Goal: Task Accomplishment & Management: Manage account settings

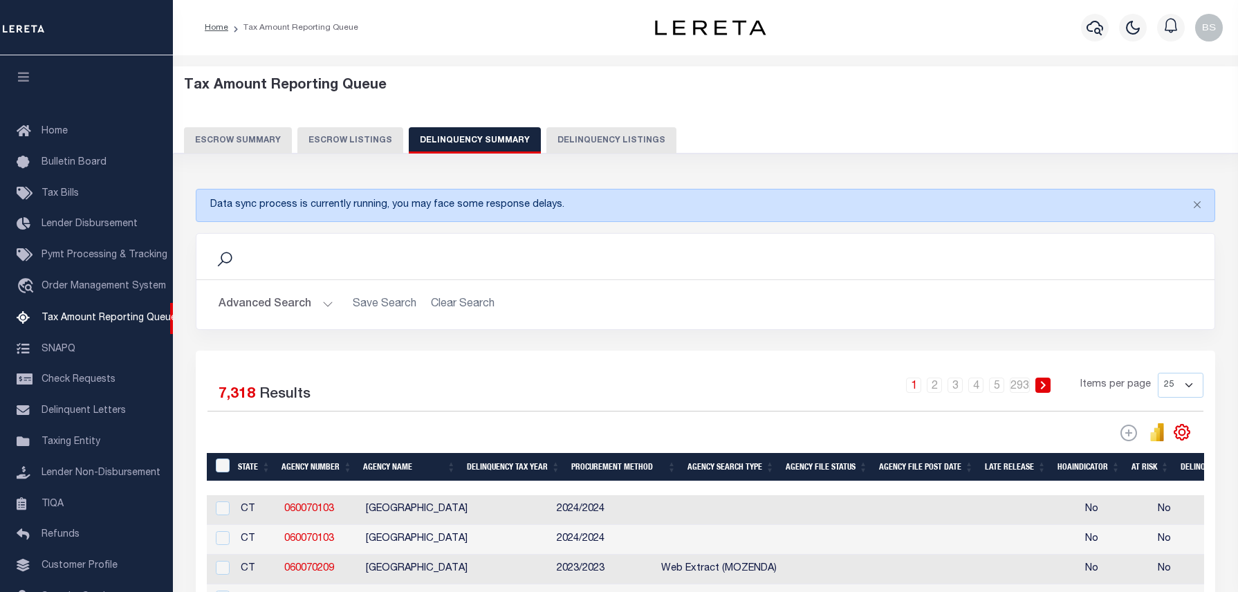
click at [620, 142] on button "Delinquency Listings" at bounding box center [611, 140] width 130 height 26
select select "100"
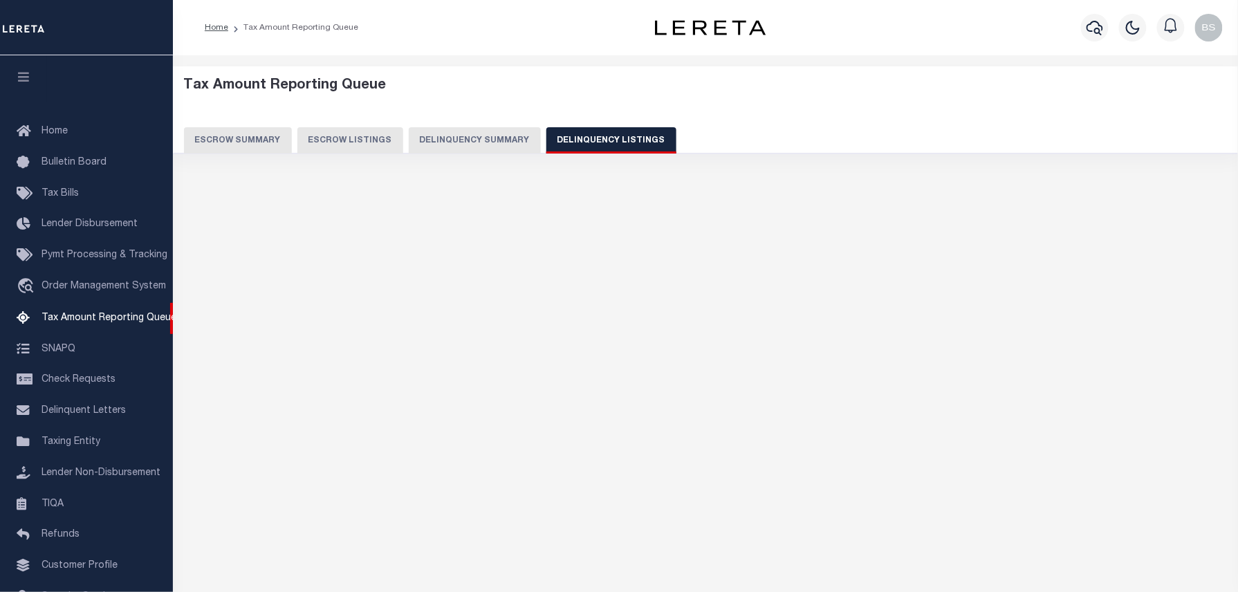
select select "100"
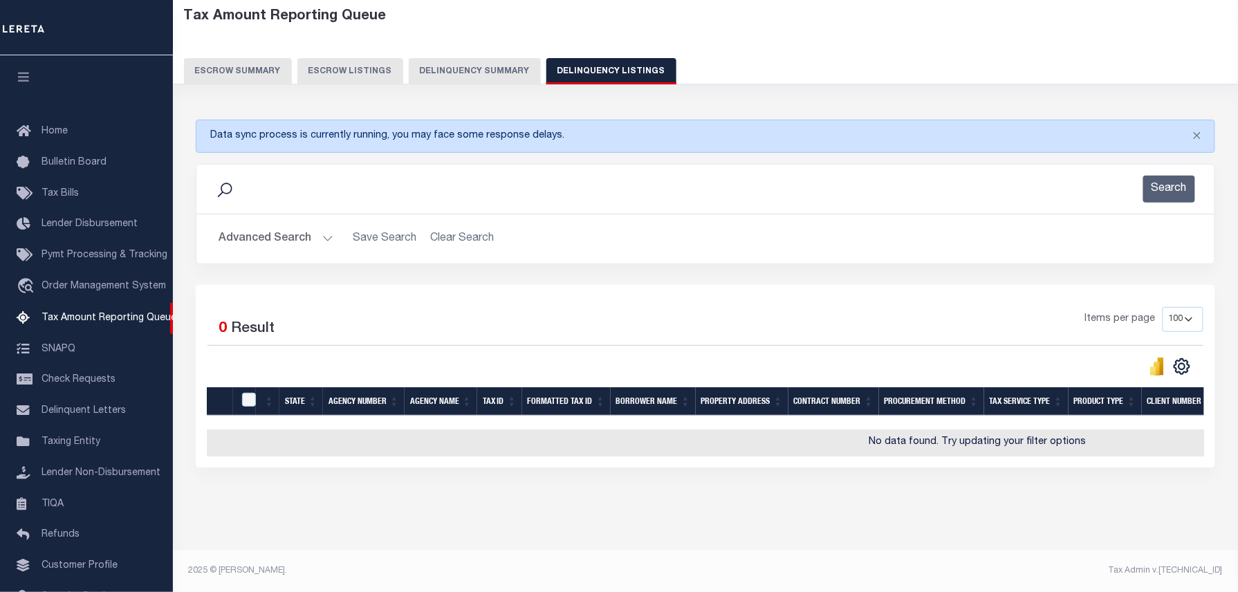
scroll to position [64, 0]
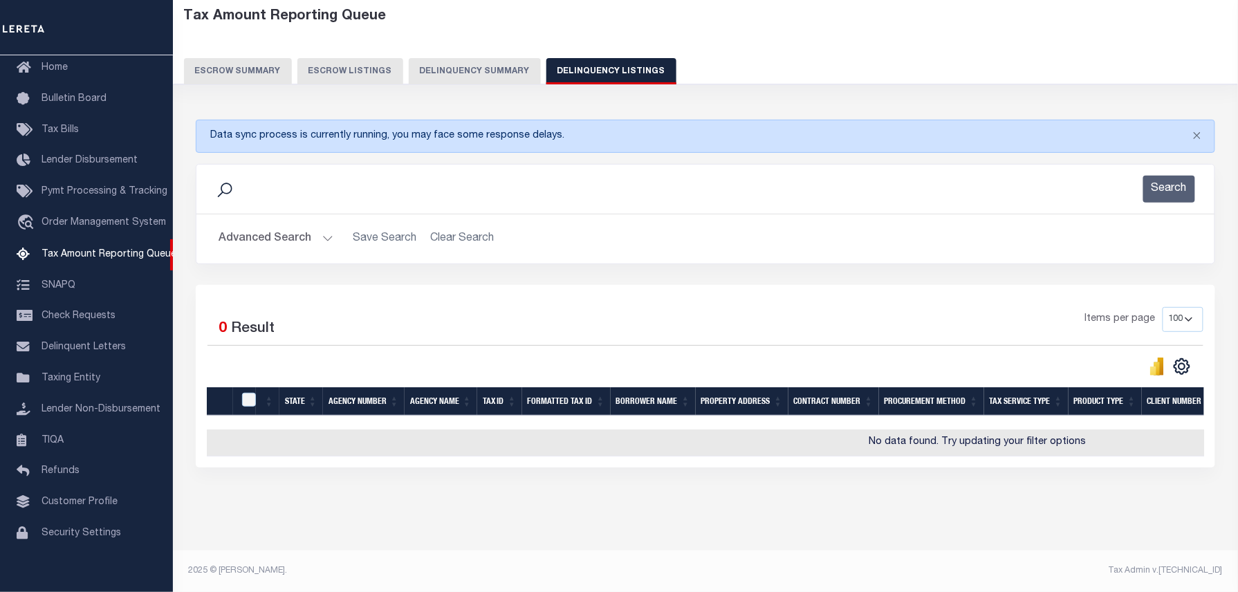
click at [291, 225] on button "Advanced Search" at bounding box center [276, 238] width 115 height 27
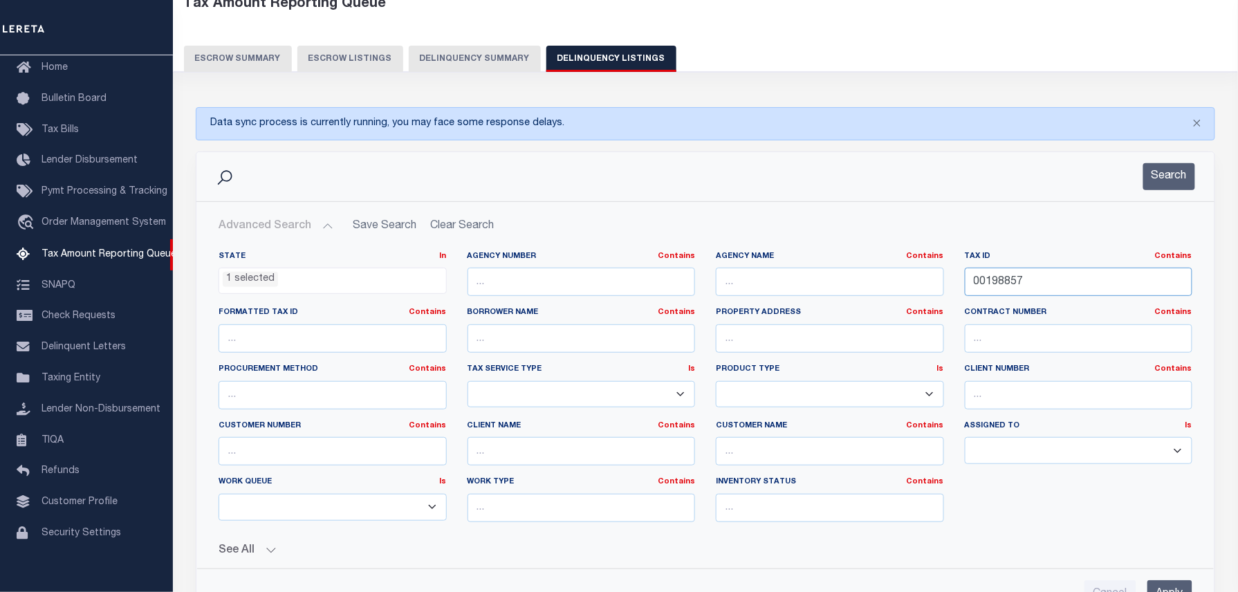
drag, startPoint x: 1054, startPoint y: 281, endPoint x: 863, endPoint y: 299, distance: 191.8
click at [864, 299] on div "State In In AK AL AR AZ CA CO CT DC DE FL GA GU HI IA ID IL IN KS KY LA MA MD M…" at bounding box center [705, 392] width 995 height 282
paste input "9049"
type input "00199049"
click at [1166, 185] on button "Search" at bounding box center [1169, 176] width 52 height 27
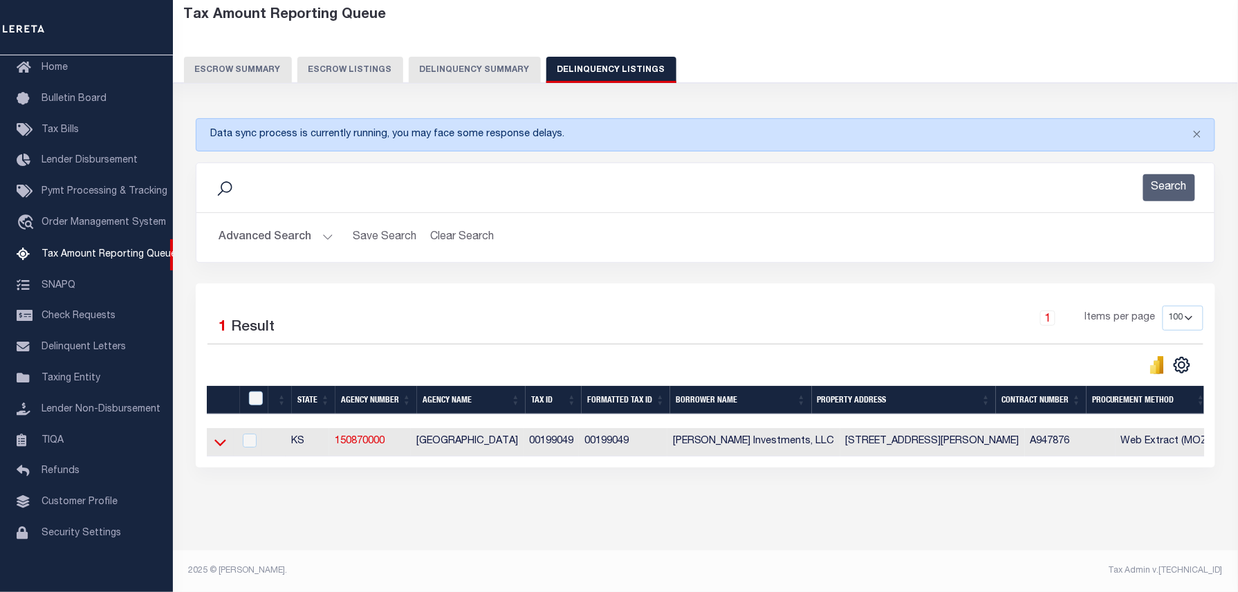
click at [214, 435] on icon at bounding box center [220, 442] width 12 height 15
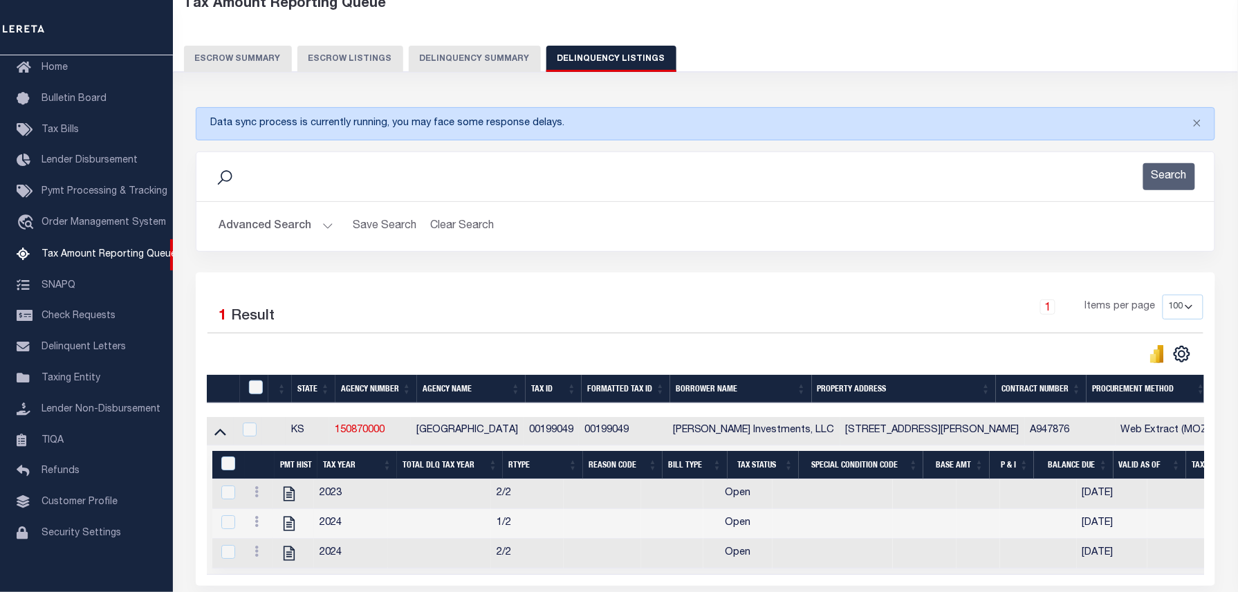
scroll to position [84, 0]
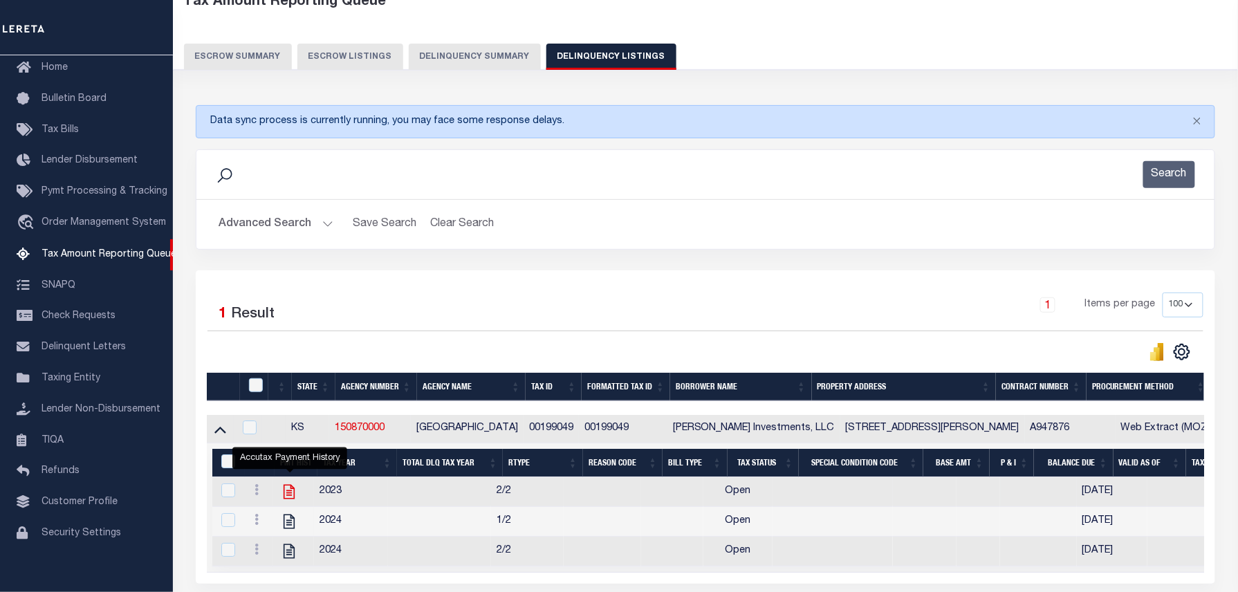
click at [295, 497] on icon "" at bounding box center [289, 492] width 11 height 15
checkbox input "true"
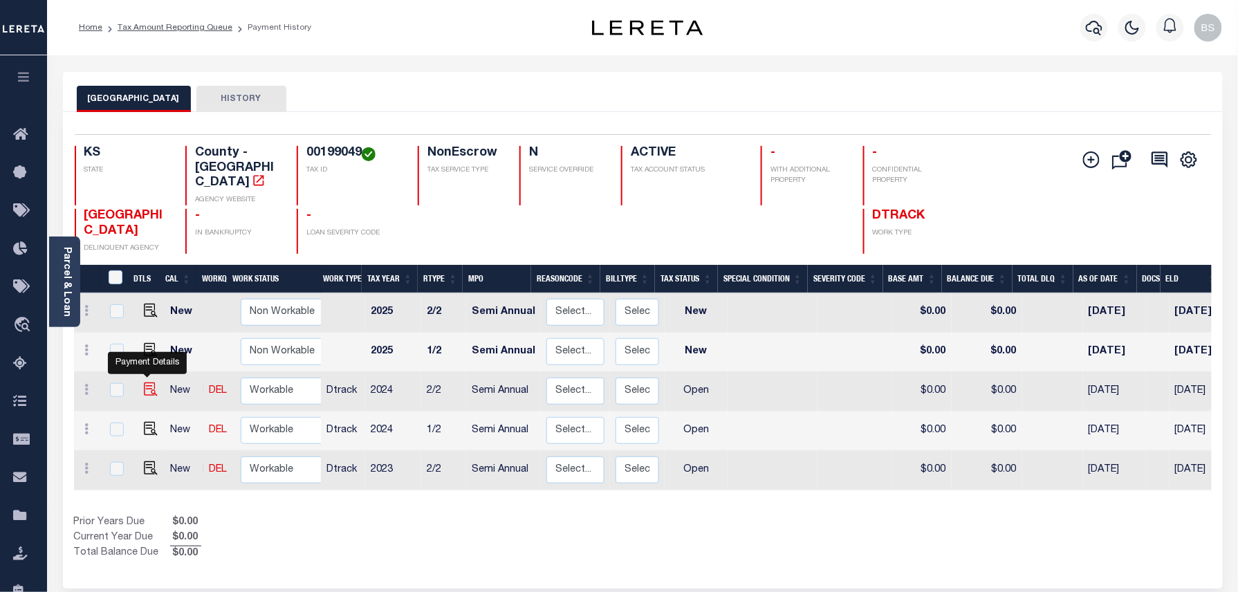
click at [147, 382] on img "" at bounding box center [151, 389] width 14 height 14
checkbox input "true"
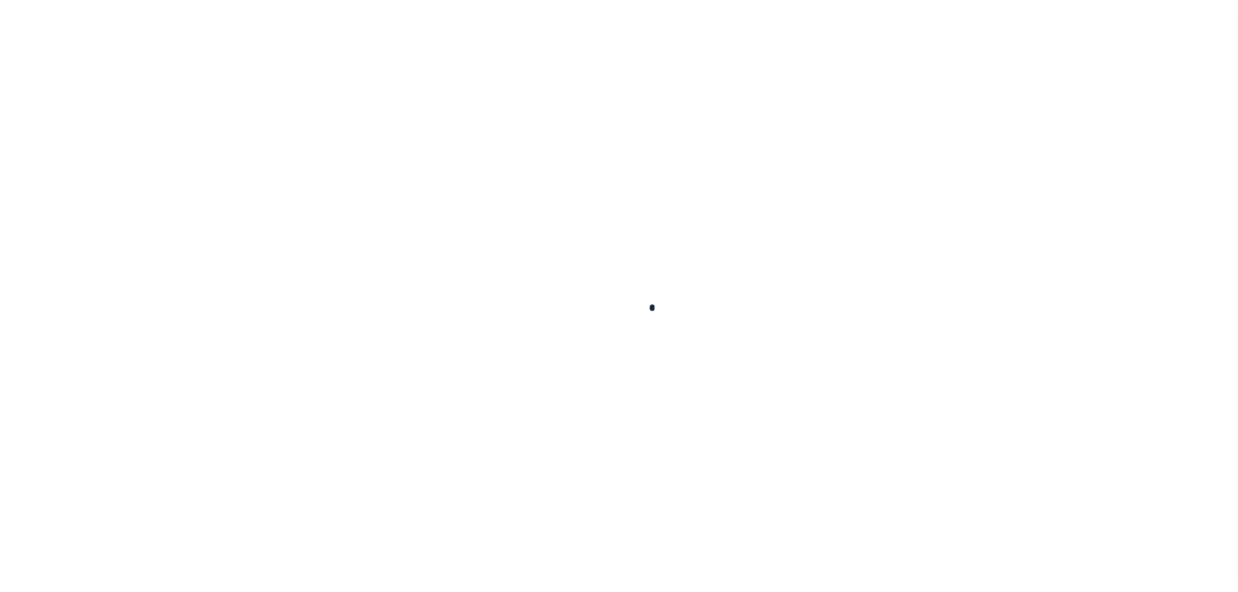
checkbox input "false"
type input "Semi Annual"
type input "[DATE]"
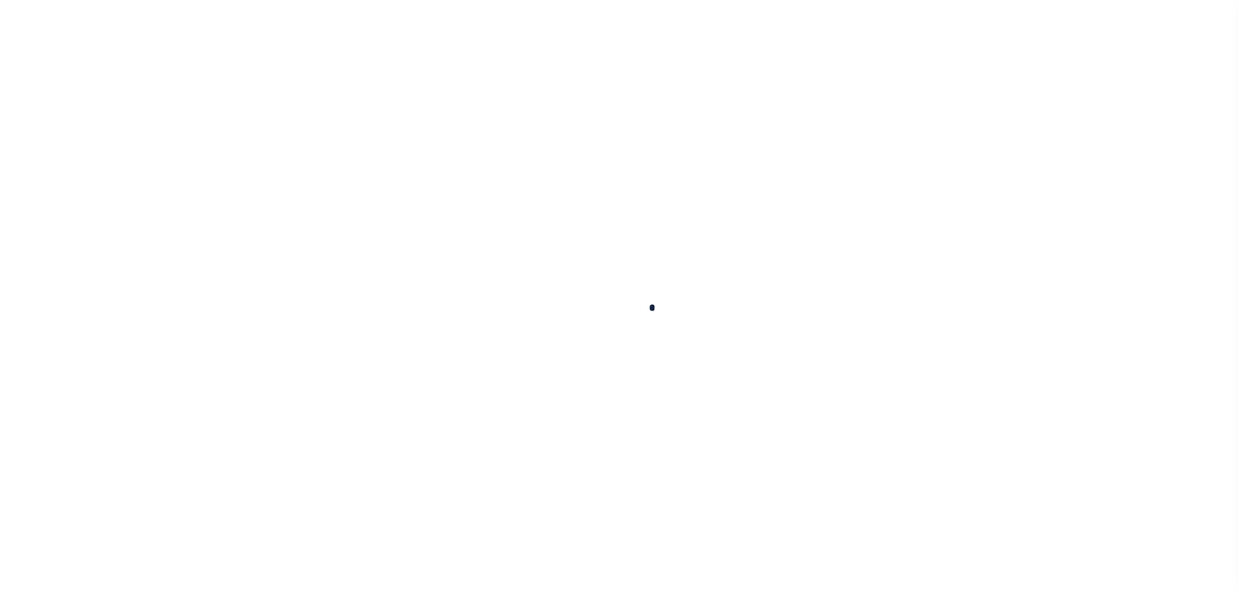
select select "OP2"
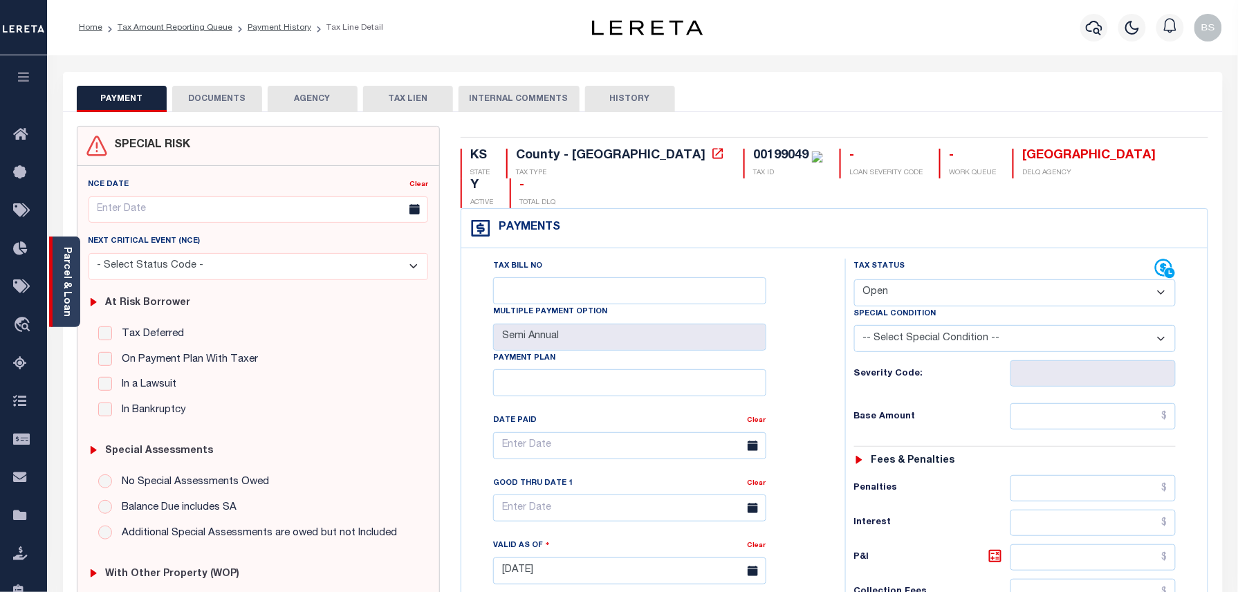
click at [71, 266] on link "Parcel & Loan" at bounding box center [67, 282] width 10 height 70
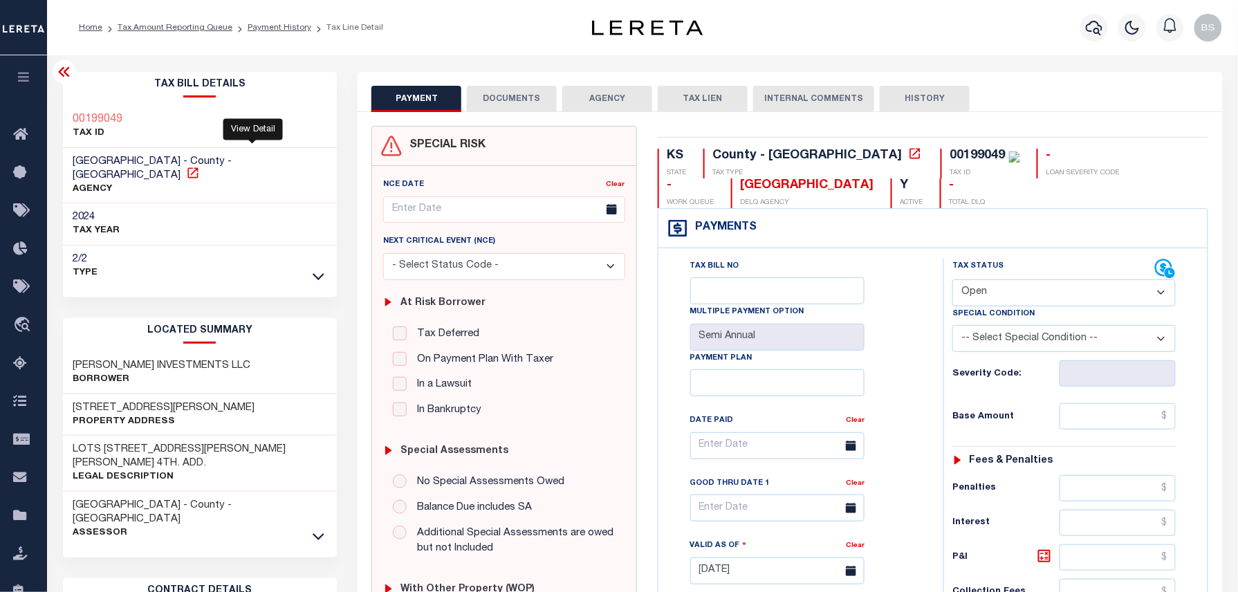
click at [200, 166] on icon at bounding box center [193, 173] width 14 height 14
click at [272, 26] on link "Payment History" at bounding box center [280, 28] width 64 height 8
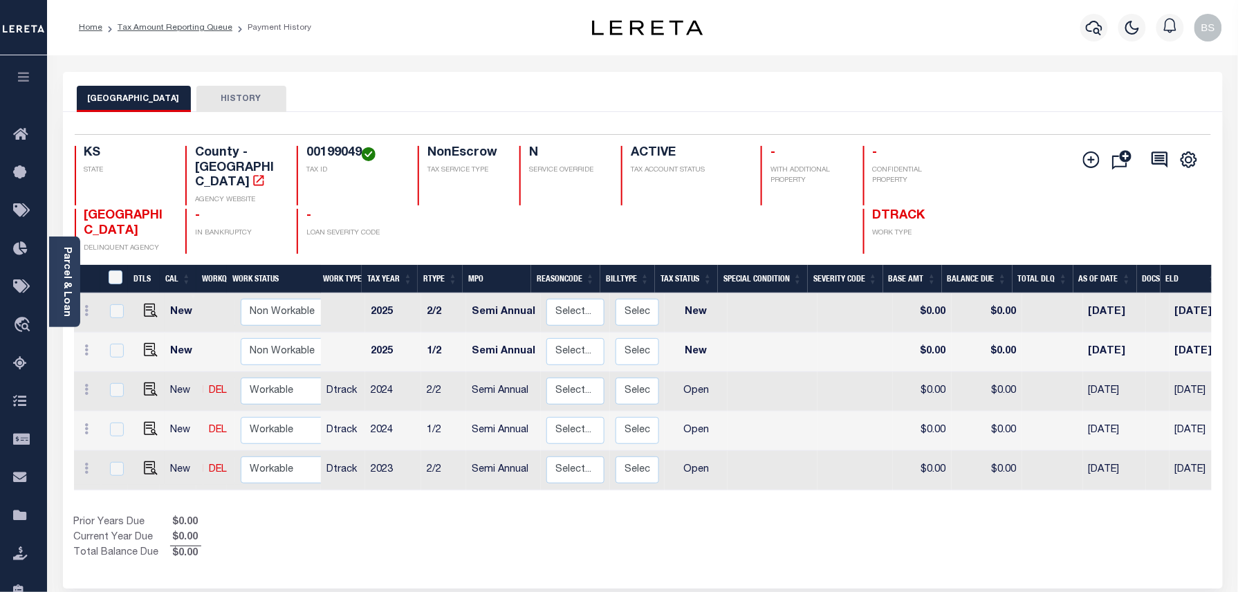
click at [695, 238] on div at bounding box center [682, 231] width 123 height 45
click at [86, 384] on icon at bounding box center [87, 389] width 4 height 11
click at [118, 430] on img at bounding box center [120, 437] width 14 height 15
select select "OP2"
type input "$0.00"
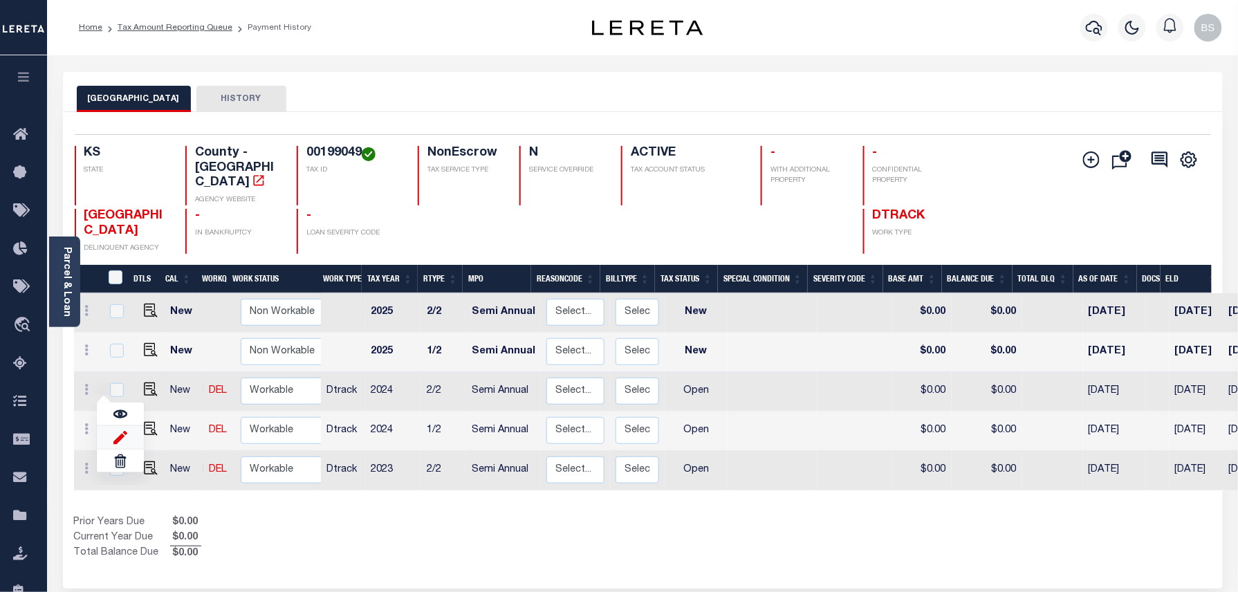
type input "$0.00"
type input "[DATE]"
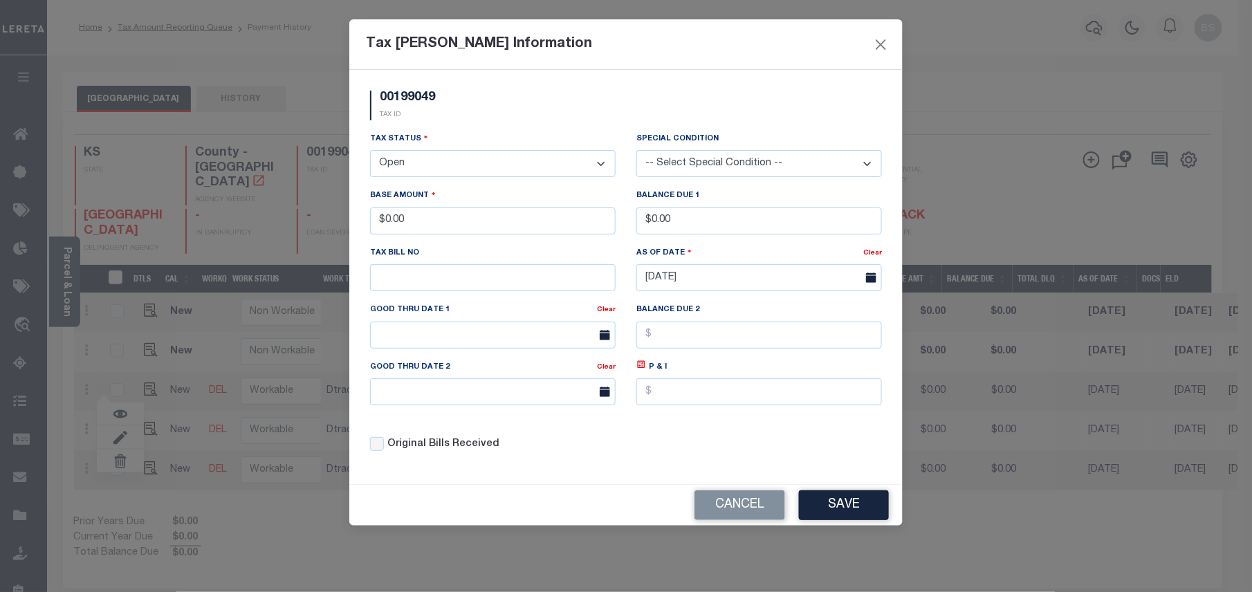
click at [451, 167] on select "- Select Status - Open Due/Unpaid Paid Incomplete No Tax Due Internal Refund Pr…" at bounding box center [493, 163] width 246 height 27
click at [451, 165] on select "- Select Status - Open Due/Unpaid Paid Incomplete No Tax Due Internal Refund Pr…" at bounding box center [493, 163] width 246 height 27
select select "PYD"
click at [370, 152] on select "- Select Status - Open Due/Unpaid Paid Incomplete No Tax Due Internal Refund Pr…" at bounding box center [493, 163] width 246 height 27
drag, startPoint x: 437, startPoint y: 227, endPoint x: 385, endPoint y: 219, distance: 53.2
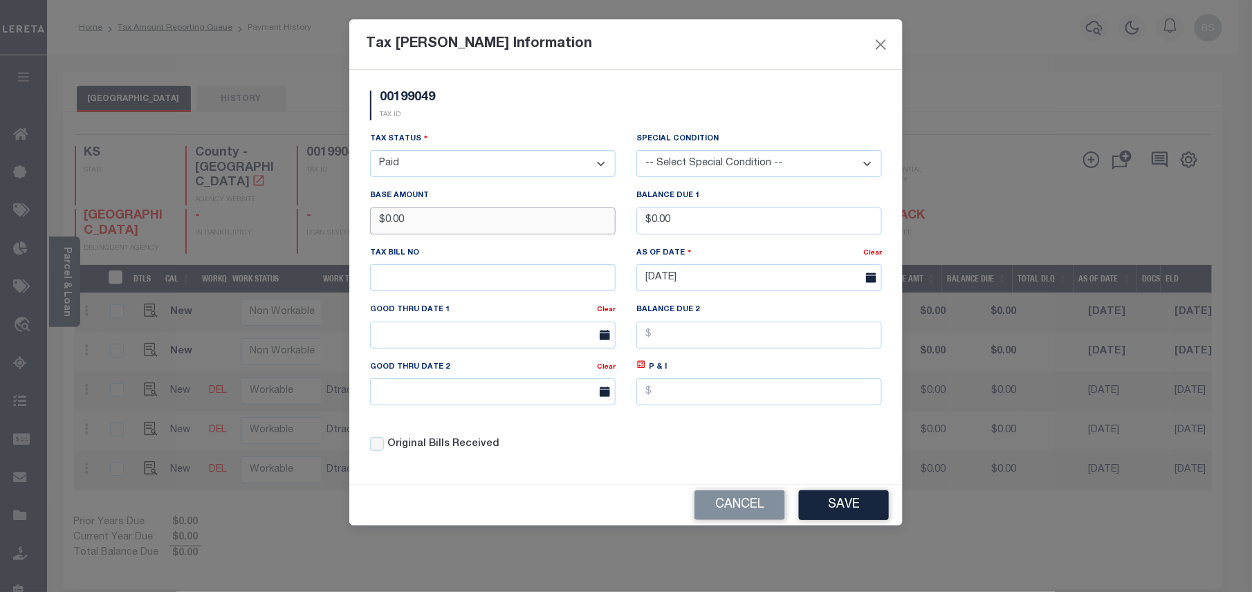
click at [385, 219] on input "$0.00" at bounding box center [493, 220] width 246 height 27
type input "$447.83"
click at [847, 501] on button "Save" at bounding box center [844, 505] width 90 height 30
drag, startPoint x: 640, startPoint y: 305, endPoint x: 886, endPoint y: 272, distance: 247.7
click at [885, 272] on div "As Of Date Clear 09/04/2025" at bounding box center [759, 274] width 266 height 57
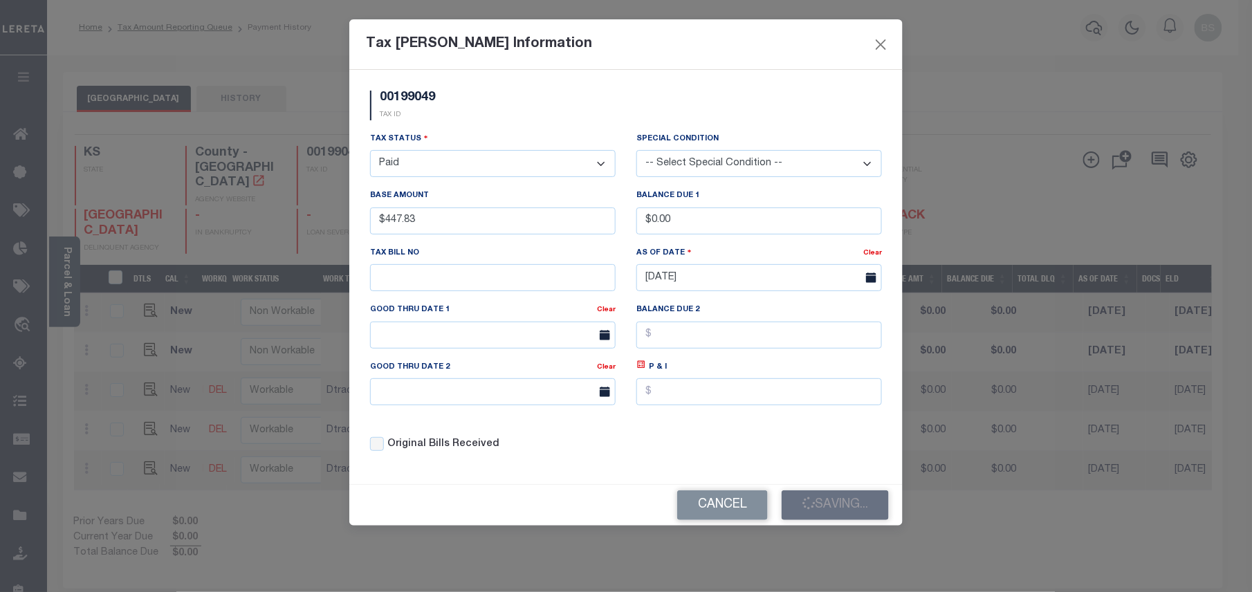
click at [565, 119] on div "00199049 TAX ID" at bounding box center [626, 111] width 533 height 41
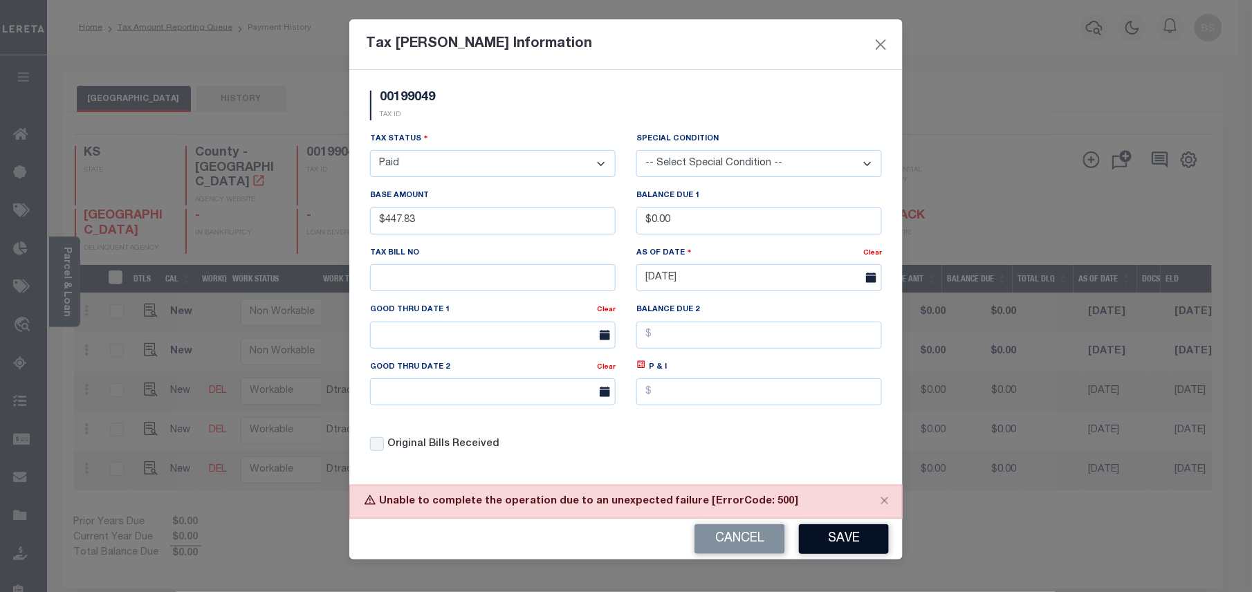
click at [834, 535] on button "Save" at bounding box center [844, 539] width 90 height 30
click at [870, 552] on button "Save" at bounding box center [844, 539] width 90 height 30
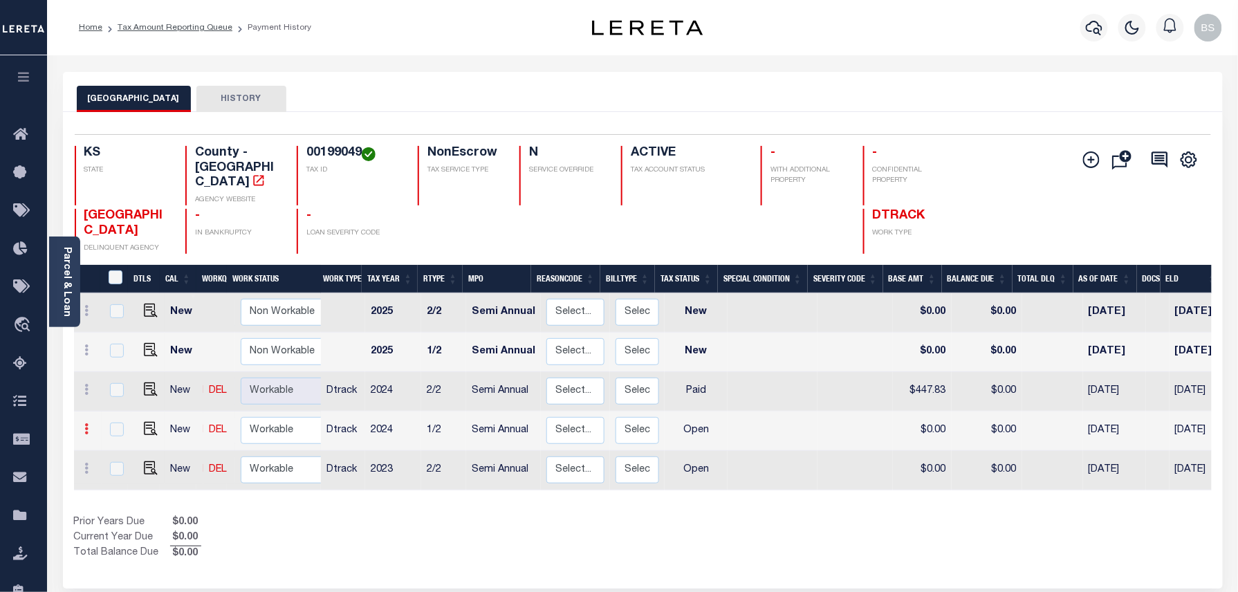
click at [86, 423] on icon at bounding box center [87, 428] width 4 height 11
click at [120, 394] on img at bounding box center [120, 401] width 14 height 15
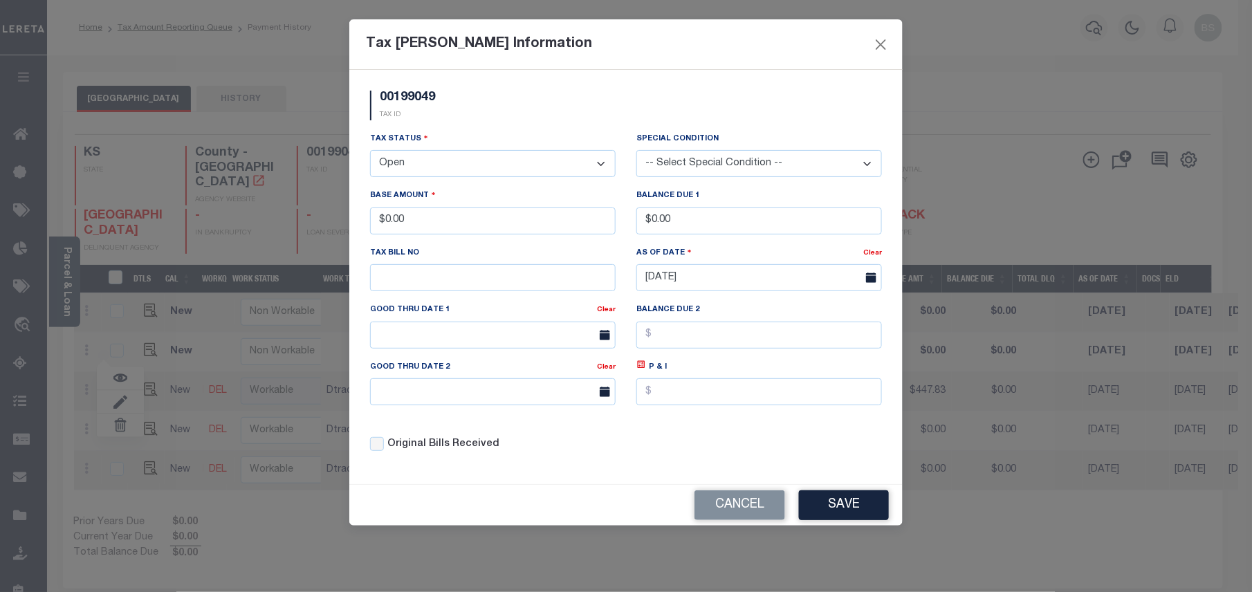
click at [471, 166] on select "- Select Status - Open Due/Unpaid Paid Incomplete No Tax Due Internal Refund Pr…" at bounding box center [493, 163] width 246 height 27
select select "PYD"
click at [370, 152] on select "- Select Status - Open Due/Unpaid Paid Incomplete No Tax Due Internal Refund Pr…" at bounding box center [493, 163] width 246 height 27
drag, startPoint x: 425, startPoint y: 219, endPoint x: 360, endPoint y: 228, distance: 65.5
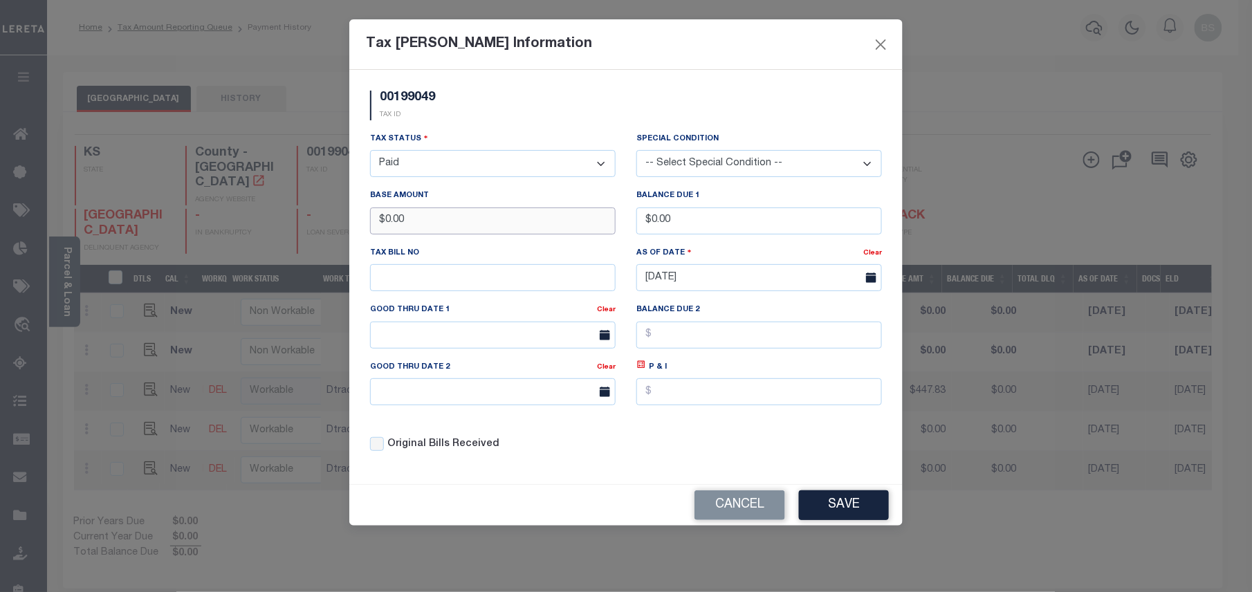
click at [360, 228] on div "Base Amount $0.00" at bounding box center [493, 216] width 266 height 57
click at [856, 512] on button "Save" at bounding box center [844, 505] width 90 height 30
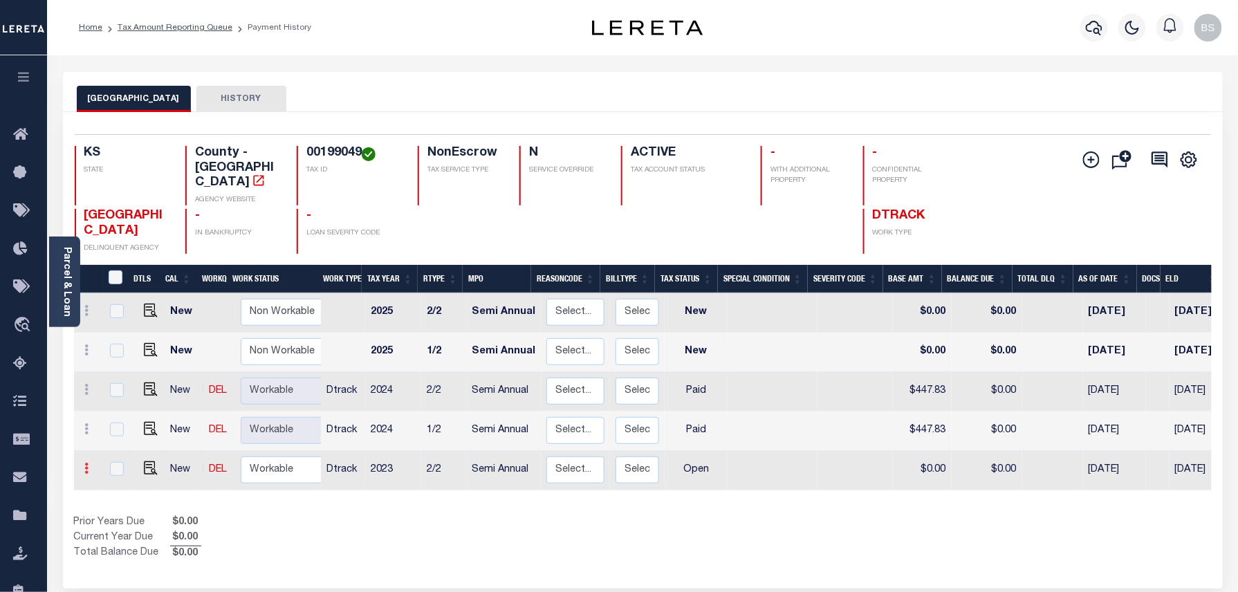
click at [87, 463] on icon at bounding box center [87, 468] width 4 height 11
click at [120, 434] on img at bounding box center [120, 441] width 14 height 15
type input "$0.00"
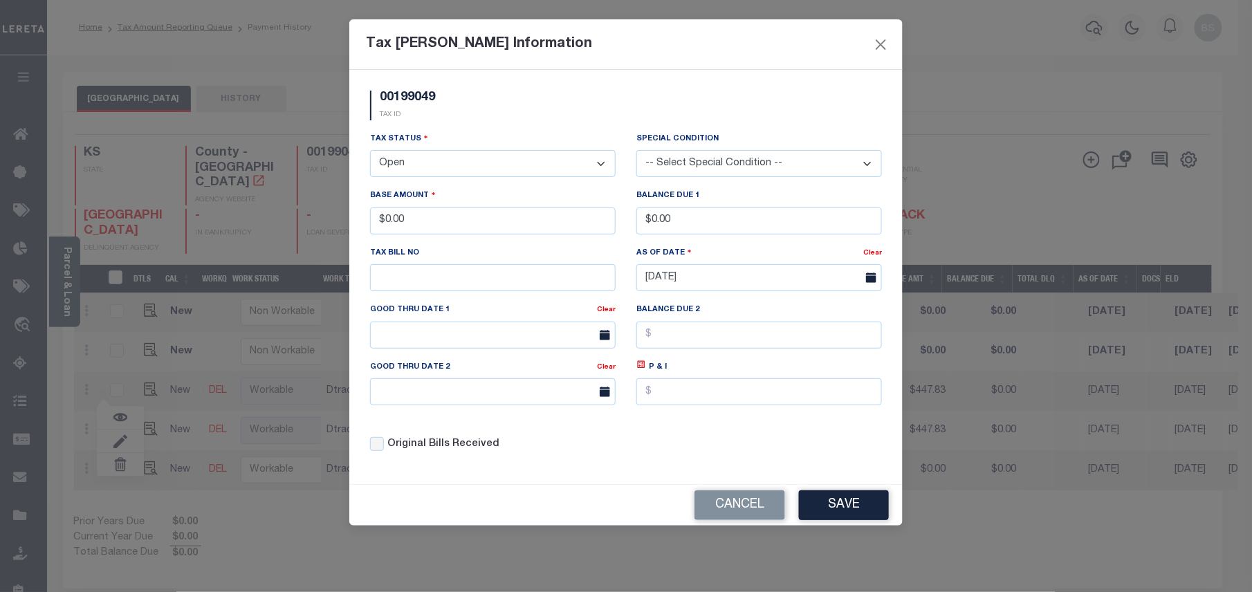
click at [440, 162] on select "- Select Status - Open Due/Unpaid Paid Incomplete No Tax Due Internal Refund Pr…" at bounding box center [493, 163] width 246 height 27
select select "PYD"
click at [370, 152] on select "- Select Status - Open Due/Unpaid Paid Incomplete No Tax Due Internal Refund Pr…" at bounding box center [493, 163] width 246 height 27
drag, startPoint x: 435, startPoint y: 228, endPoint x: 374, endPoint y: 228, distance: 60.9
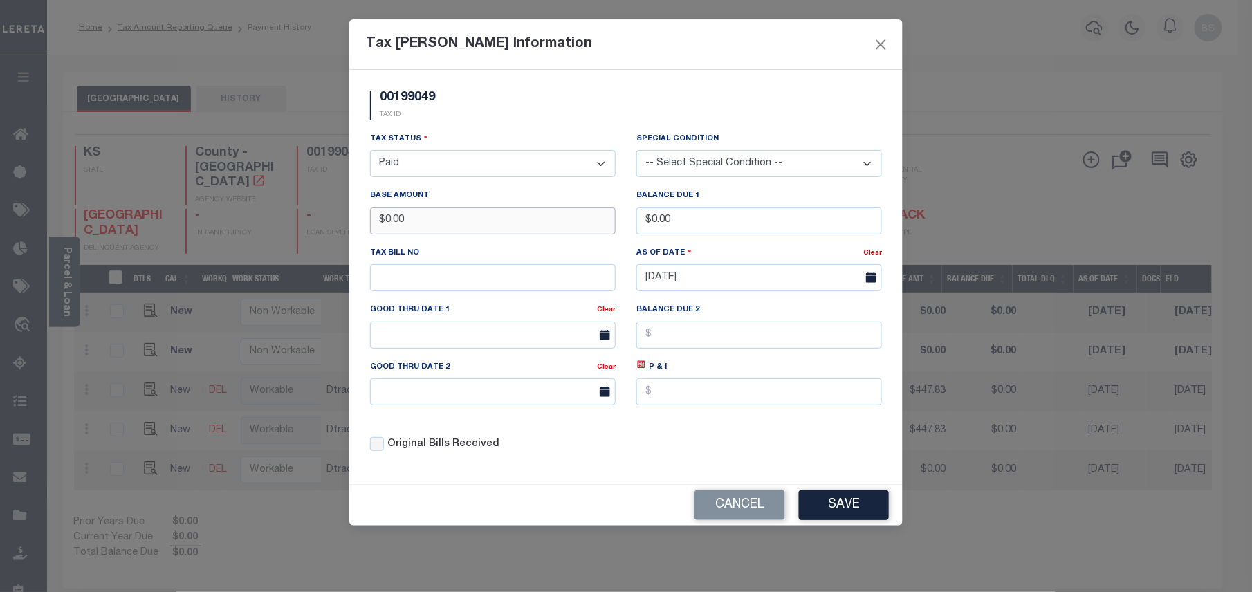
click at [374, 228] on input "$0.00" at bounding box center [493, 220] width 246 height 27
type input "$456.59"
click at [869, 519] on button "Save" at bounding box center [844, 505] width 90 height 30
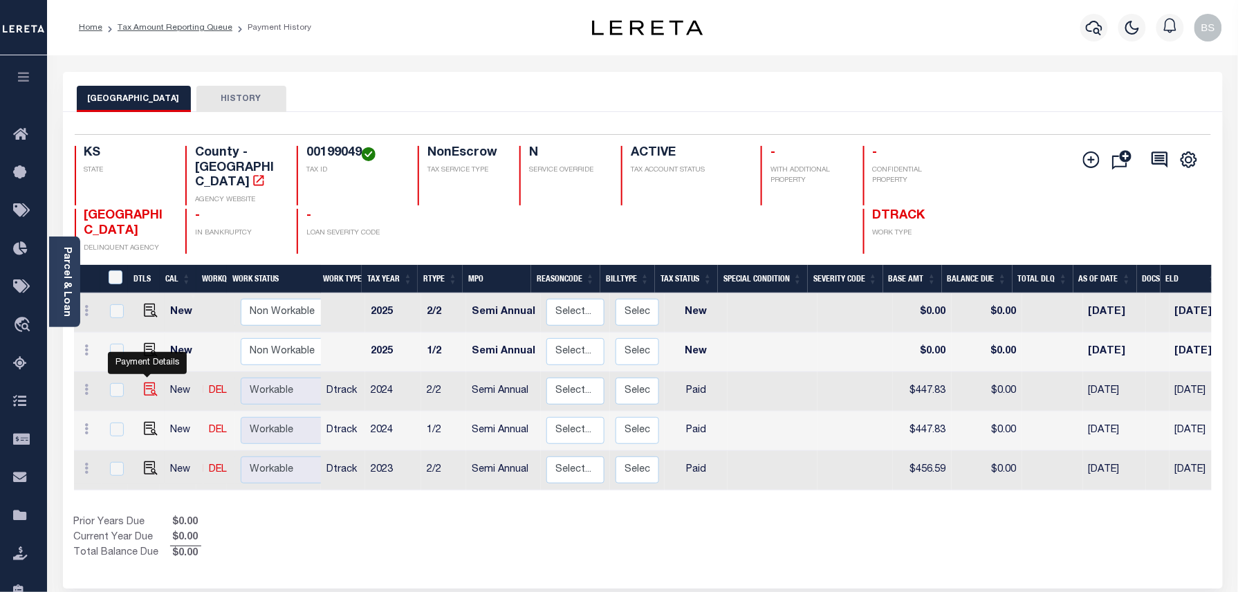
click at [147, 382] on img at bounding box center [151, 389] width 14 height 14
checkbox input "true"
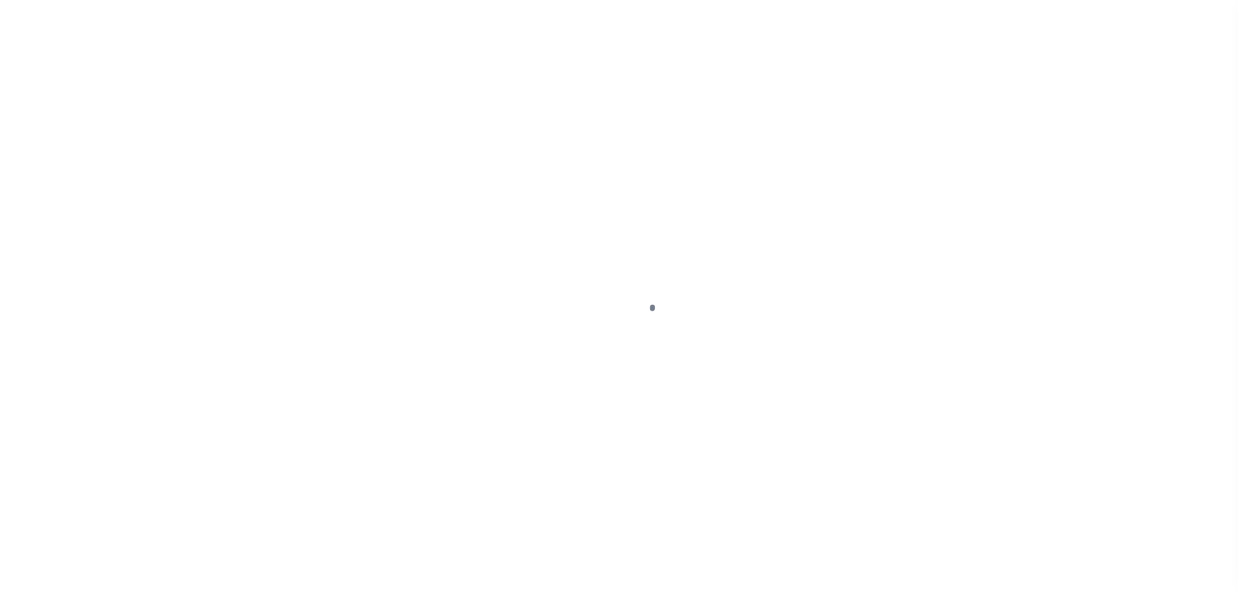
select select "PYD"
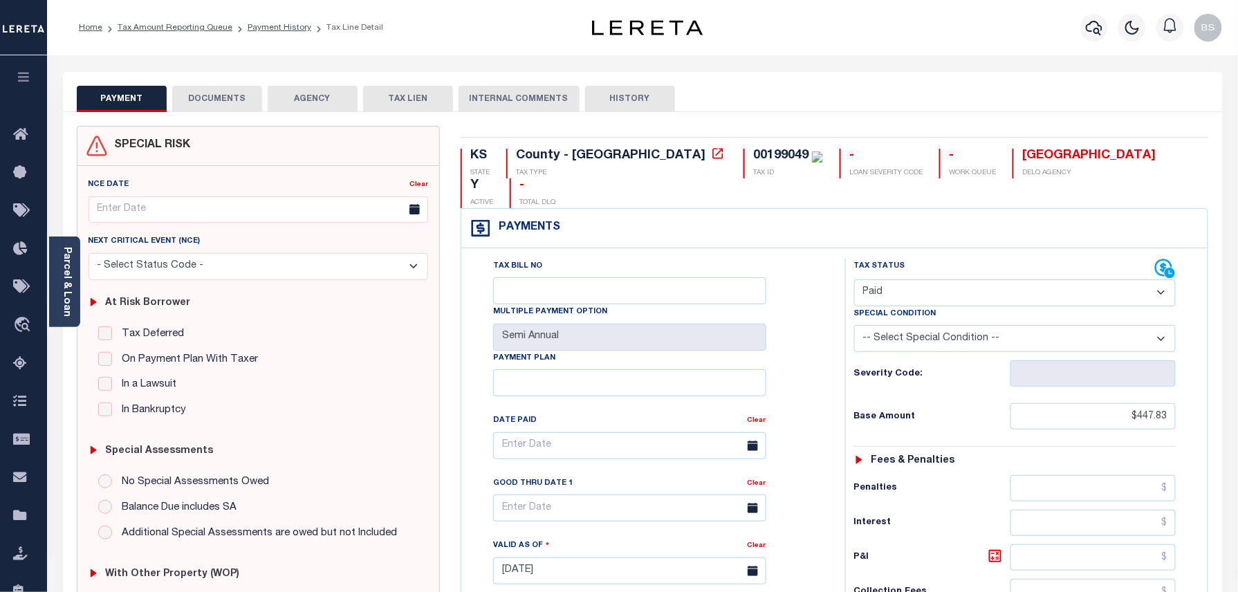
click at [231, 111] on button "DOCUMENTS" at bounding box center [217, 99] width 90 height 26
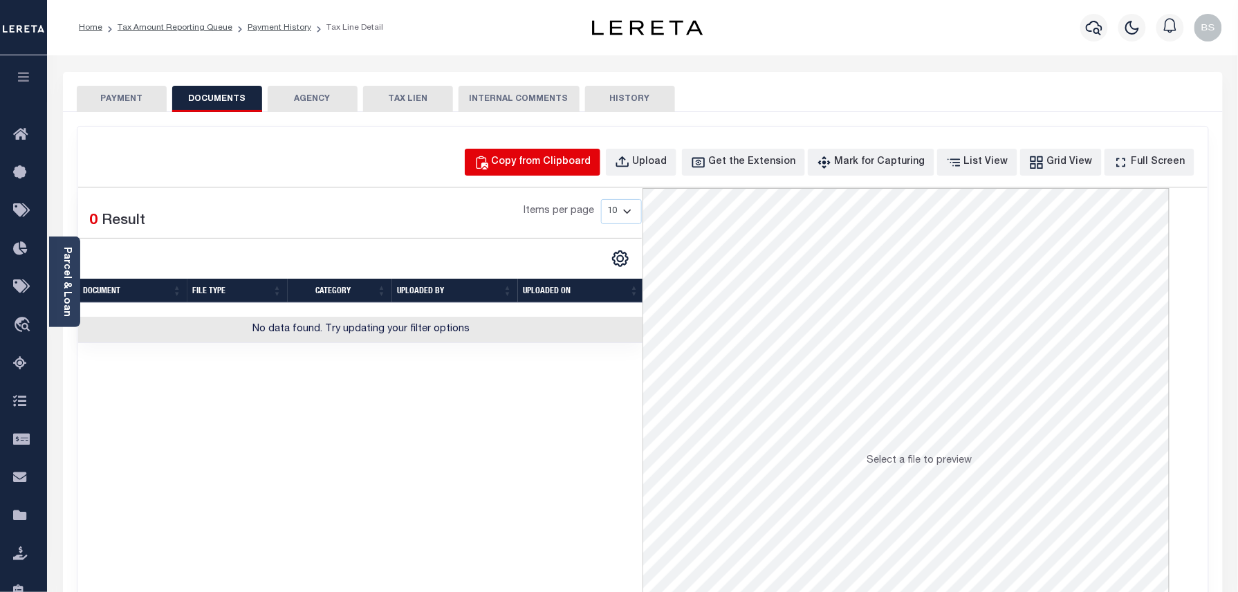
click at [551, 160] on div "Copy from Clipboard" at bounding box center [542, 162] width 100 height 15
select select "POP"
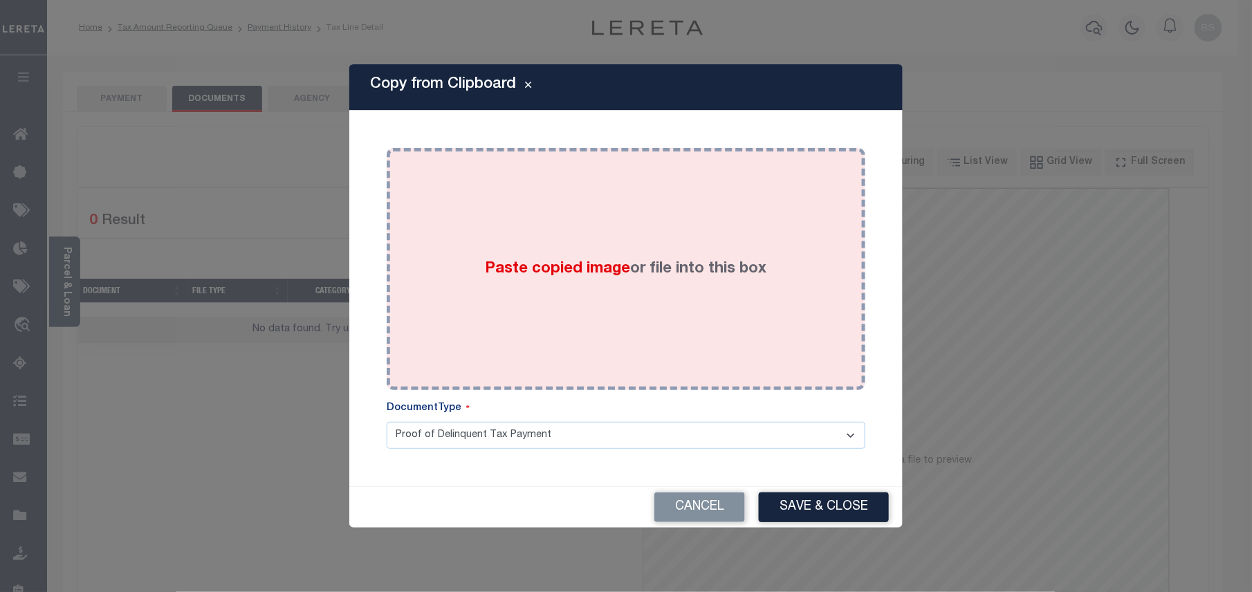
click at [577, 219] on div "Paste copied image or file into this box" at bounding box center [626, 268] width 458 height 221
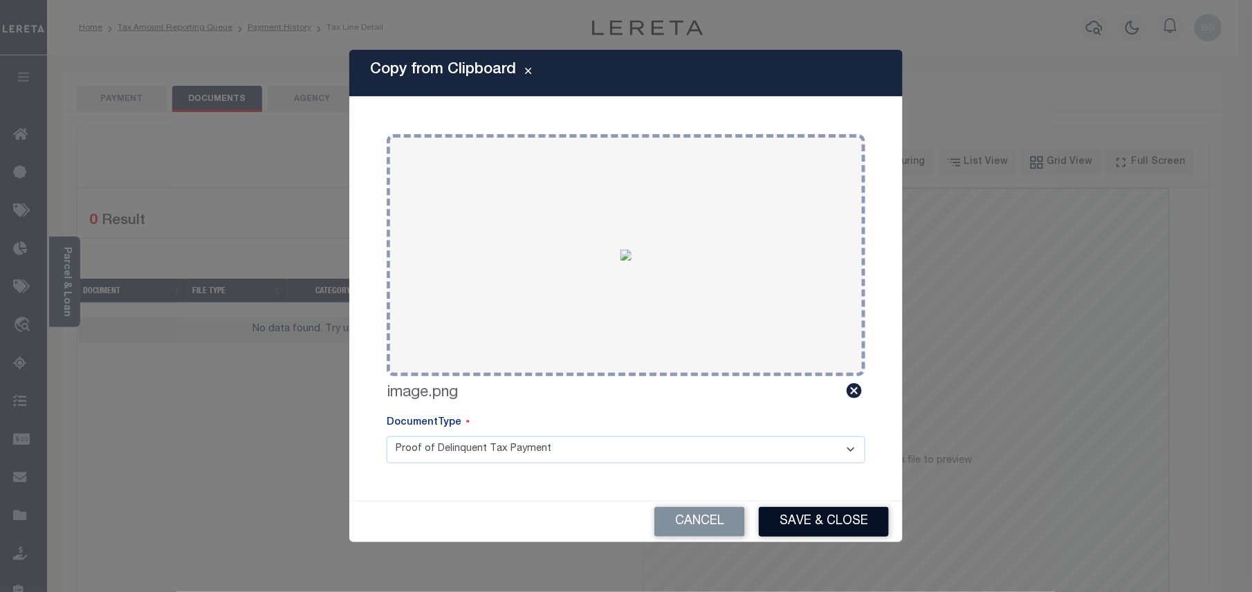
click at [824, 524] on button "Save & Close" at bounding box center [824, 522] width 130 height 30
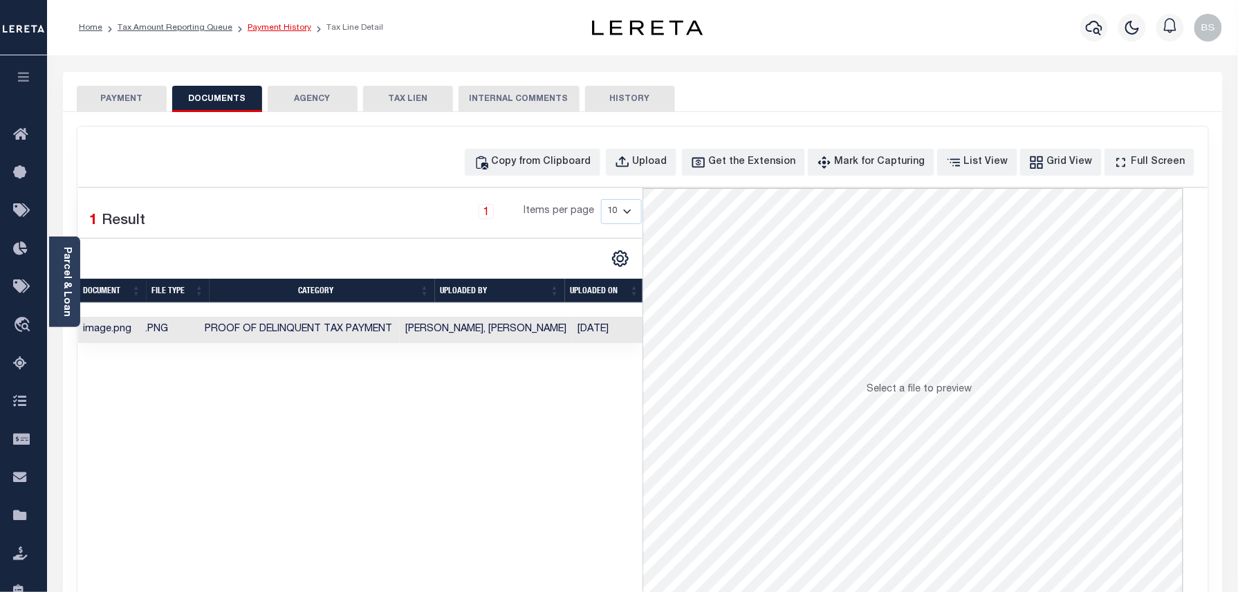
click at [285, 25] on link "Payment History" at bounding box center [280, 28] width 64 height 8
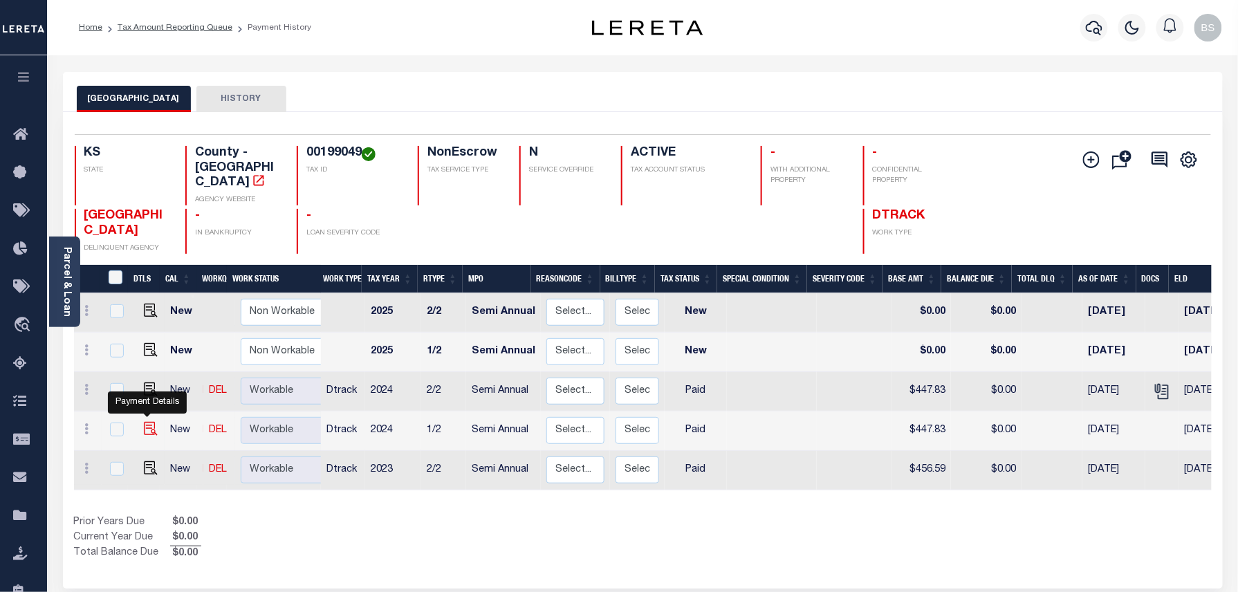
click at [145, 422] on img "" at bounding box center [151, 429] width 14 height 14
checkbox input "true"
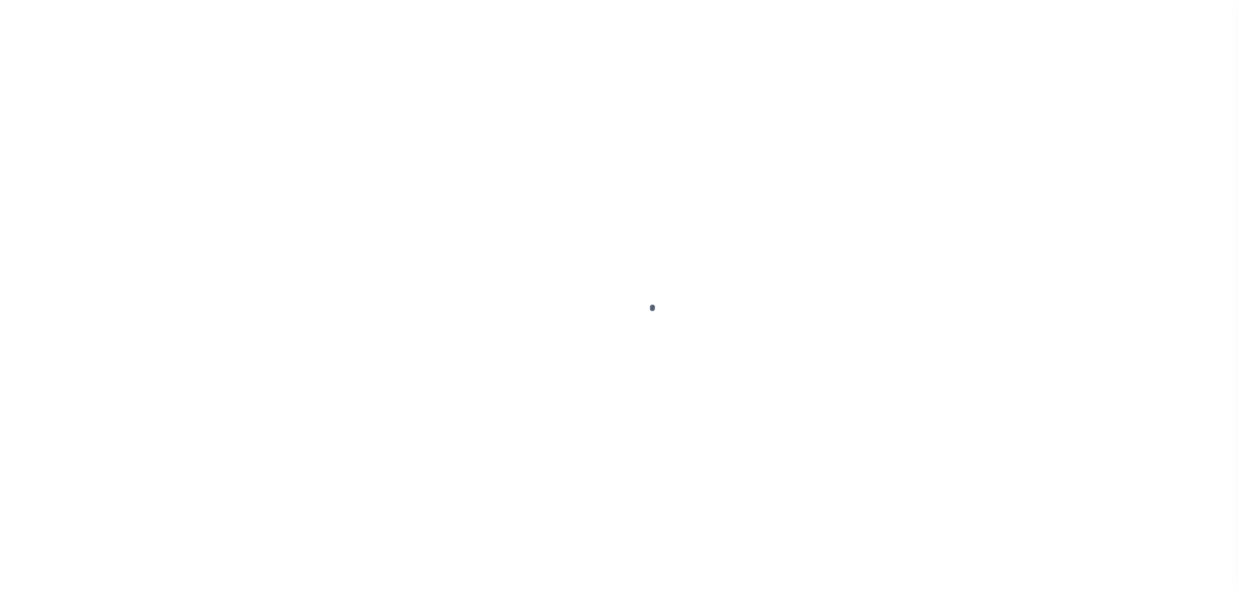
select select "PYD"
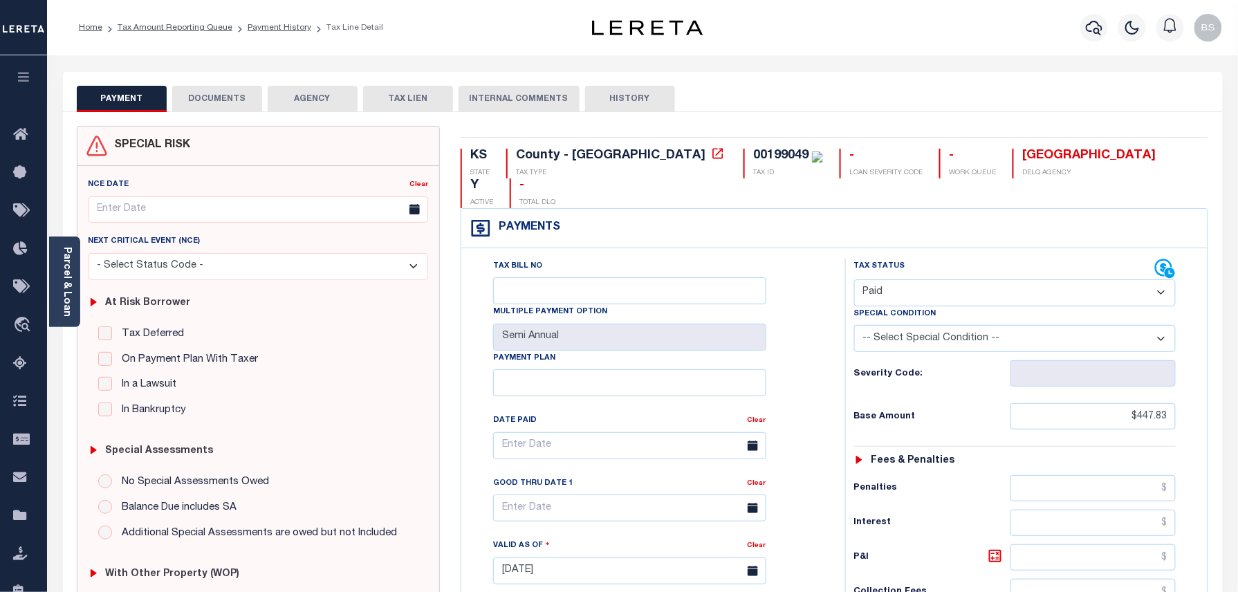
click at [225, 89] on button "DOCUMENTS" at bounding box center [217, 99] width 90 height 26
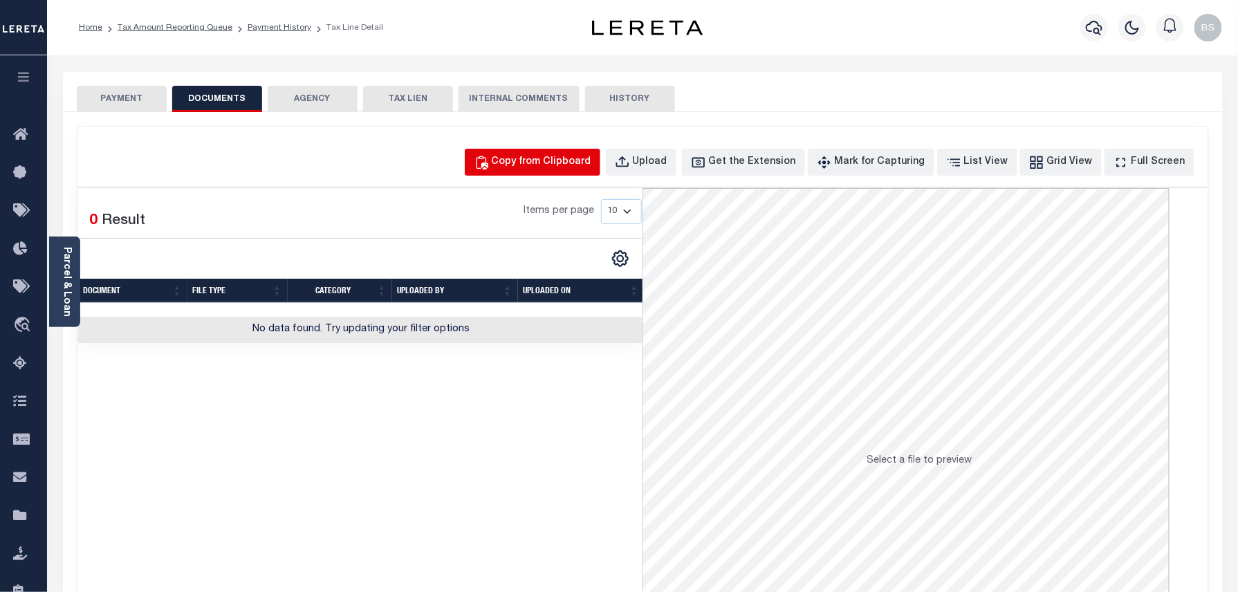
click at [573, 160] on div "Copy from Clipboard" at bounding box center [542, 162] width 100 height 15
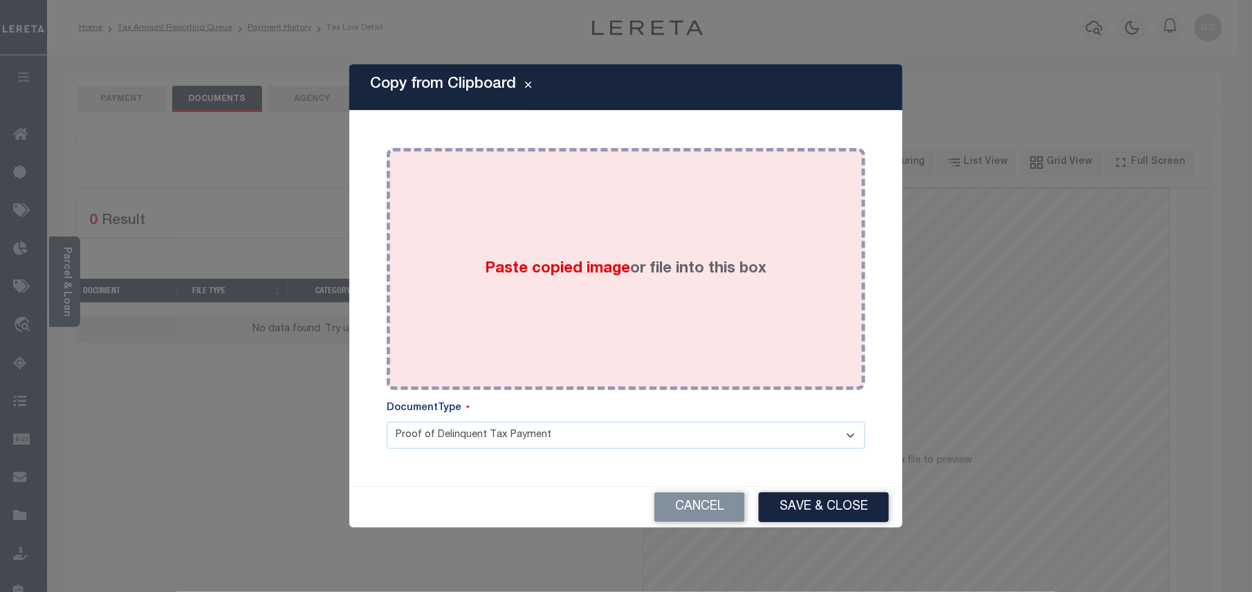
click at [501, 206] on div "Paste copied image or file into this box" at bounding box center [626, 268] width 458 height 221
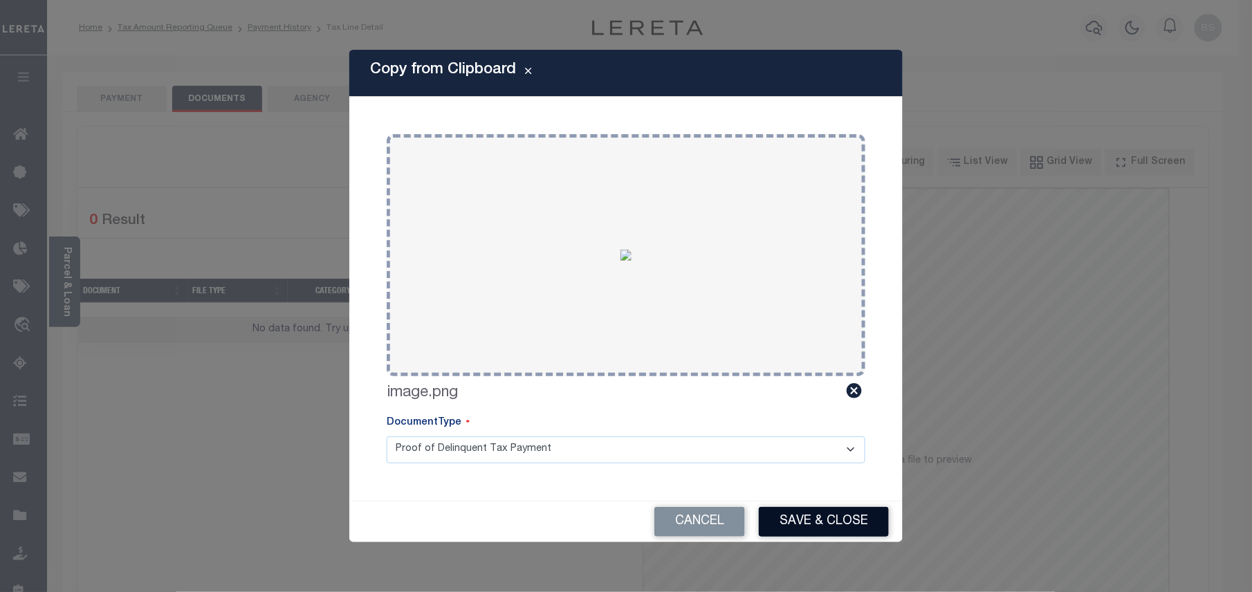
click at [815, 518] on button "Save & Close" at bounding box center [824, 522] width 130 height 30
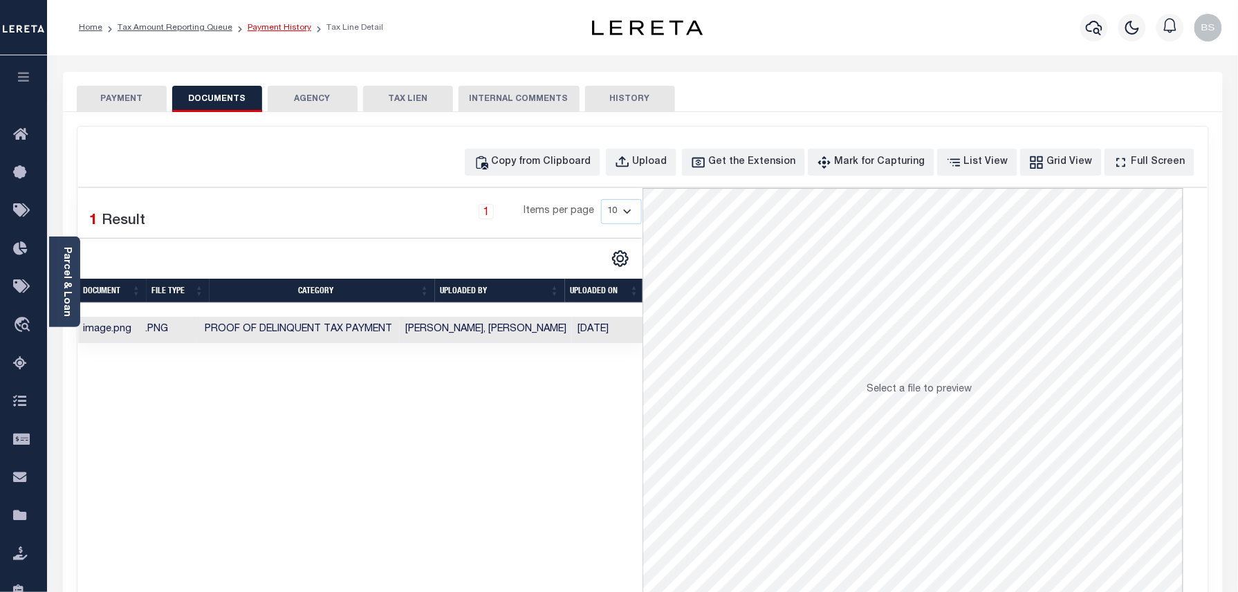
click at [275, 25] on link "Payment History" at bounding box center [280, 28] width 64 height 8
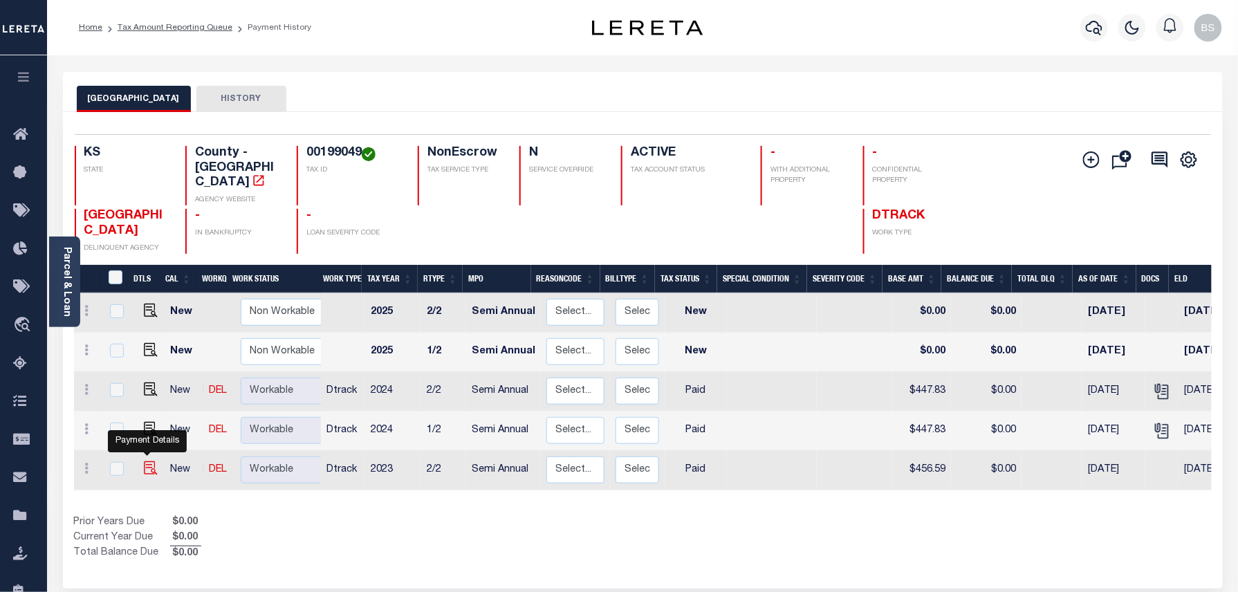
click at [147, 461] on img "" at bounding box center [151, 468] width 14 height 14
checkbox input "true"
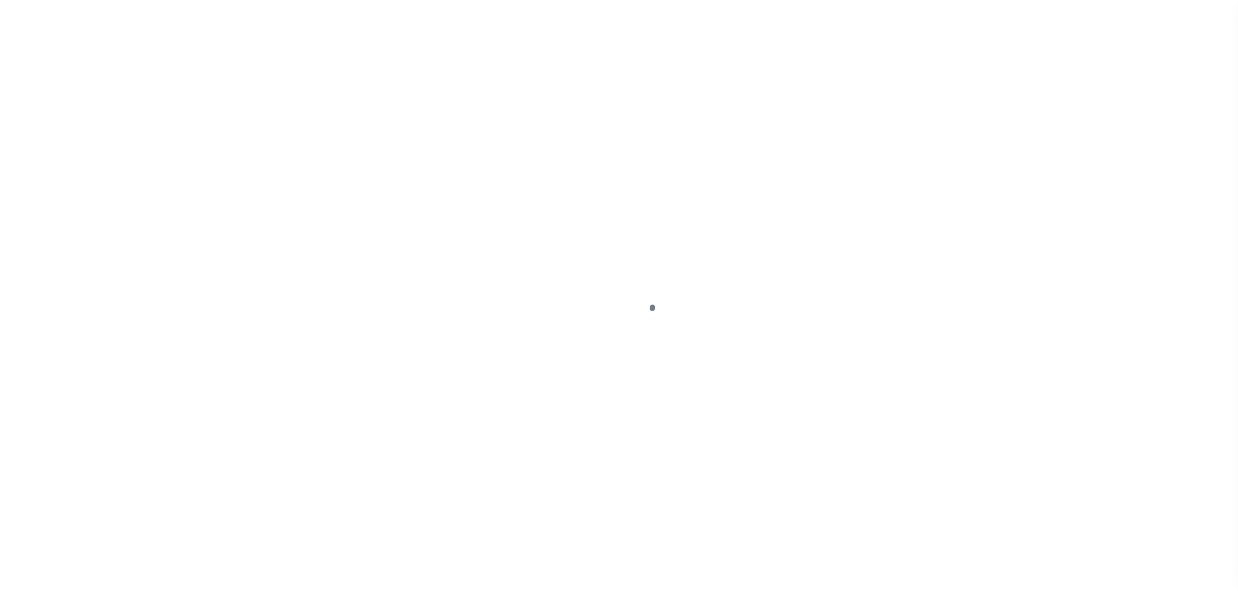
select select "PYD"
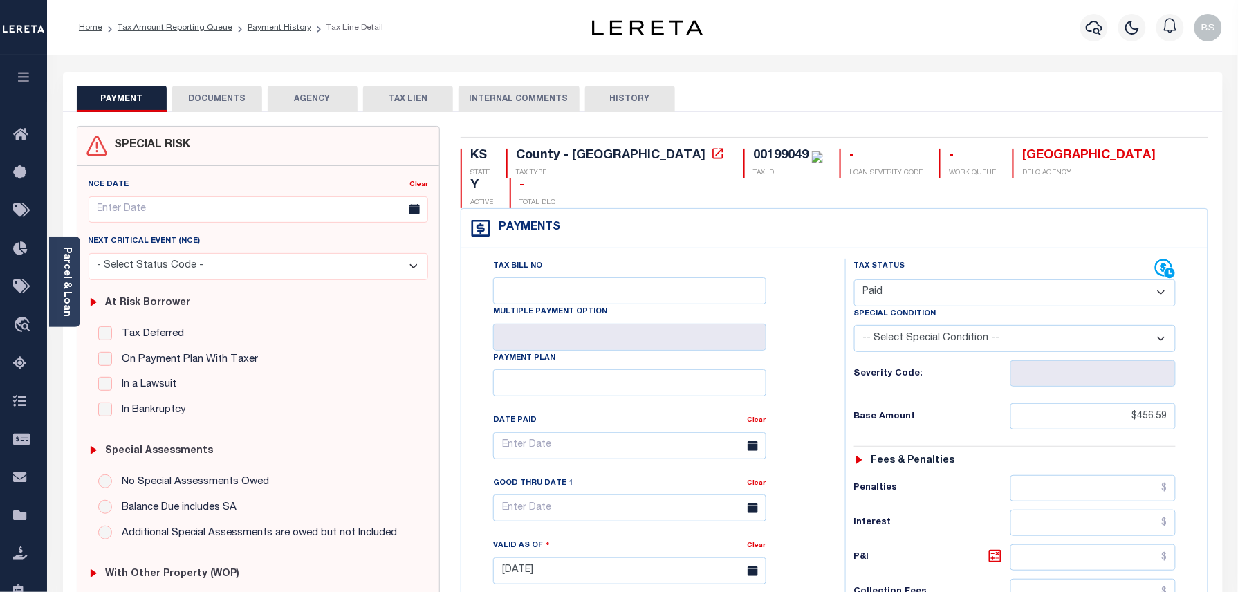
click at [206, 86] on button "DOCUMENTS" at bounding box center [217, 99] width 90 height 26
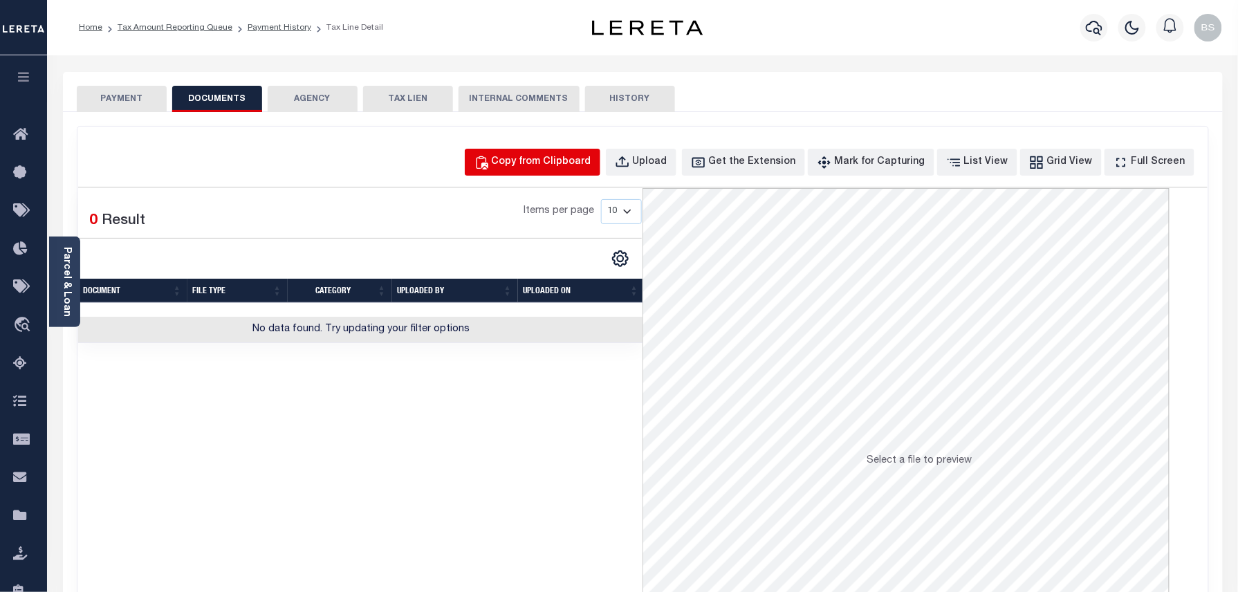
click at [562, 165] on div "Copy from Clipboard" at bounding box center [542, 162] width 100 height 15
select select "POP"
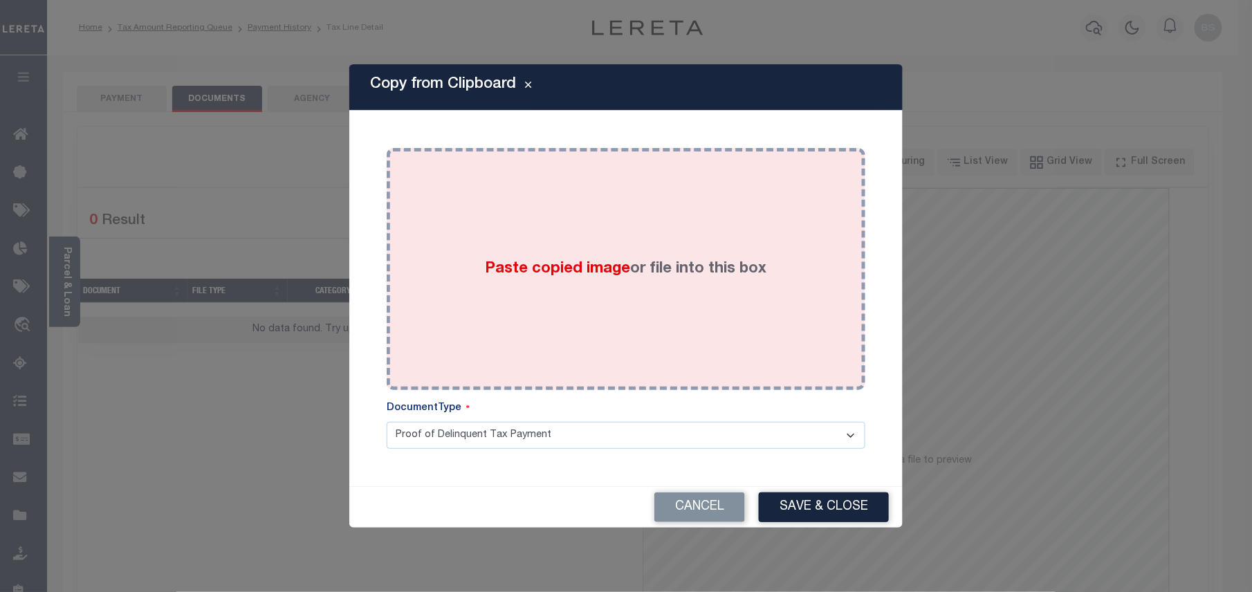
click at [638, 230] on div "Paste copied image or file into this box" at bounding box center [626, 268] width 458 height 221
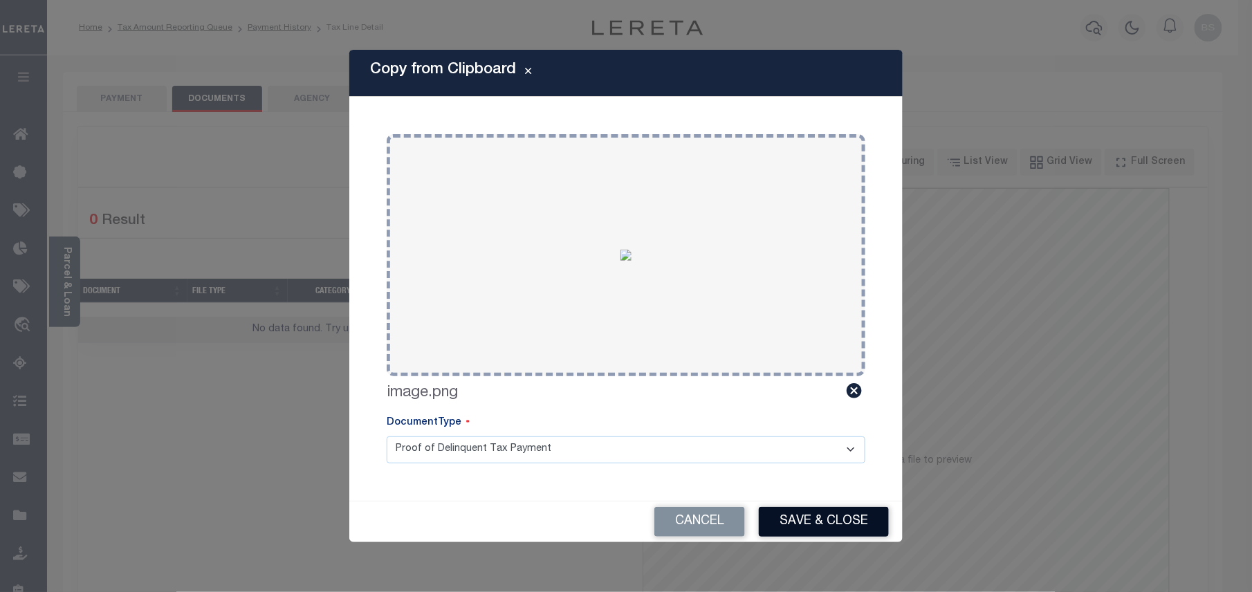
click at [811, 517] on button "Save & Close" at bounding box center [824, 522] width 130 height 30
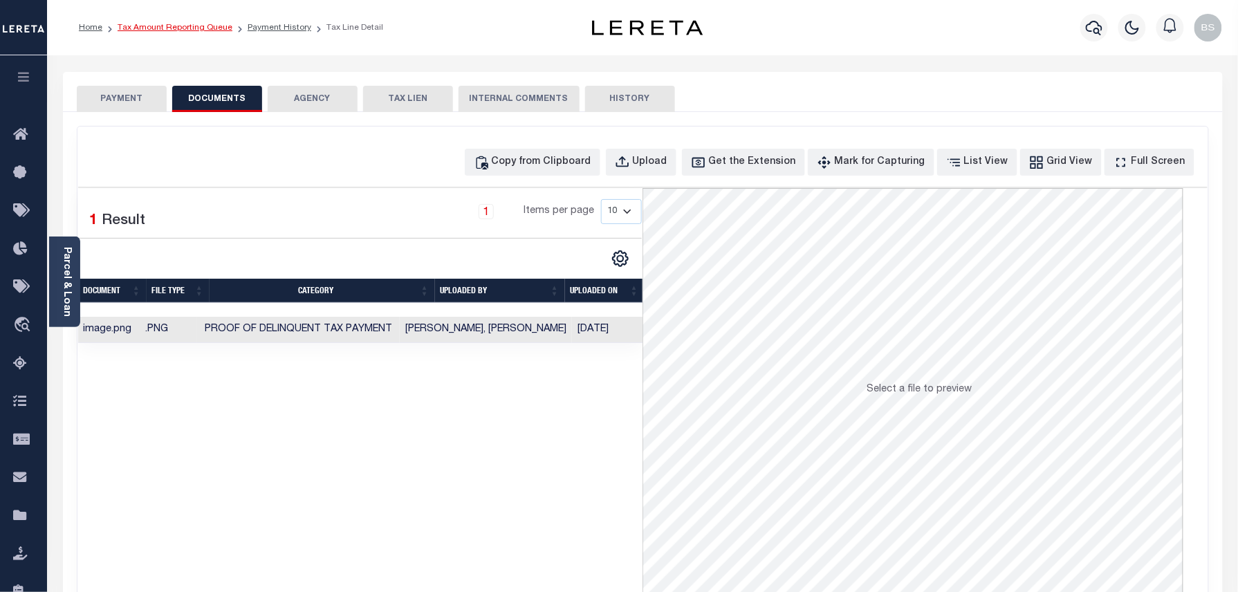
click at [194, 32] on link "Tax Amount Reporting Queue" at bounding box center [175, 28] width 115 height 8
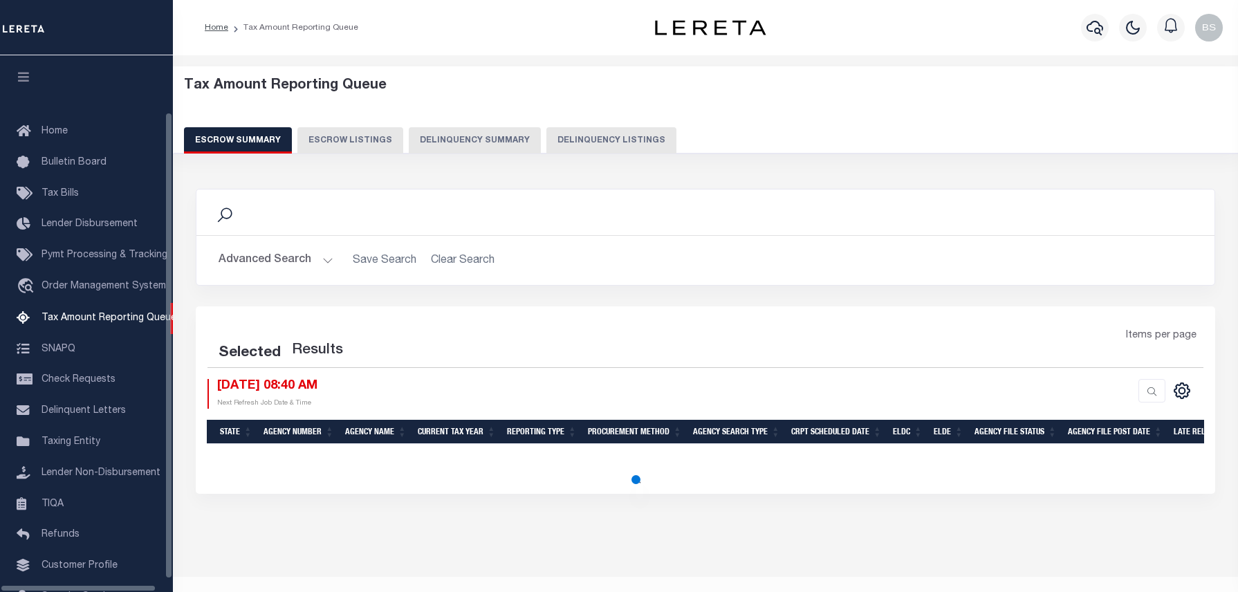
click at [626, 134] on button "Delinquency Listings" at bounding box center [611, 140] width 130 height 26
select select "100"
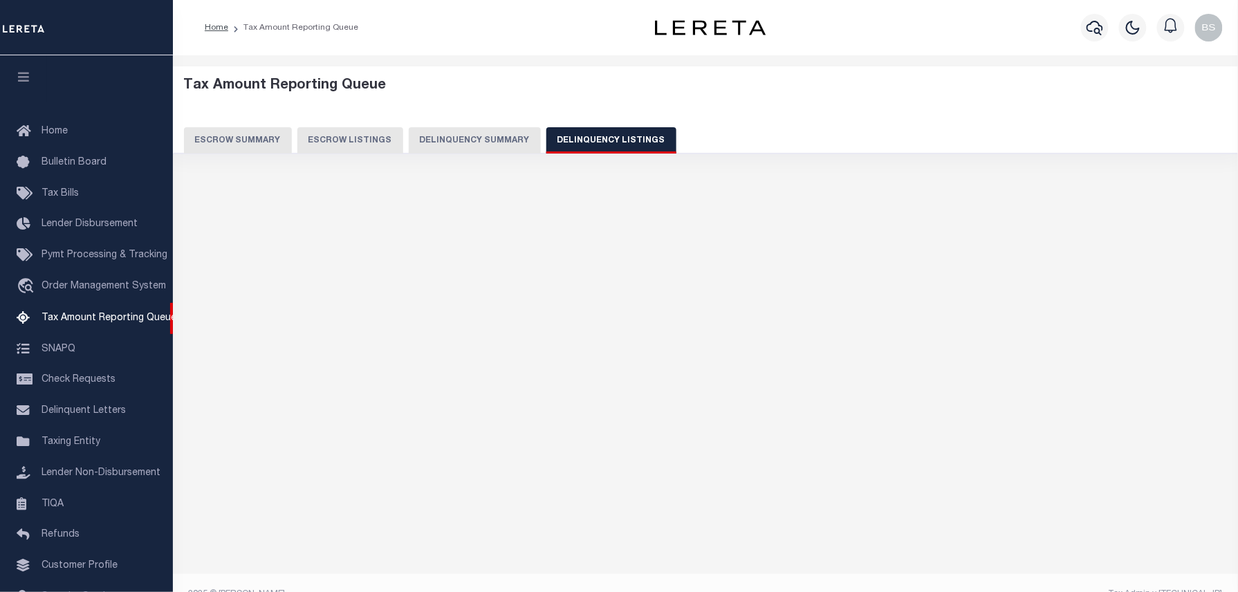
select select "100"
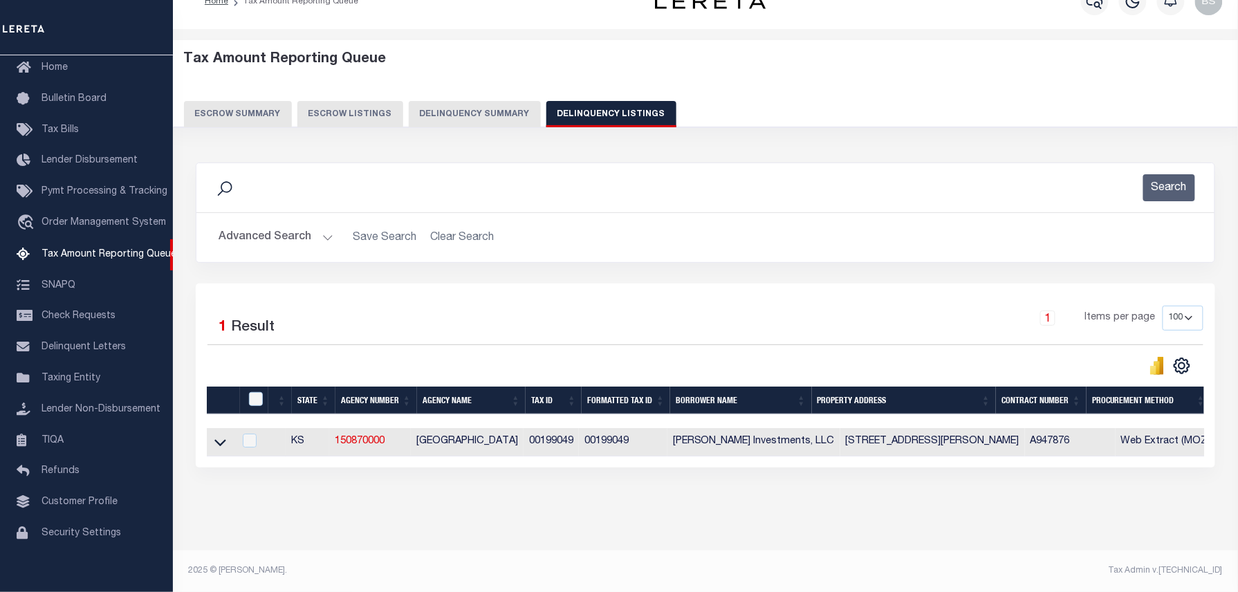
scroll to position [39, 0]
click at [221, 438] on icon at bounding box center [220, 442] width 12 height 15
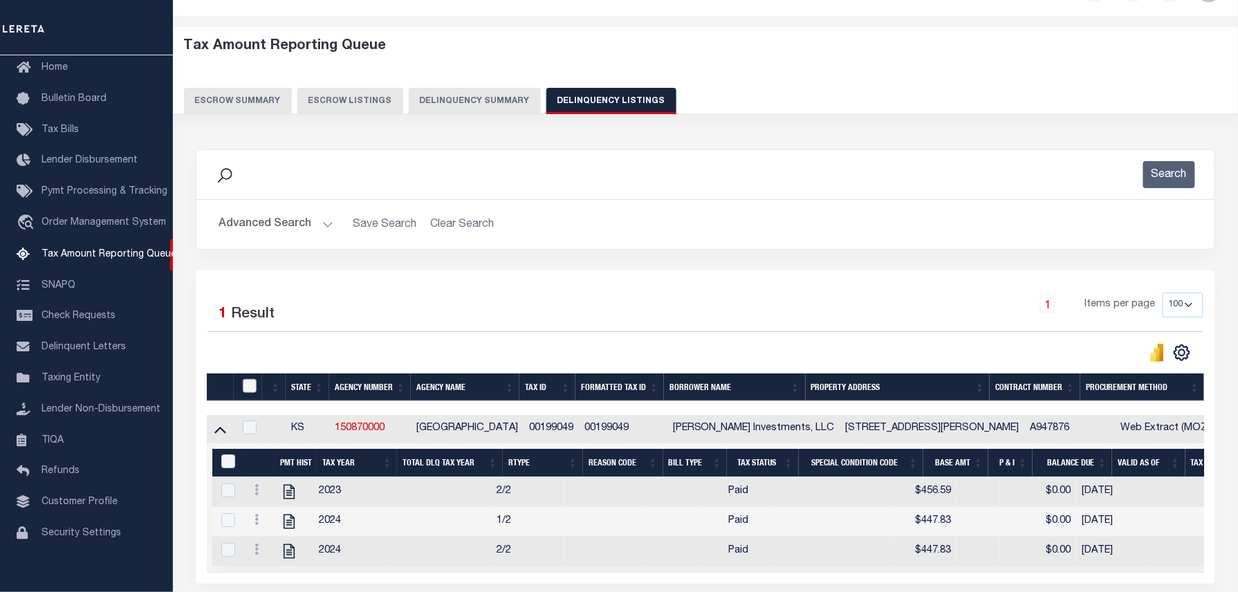
click at [250, 385] on input "checkbox" at bounding box center [250, 386] width 14 height 14
checkbox input "true"
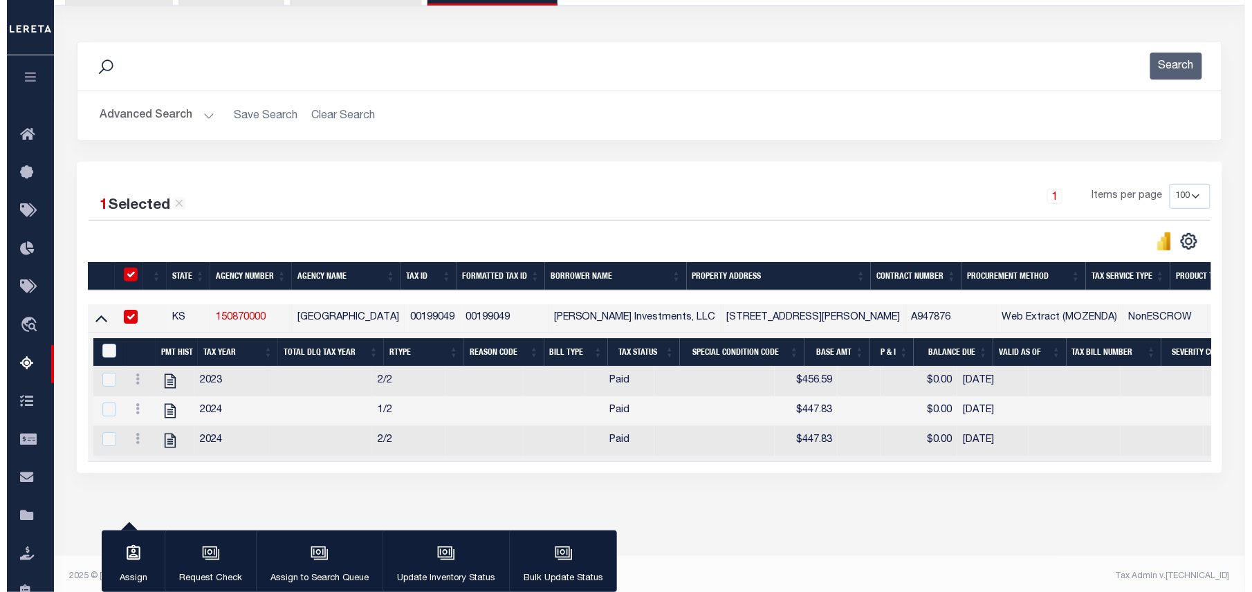
scroll to position [169, 0]
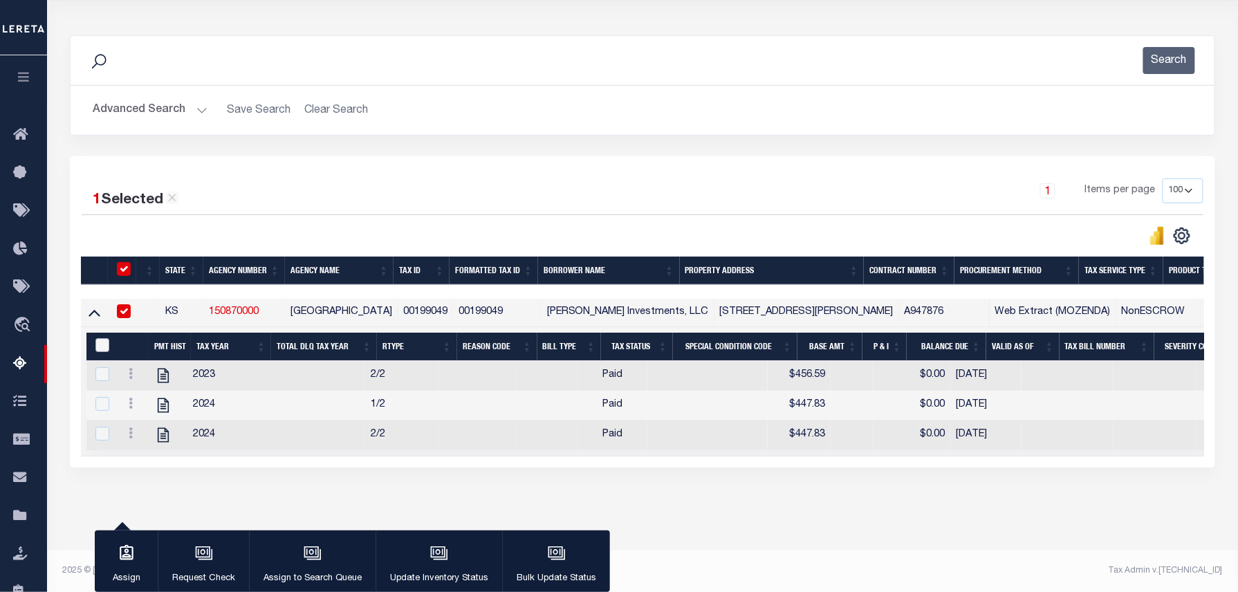
click at [103, 338] on input "&nbsp;" at bounding box center [102, 345] width 14 height 14
checkbox input "true"
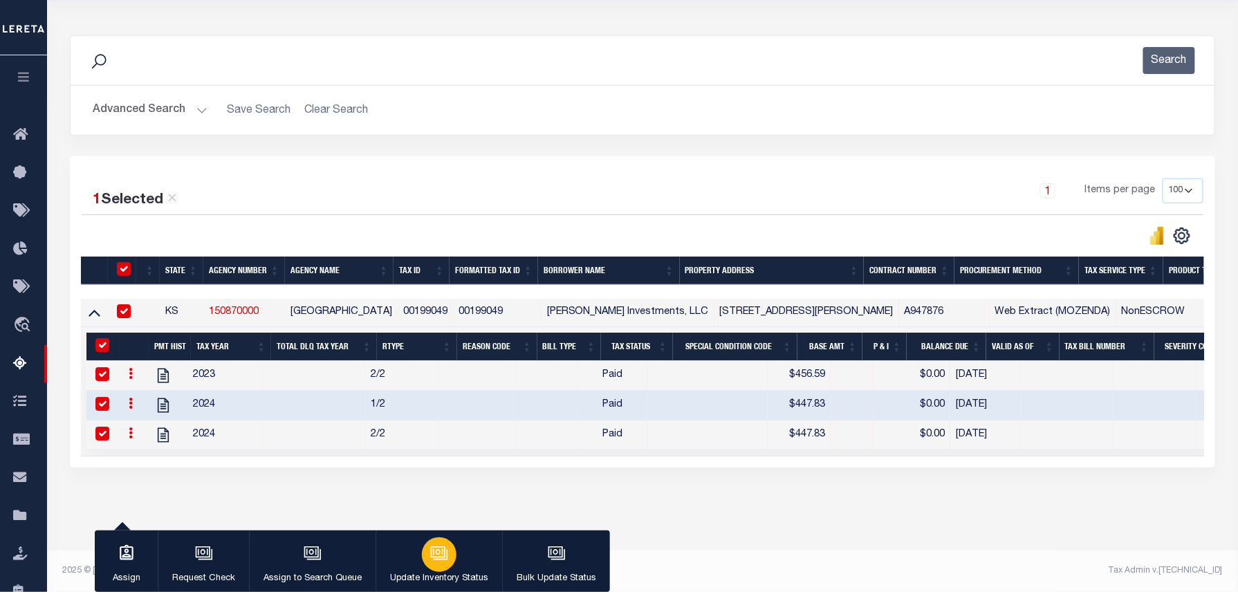
click at [424, 546] on div "button" at bounding box center [439, 554] width 35 height 35
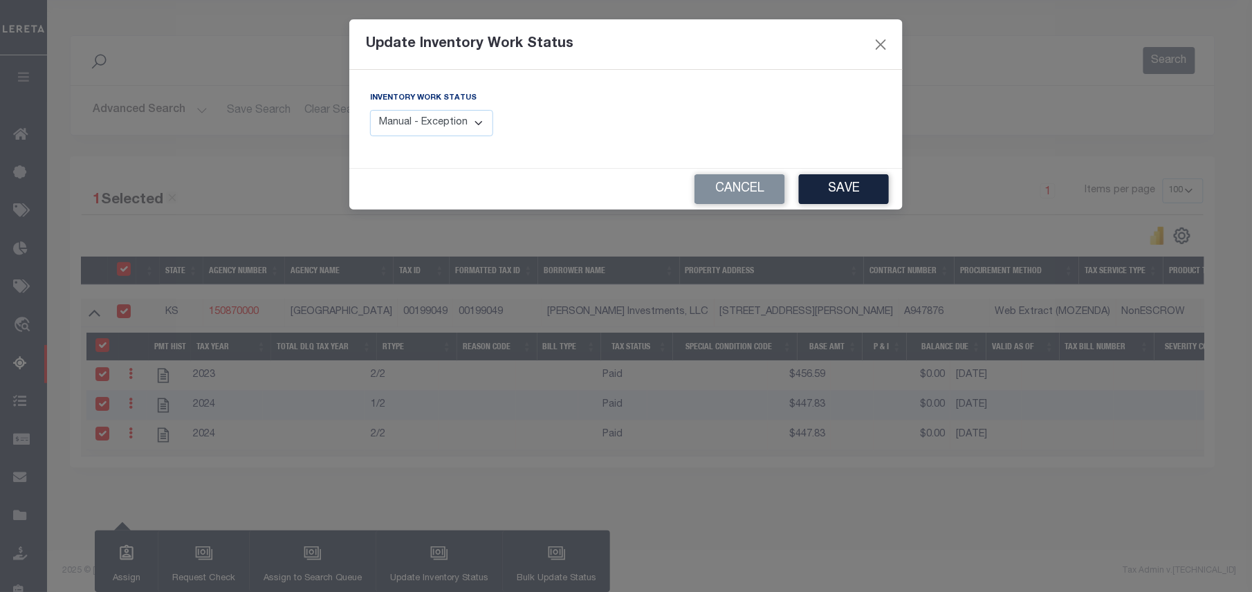
click at [463, 118] on select "Manual - Exception Pended - Awaiting Search Late Add Exception Completed" at bounding box center [431, 123] width 123 height 27
select select "4"
click at [370, 110] on select "Manual - Exception Pended - Awaiting Search Late Add Exception Completed" at bounding box center [431, 123] width 123 height 27
click at [837, 195] on button "Save" at bounding box center [844, 189] width 90 height 30
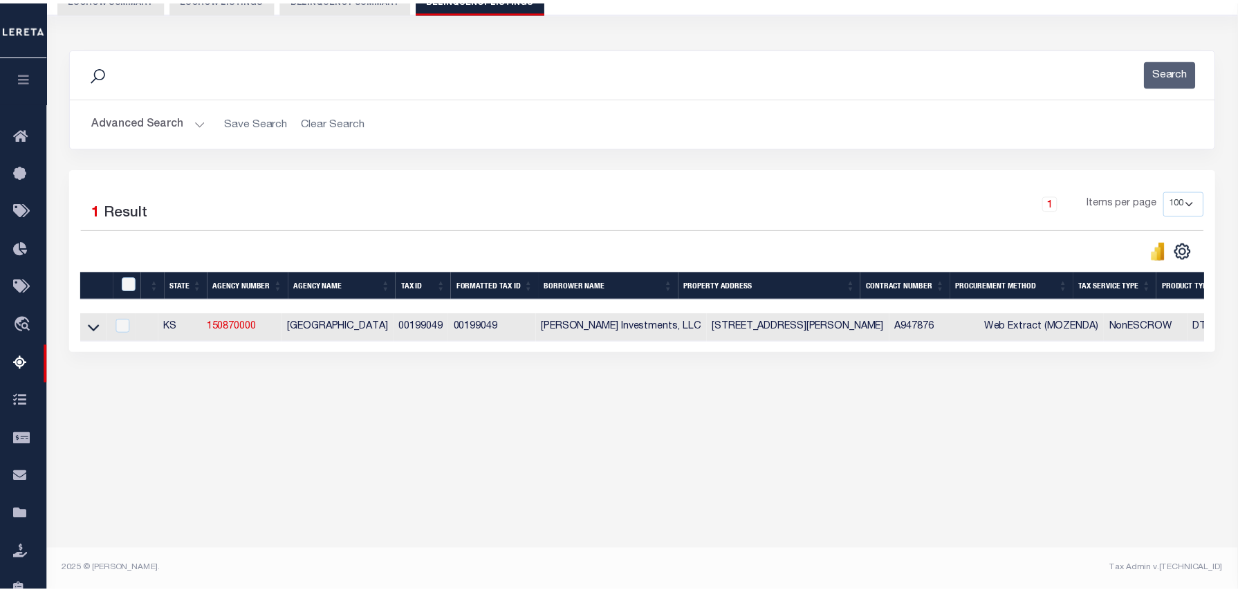
scroll to position [141, 0]
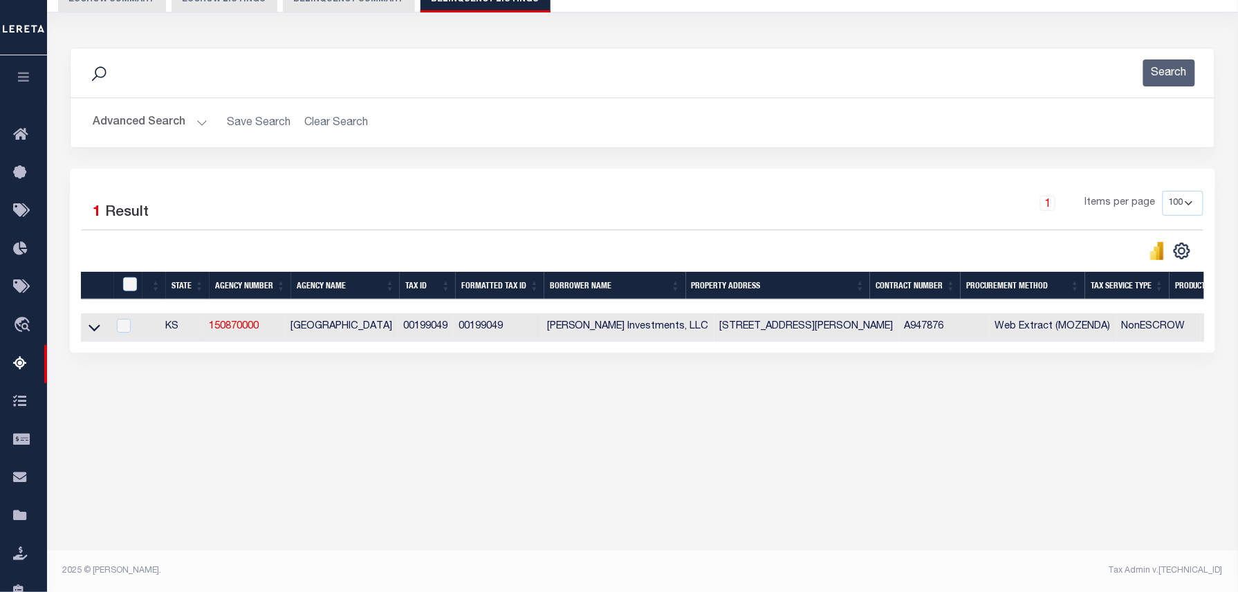
click at [137, 123] on button "Advanced Search" at bounding box center [150, 122] width 115 height 27
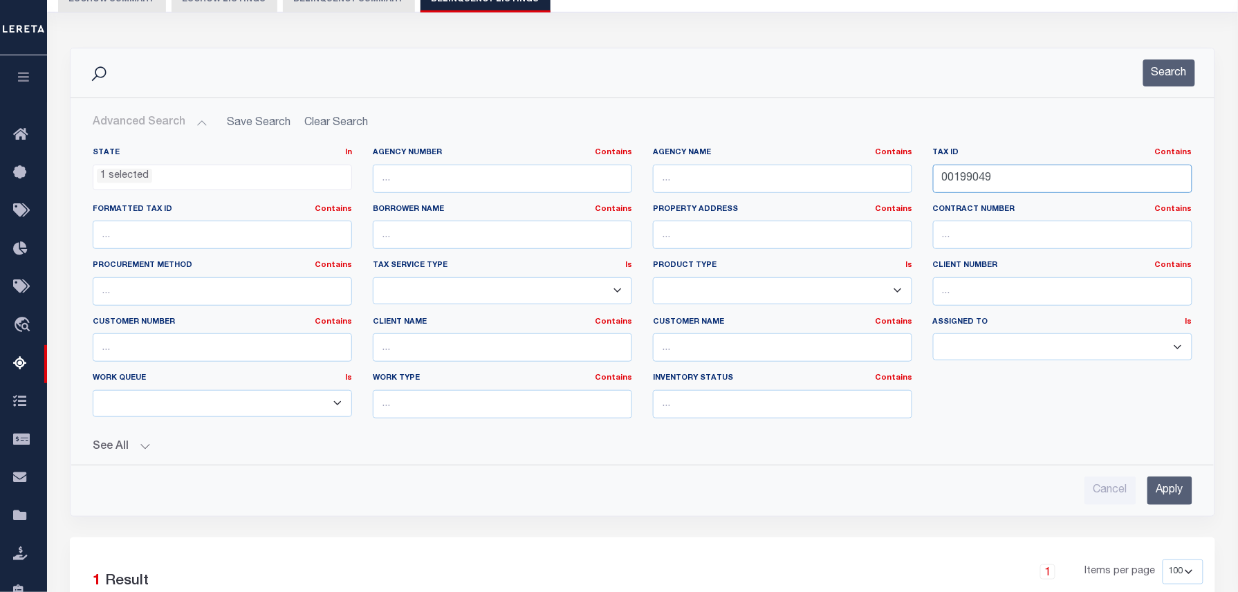
drag, startPoint x: 1007, startPoint y: 183, endPoint x: 869, endPoint y: 183, distance: 138.3
click at [869, 183] on div "State In In AK AL AR AZ CA CO CT DC DE FL GA GU HI IA ID IL IN KS KY LA MA MD M…" at bounding box center [642, 288] width 1120 height 282
paste input "621"
type input "00199621"
click at [1168, 76] on button "Search" at bounding box center [1169, 72] width 52 height 27
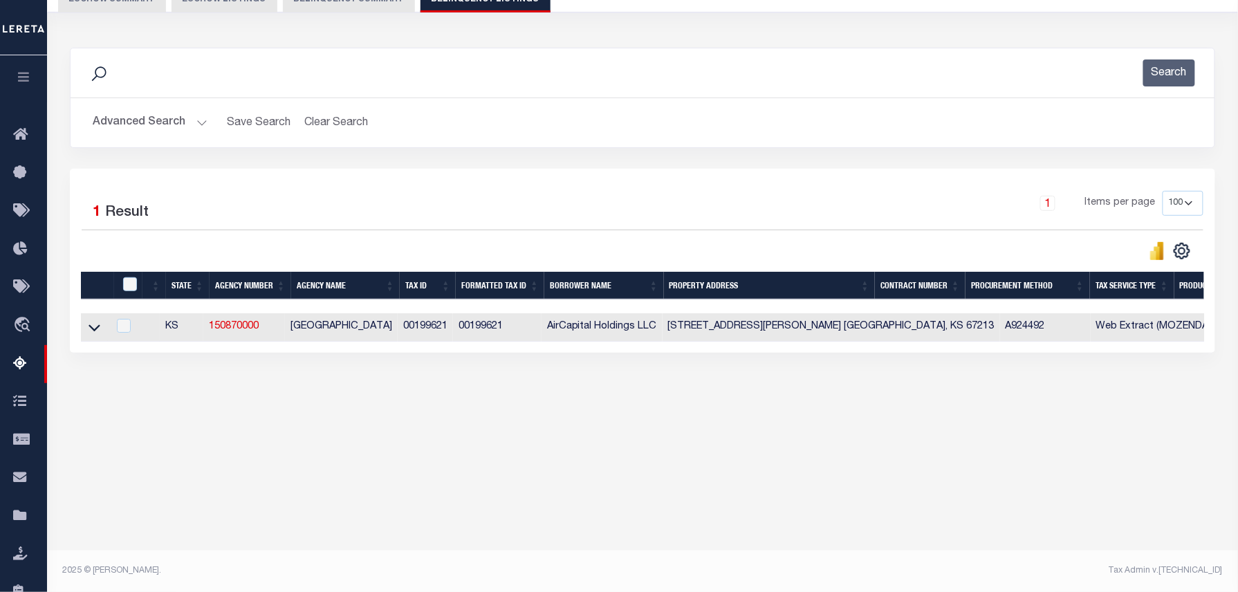
drag, startPoint x: 100, startPoint y: 332, endPoint x: 172, endPoint y: 277, distance: 90.2
click at [100, 331] on link at bounding box center [94, 327] width 16 height 10
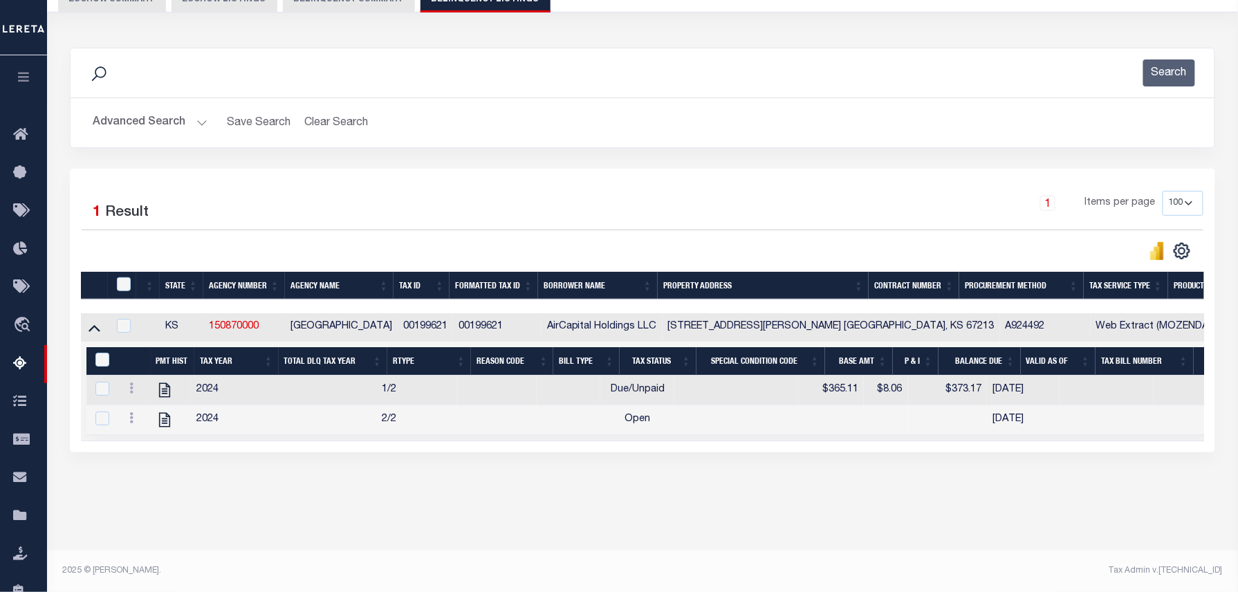
click at [852, 526] on div "Tax Amount Reporting Queue Escrow Summary Escrow Listings In" at bounding box center [642, 231] width 1183 height 607
click at [164, 393] on icon "" at bounding box center [165, 390] width 18 height 18
checkbox input "false"
checkbox input "true"
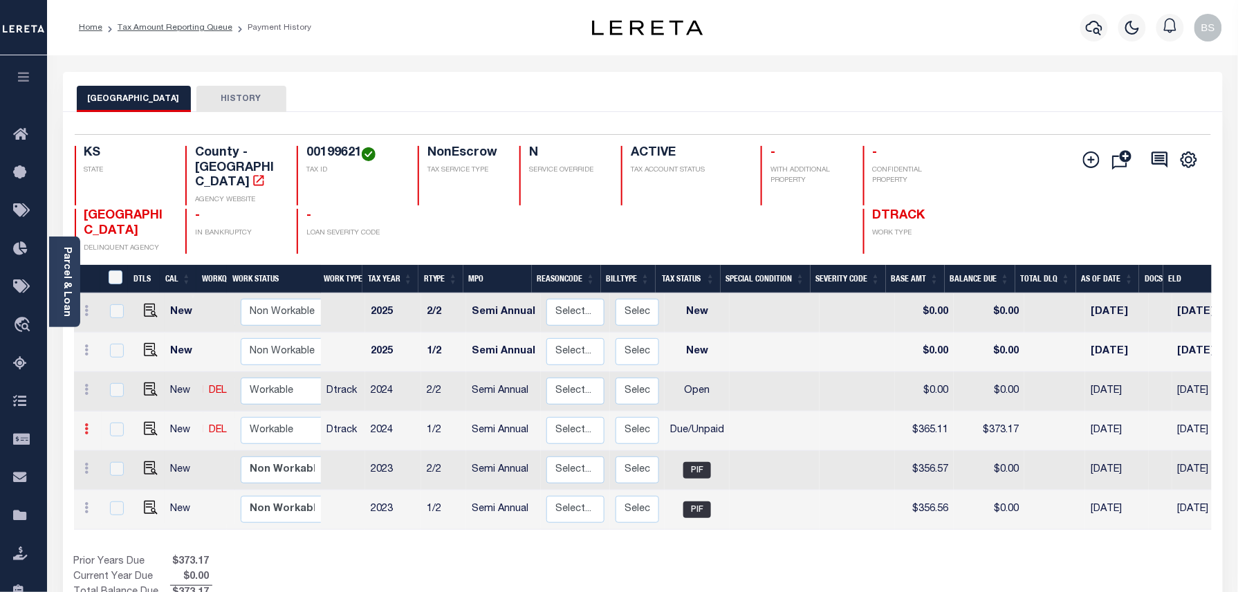
click at [89, 423] on icon at bounding box center [87, 428] width 4 height 11
click at [122, 470] on img at bounding box center [120, 477] width 14 height 15
select select "DUE"
type input "$365.11"
type input "$373.17"
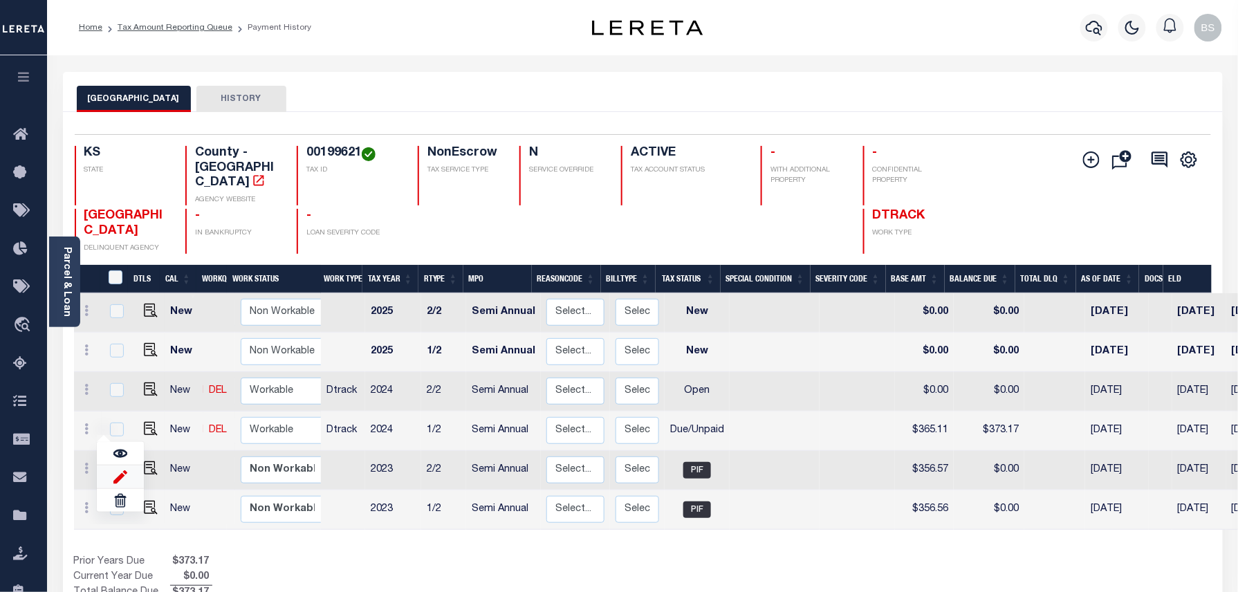
type input "[DATE]"
type input "$8.06"
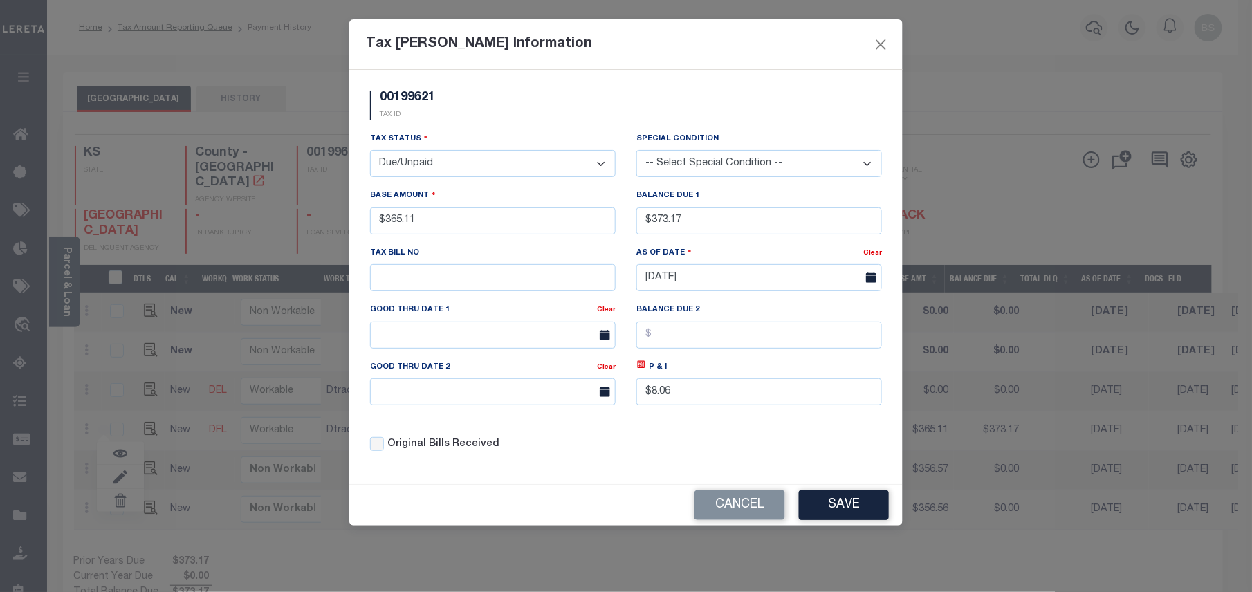
click at [444, 165] on select "- Select Status - Open Due/Unpaid Paid Incomplete No Tax Due Internal Refund Pr…" at bounding box center [493, 163] width 246 height 27
select select "PYD"
click at [370, 152] on select "- Select Status - Open Due/Unpaid Paid Incomplete No Tax Due Internal Refund Pr…" at bounding box center [493, 163] width 246 height 27
drag, startPoint x: 750, startPoint y: 220, endPoint x: 642, endPoint y: 220, distance: 107.2
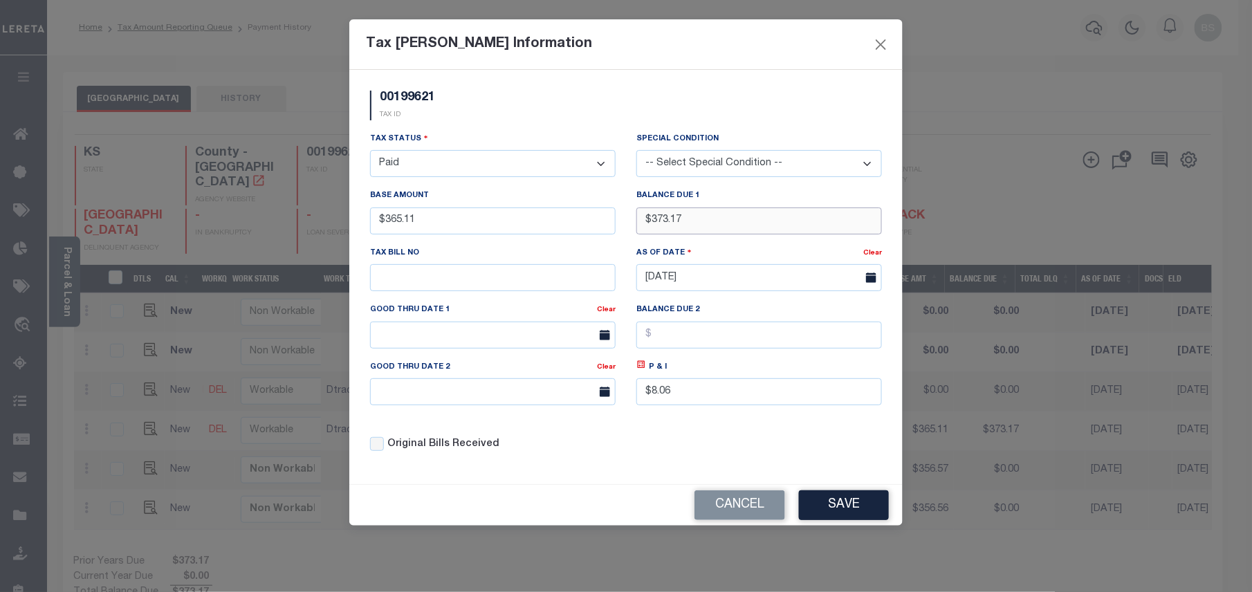
click at [642, 220] on input "$373.17" at bounding box center [759, 220] width 246 height 27
type input "$0.00"
drag, startPoint x: 692, startPoint y: 399, endPoint x: 620, endPoint y: 401, distance: 72.0
click at [620, 401] on div "Tax Status - Select Status - Open Due/Unpaid Paid Incomplete No Tax Due Interna…" at bounding box center [626, 297] width 533 height 332
click at [836, 512] on button "Save" at bounding box center [844, 505] width 90 height 30
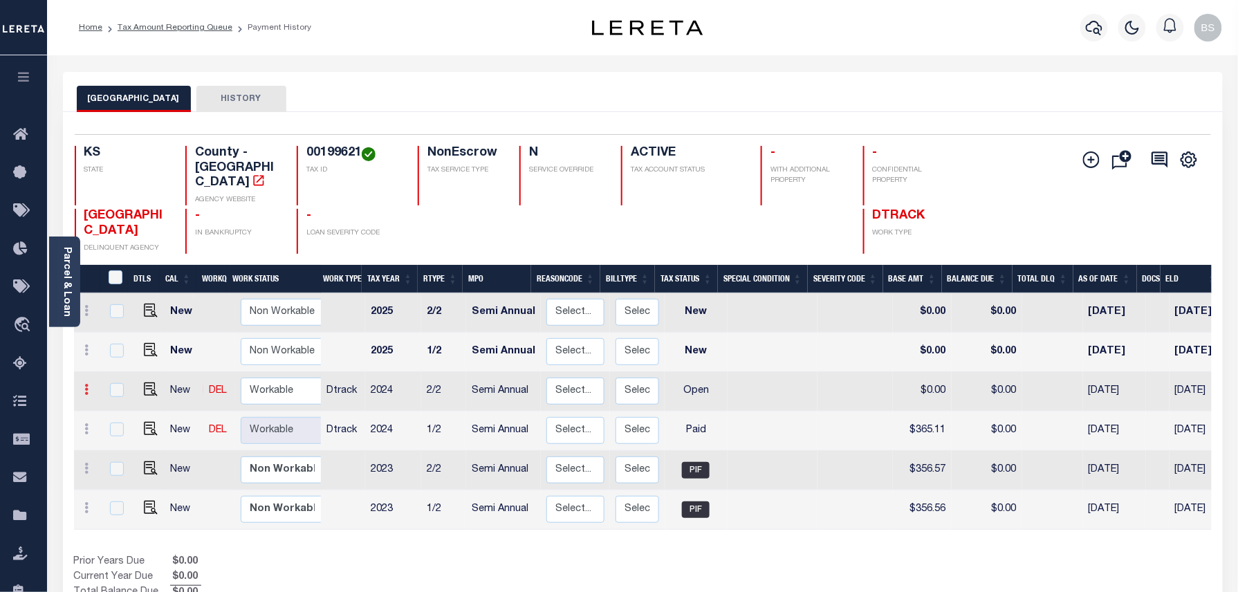
click at [89, 384] on icon at bounding box center [87, 389] width 4 height 11
click at [122, 430] on img at bounding box center [120, 437] width 14 height 15
select select "OP2"
type input "$0.00"
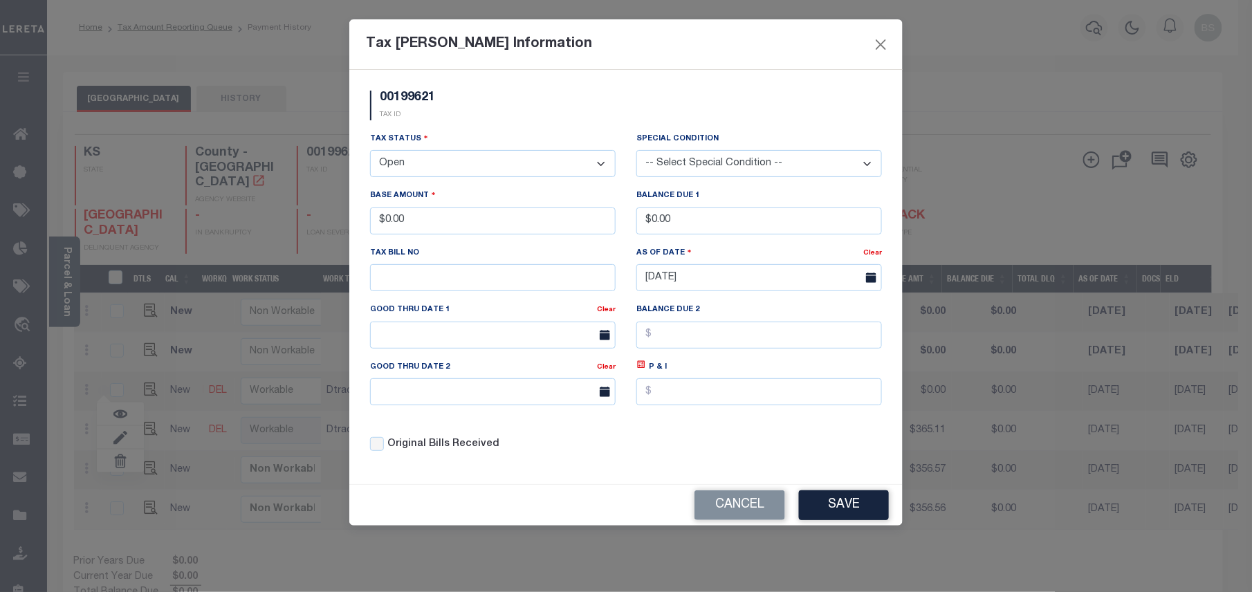
click at [421, 170] on select "- Select Status - Open Due/Unpaid Paid Incomplete No Tax Due Internal Refund Pr…" at bounding box center [493, 163] width 246 height 27
select select "PYD"
click at [370, 152] on select "- Select Status - Open Due/Unpaid Paid Incomplete No Tax Due Internal Refund Pr…" at bounding box center [493, 163] width 246 height 27
drag, startPoint x: 427, startPoint y: 228, endPoint x: 382, endPoint y: 228, distance: 45.6
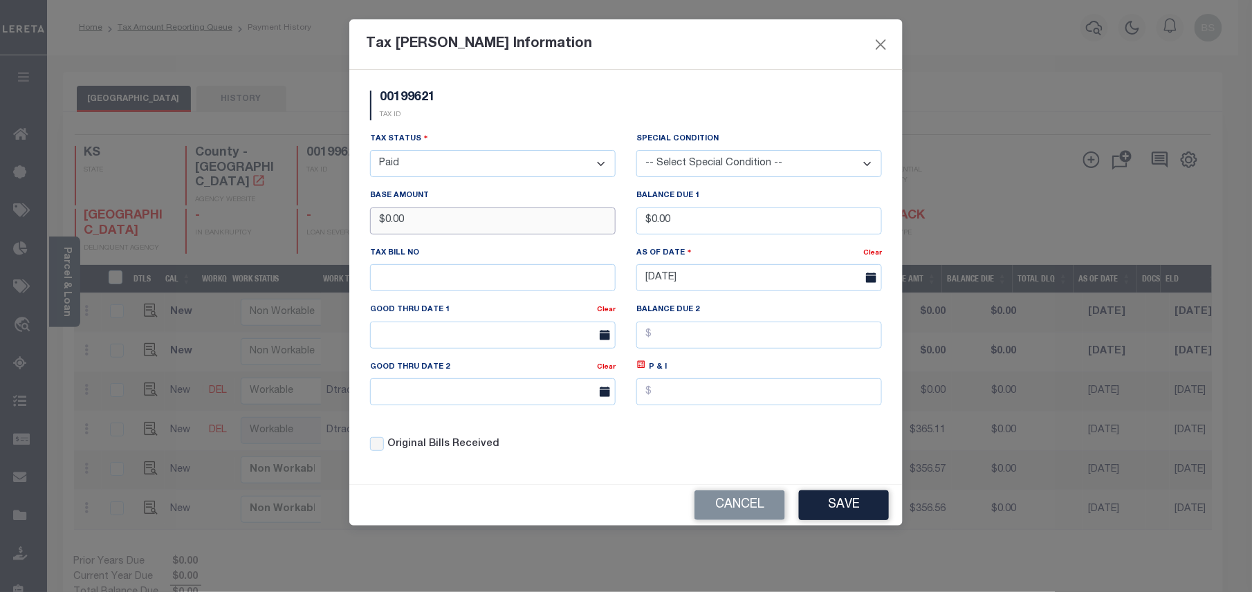
click at [382, 228] on input "$0.00" at bounding box center [493, 220] width 246 height 27
type input "$365.10"
click at [842, 519] on button "Save" at bounding box center [844, 505] width 90 height 30
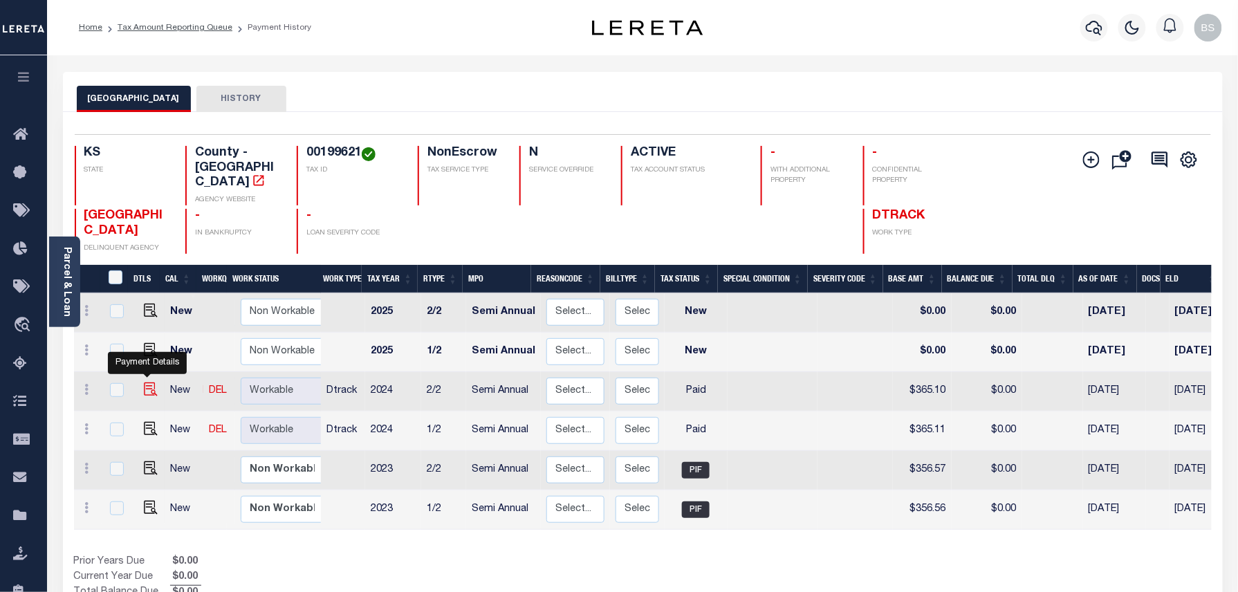
click at [144, 382] on img at bounding box center [151, 389] width 14 height 14
checkbox input "true"
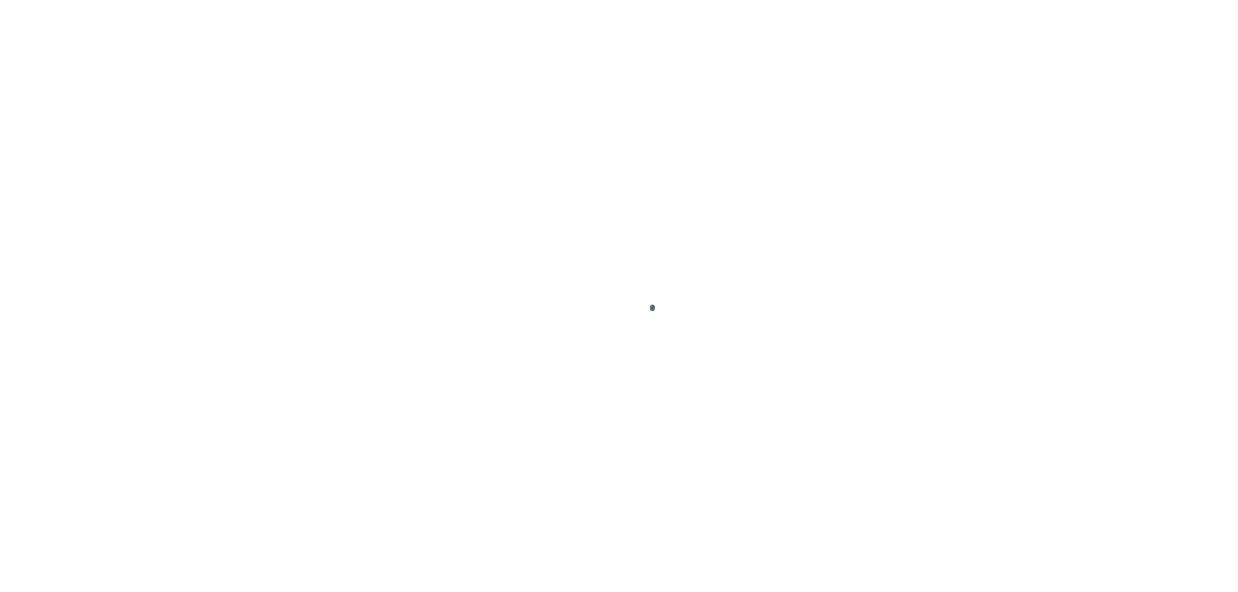
select select "PYD"
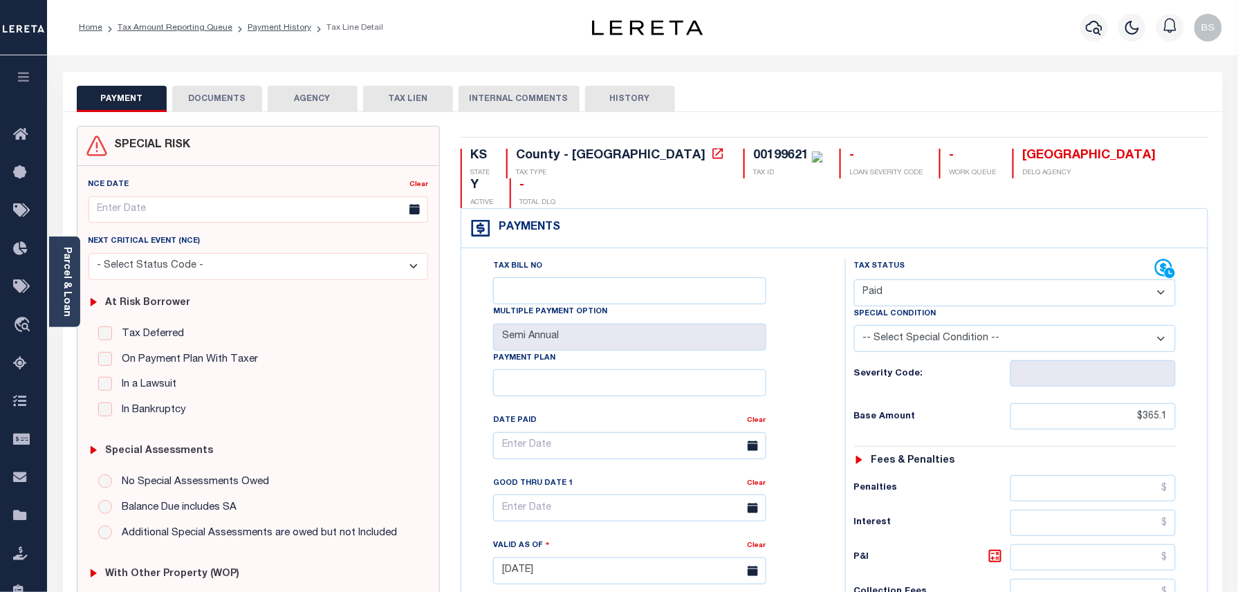
click at [214, 84] on div "PAYMENT DOCUMENTS AGENCY DELINQUENT PAYEE TAX LIEN" at bounding box center [643, 92] width 1160 height 40
click at [214, 95] on button "DOCUMENTS" at bounding box center [217, 99] width 90 height 26
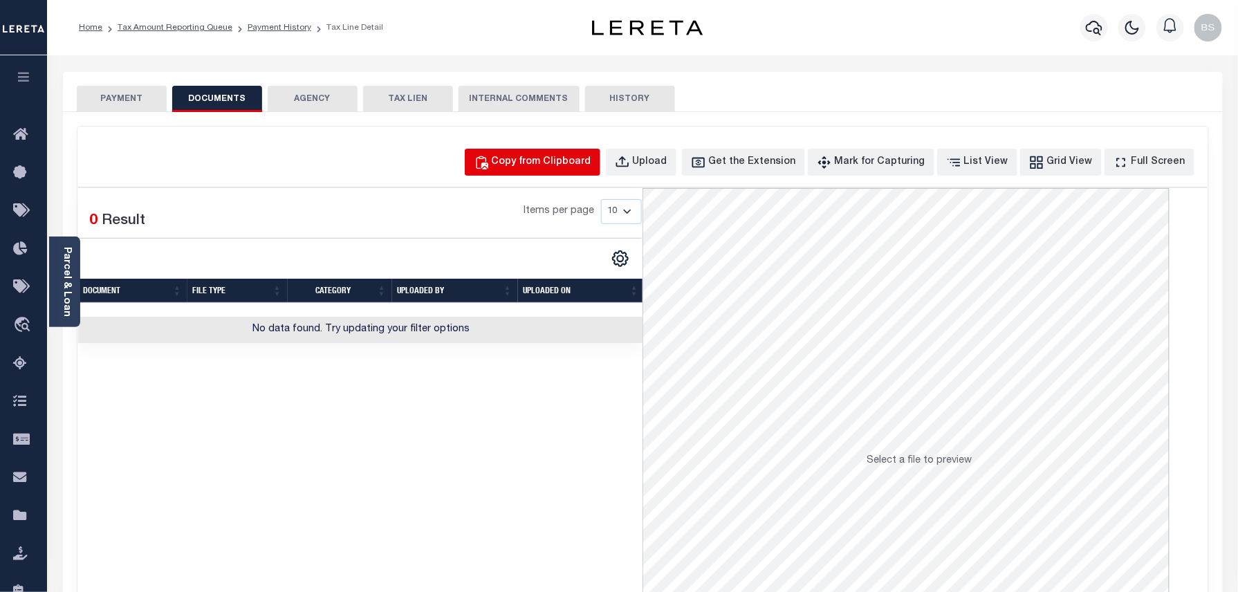
click at [551, 156] on div "Copy from Clipboard" at bounding box center [542, 162] width 100 height 15
select select "POP"
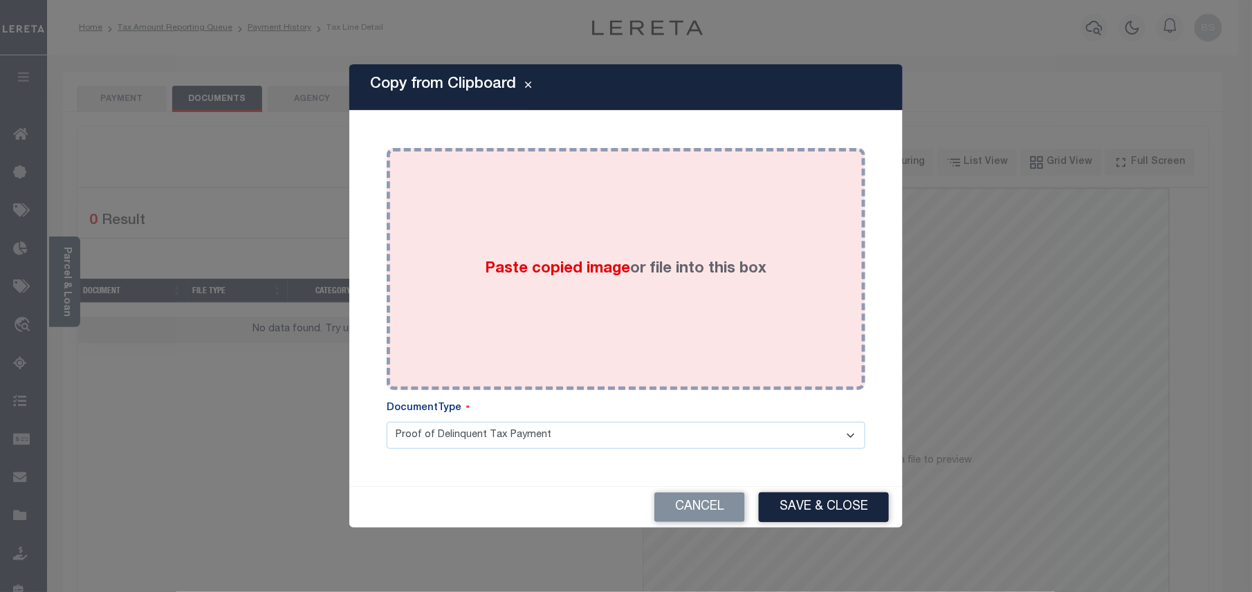
click at [562, 219] on div "Paste copied image or file into this box" at bounding box center [626, 268] width 458 height 221
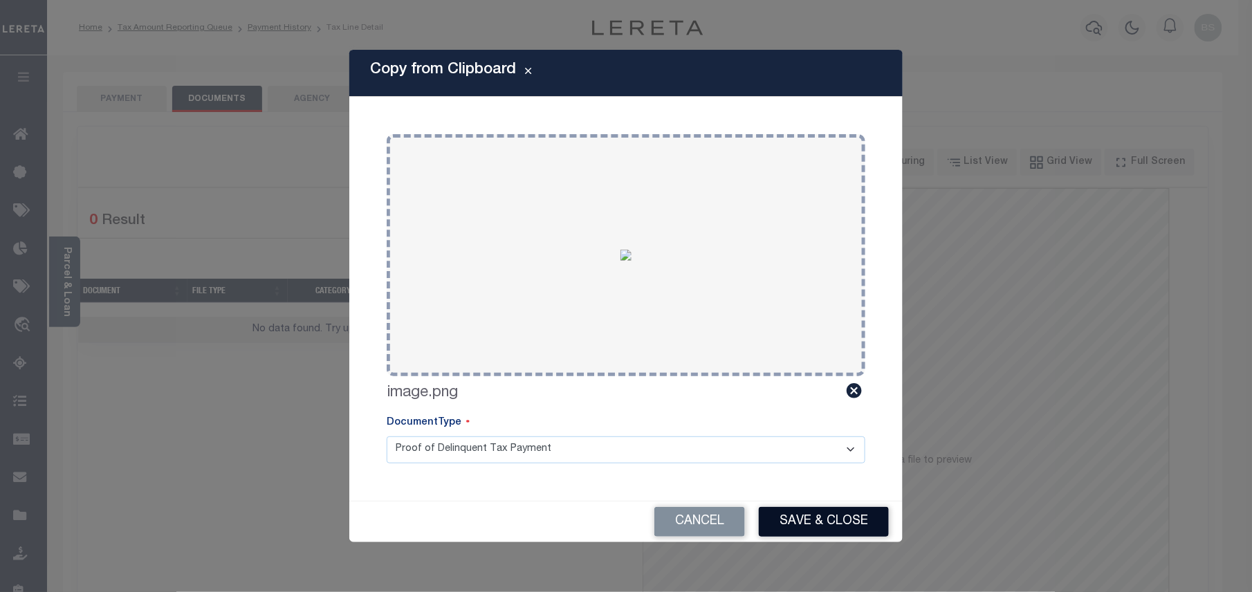
click at [817, 520] on button "Save & Close" at bounding box center [824, 522] width 130 height 30
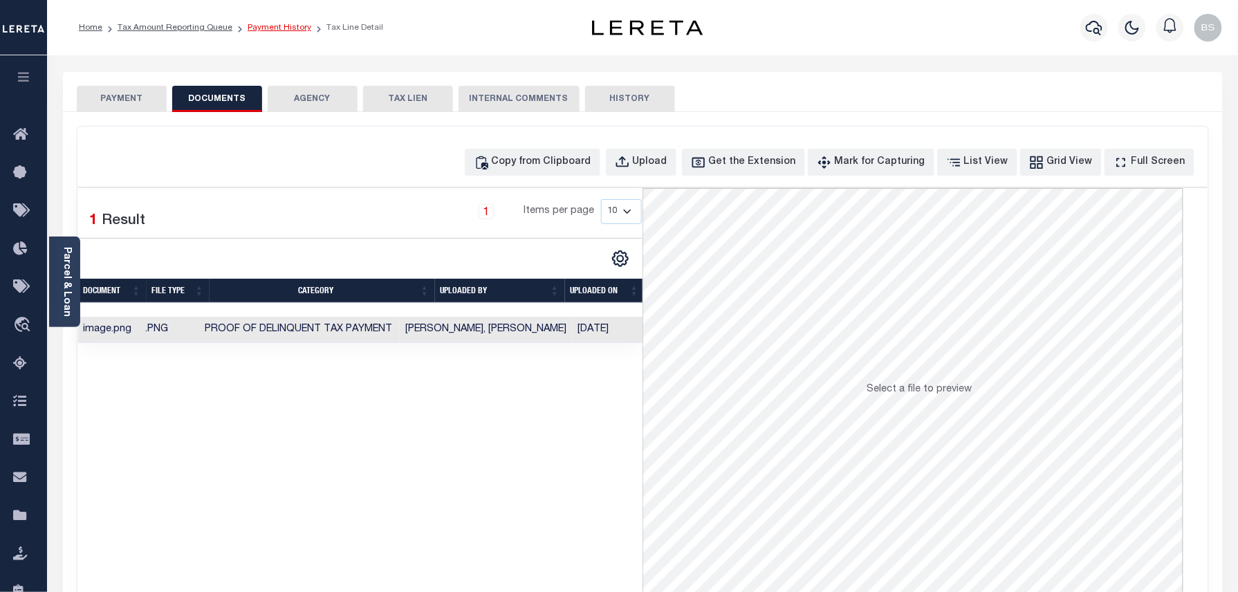
click at [277, 26] on link "Payment History" at bounding box center [280, 28] width 64 height 8
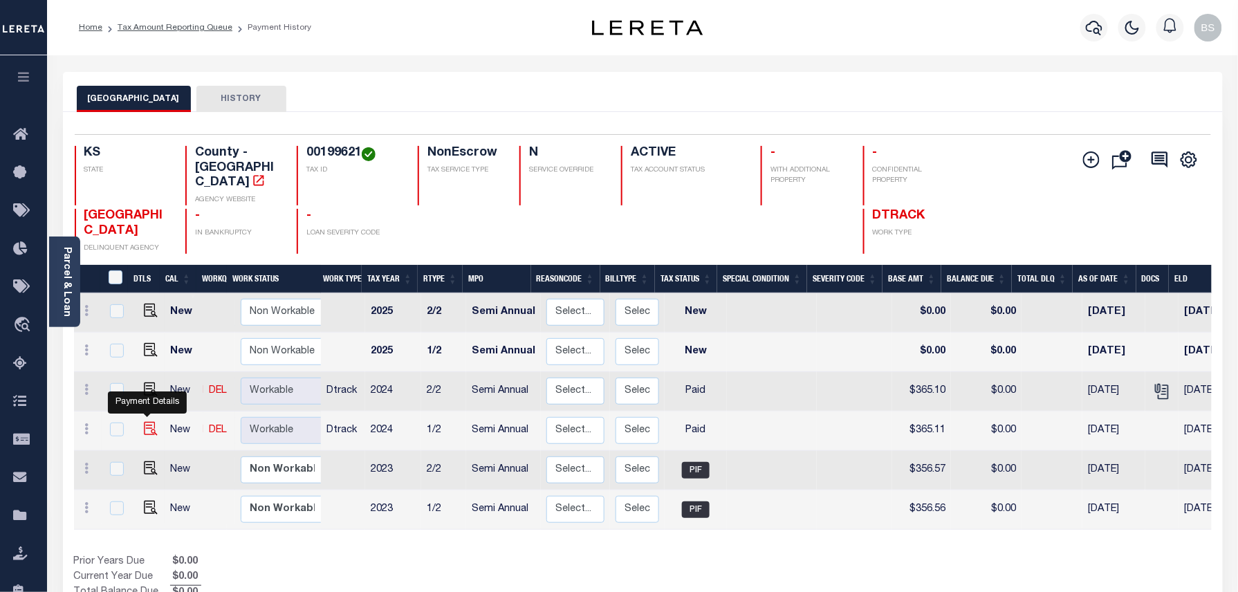
click at [151, 422] on img "" at bounding box center [151, 429] width 14 height 14
checkbox input "true"
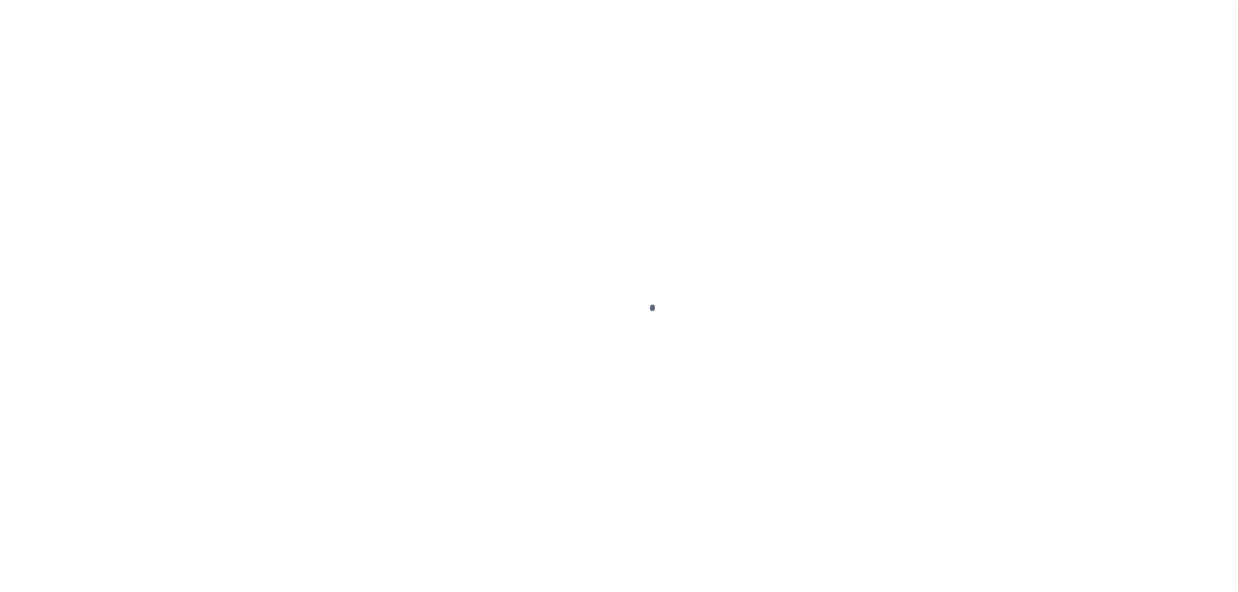
select select "PYD"
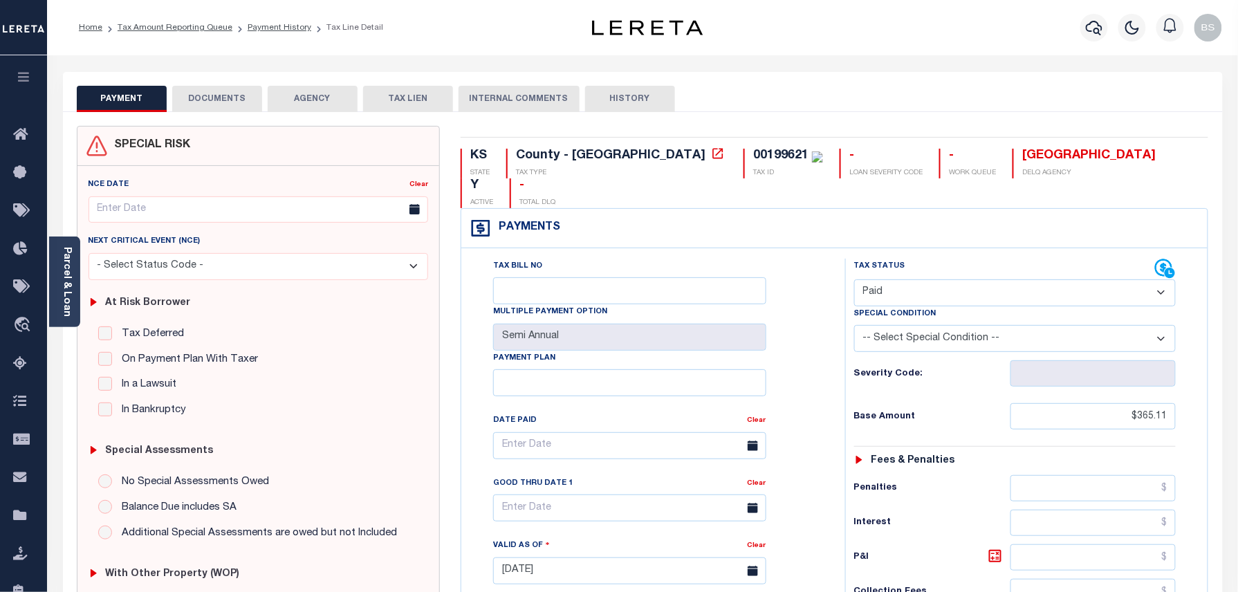
click at [234, 90] on button "DOCUMENTS" at bounding box center [217, 99] width 90 height 26
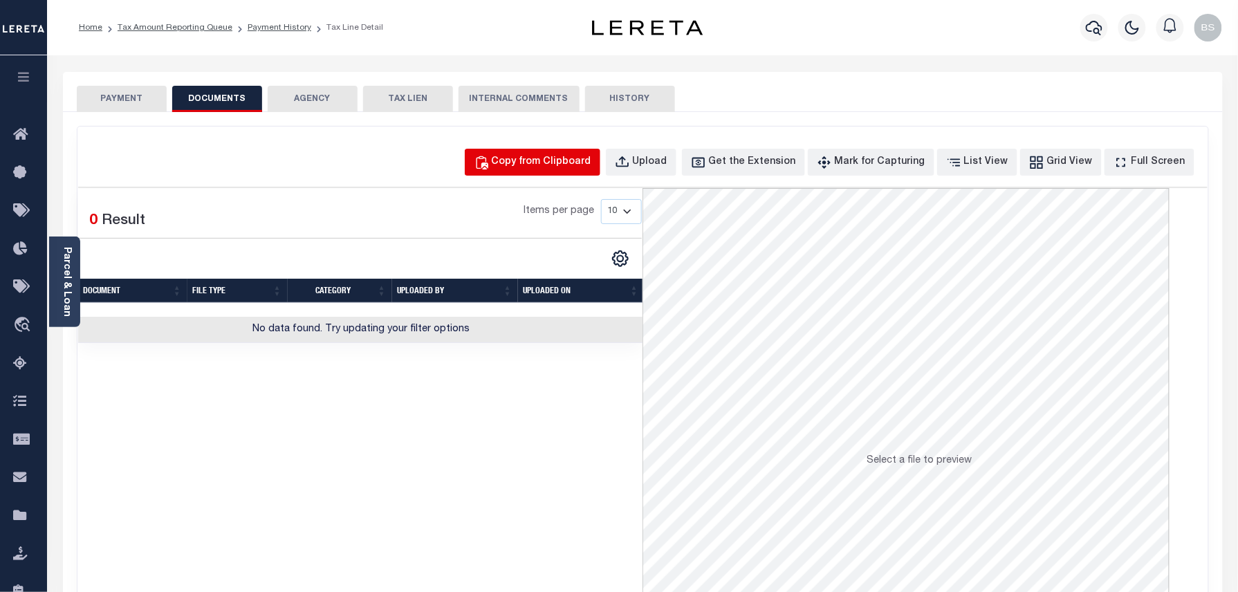
click at [551, 160] on div "Copy from Clipboard" at bounding box center [542, 162] width 100 height 15
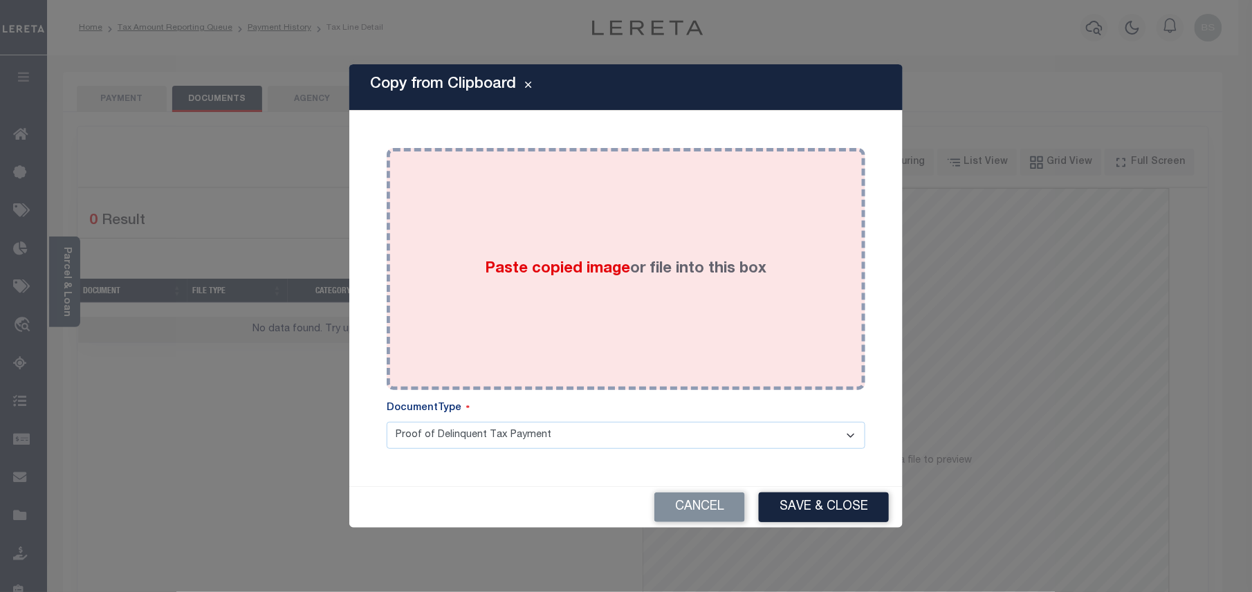
click at [618, 216] on div "Paste copied image or file into this box" at bounding box center [626, 268] width 458 height 221
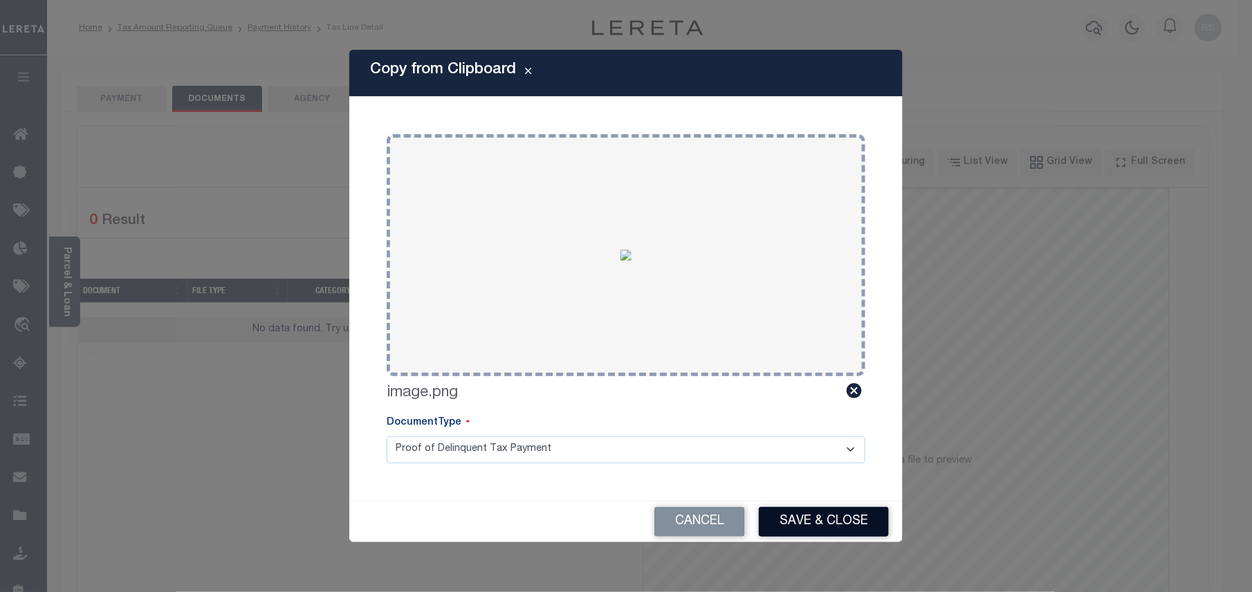
click at [820, 524] on button "Save & Close" at bounding box center [824, 522] width 130 height 30
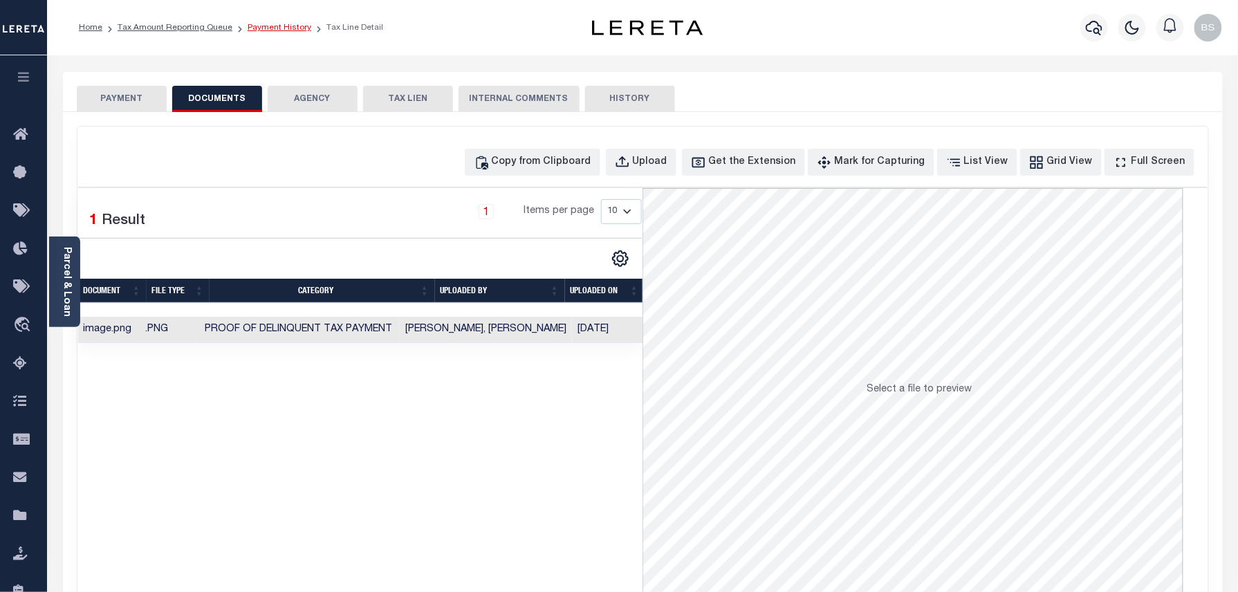
click at [272, 25] on link "Payment History" at bounding box center [280, 28] width 64 height 8
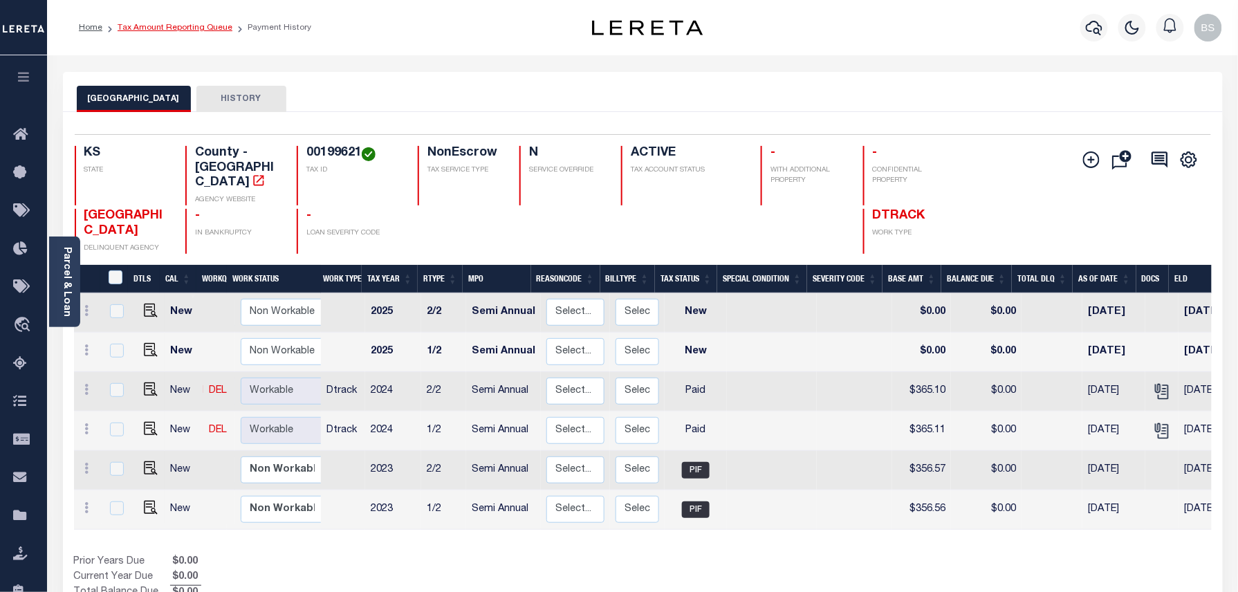
click at [213, 28] on link "Tax Amount Reporting Queue" at bounding box center [175, 28] width 115 height 8
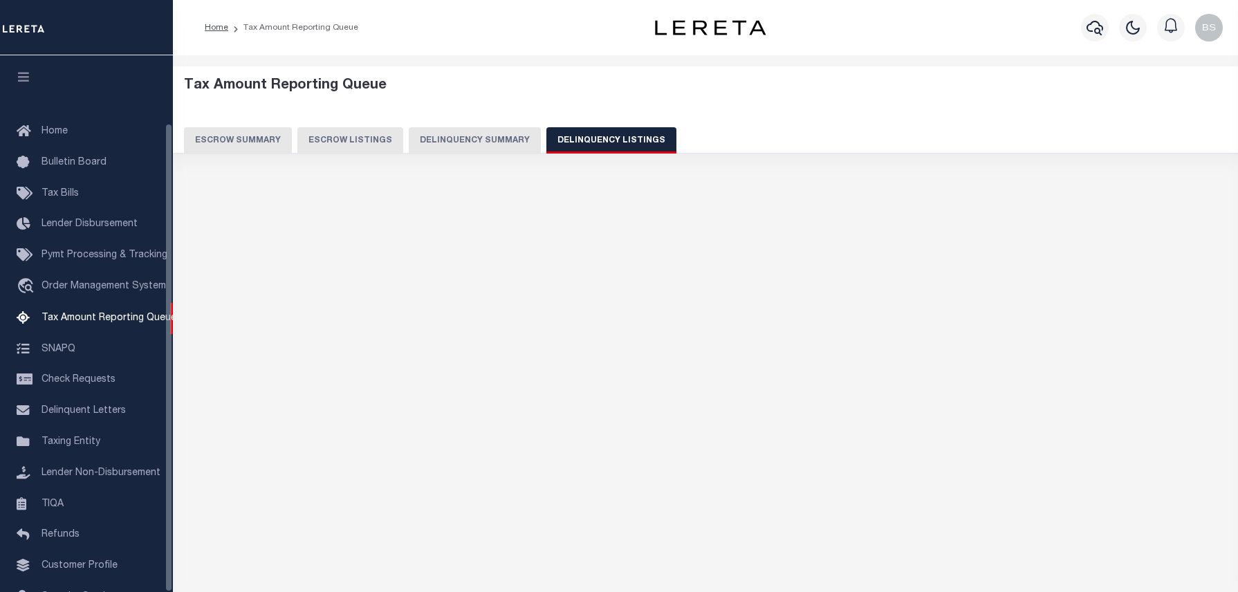
select select "100"
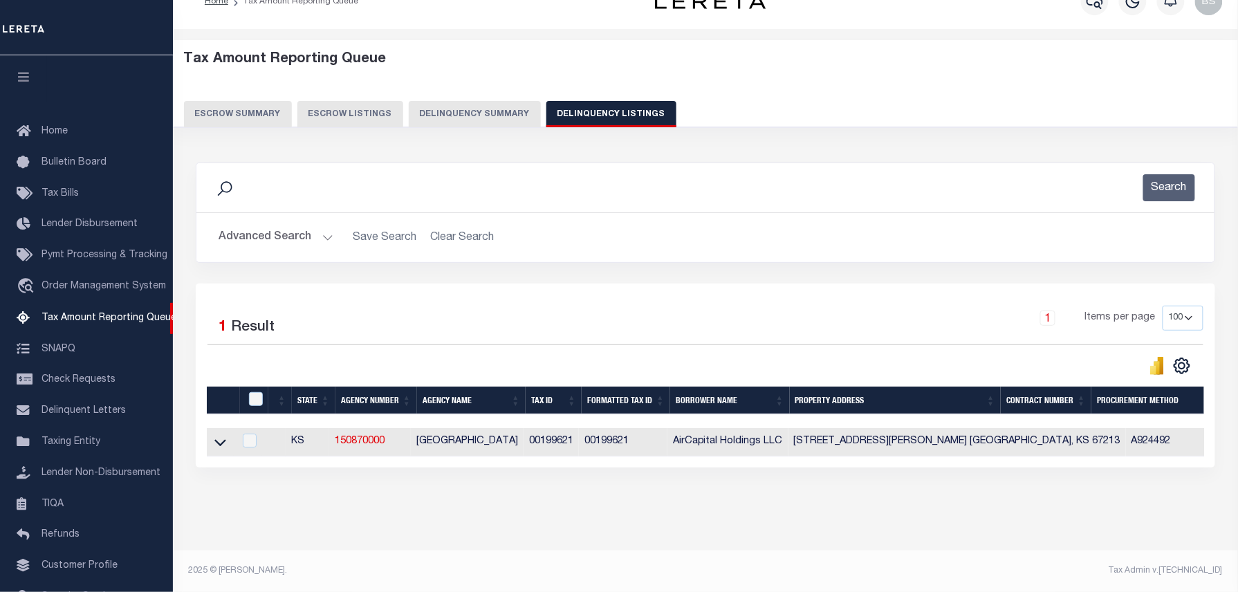
scroll to position [77, 0]
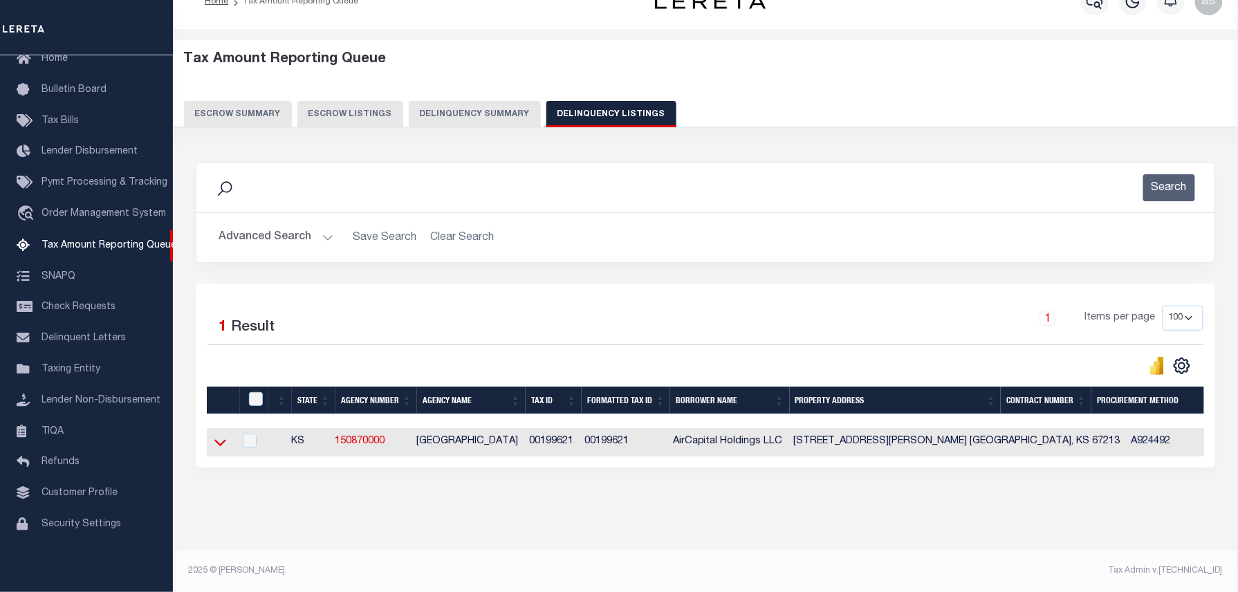
click at [223, 435] on icon at bounding box center [220, 442] width 12 height 15
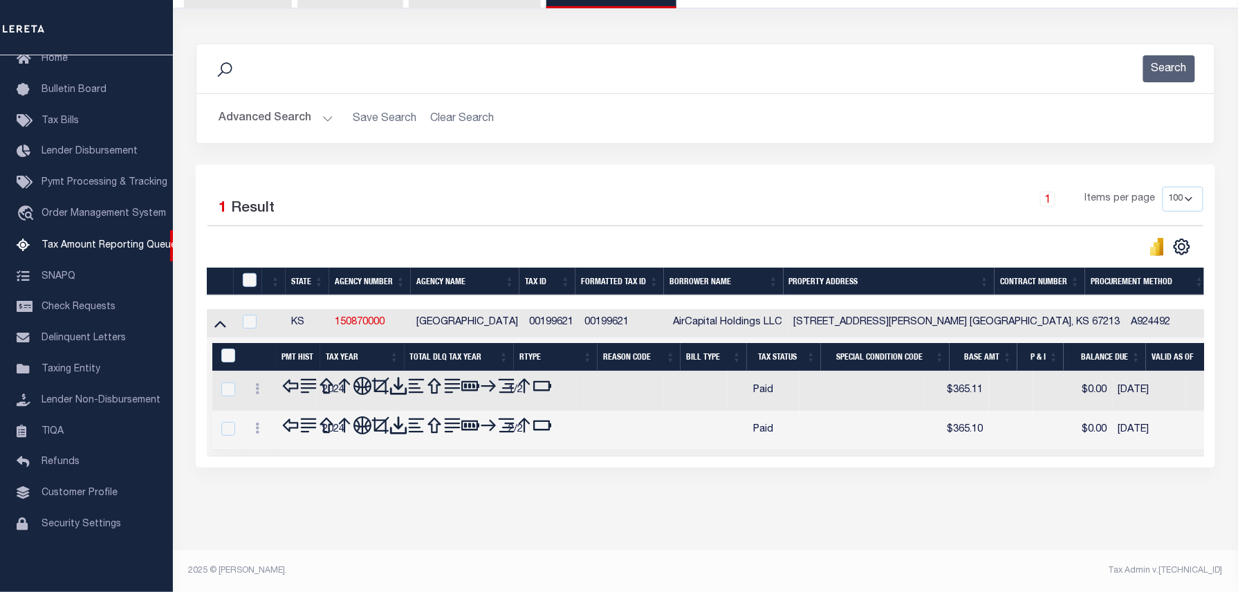
scroll to position [141, 0]
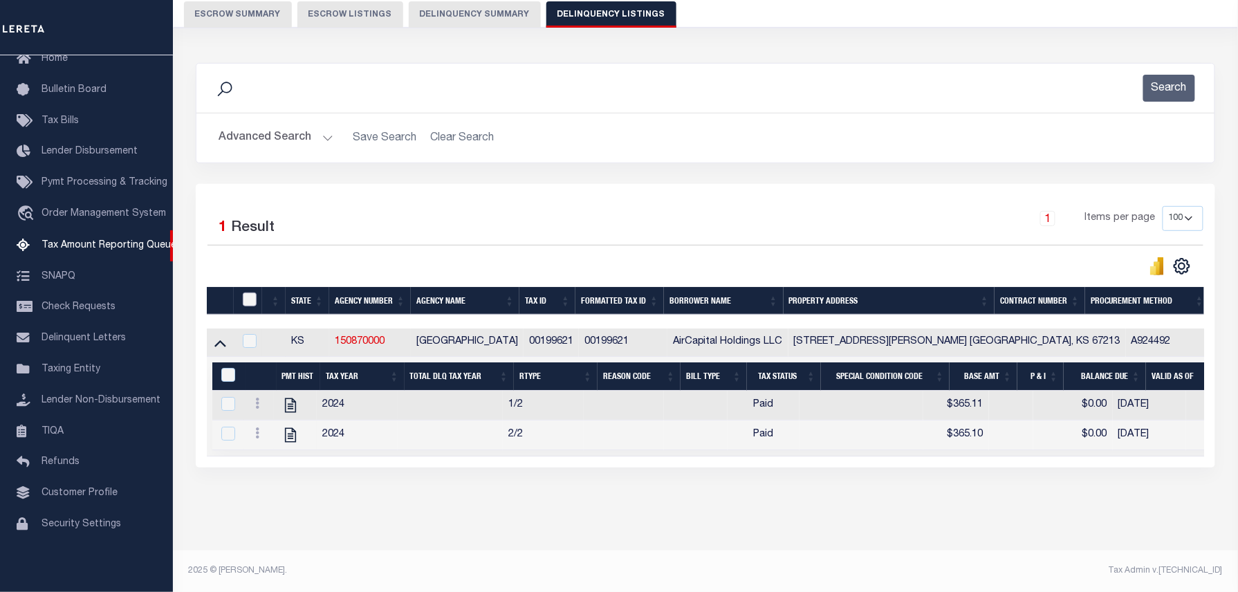
click at [249, 293] on input "checkbox" at bounding box center [250, 300] width 14 height 14
checkbox input "true"
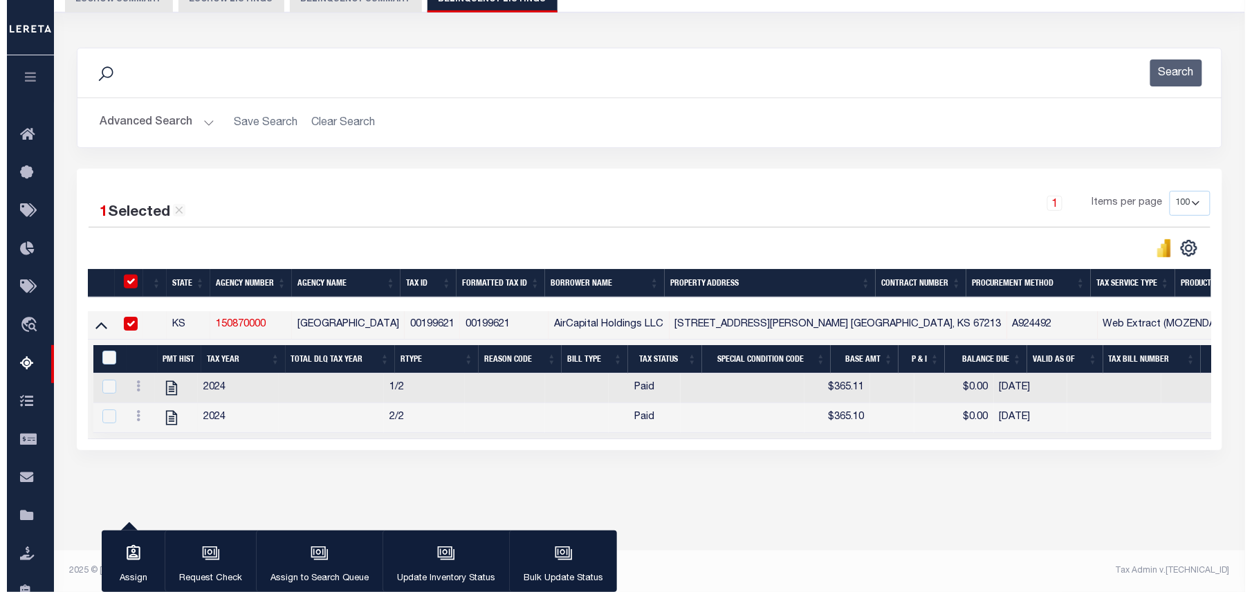
scroll to position [139, 0]
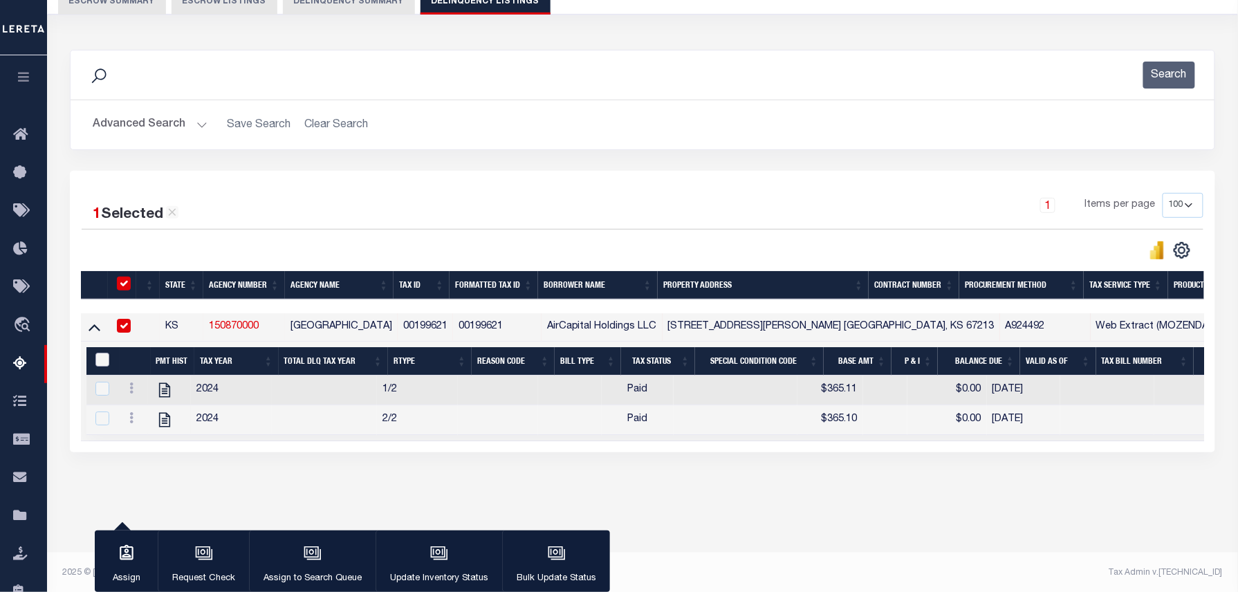
click at [104, 366] on input "&nbsp;" at bounding box center [102, 360] width 14 height 14
checkbox input "true"
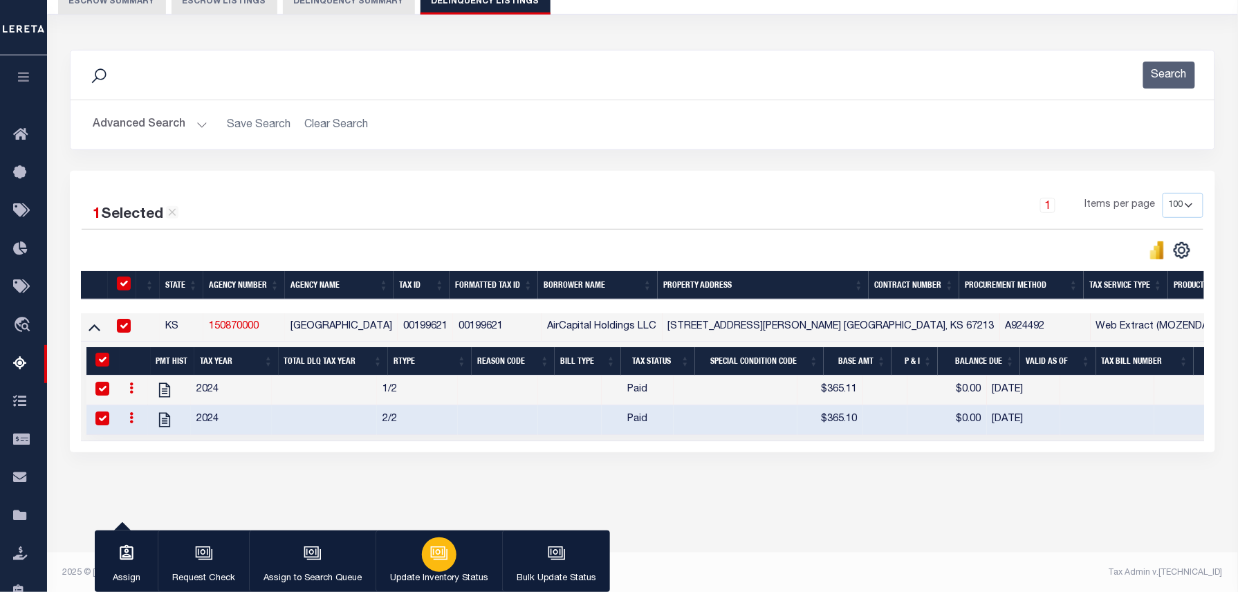
click at [437, 555] on icon "button" at bounding box center [438, 552] width 10 height 6
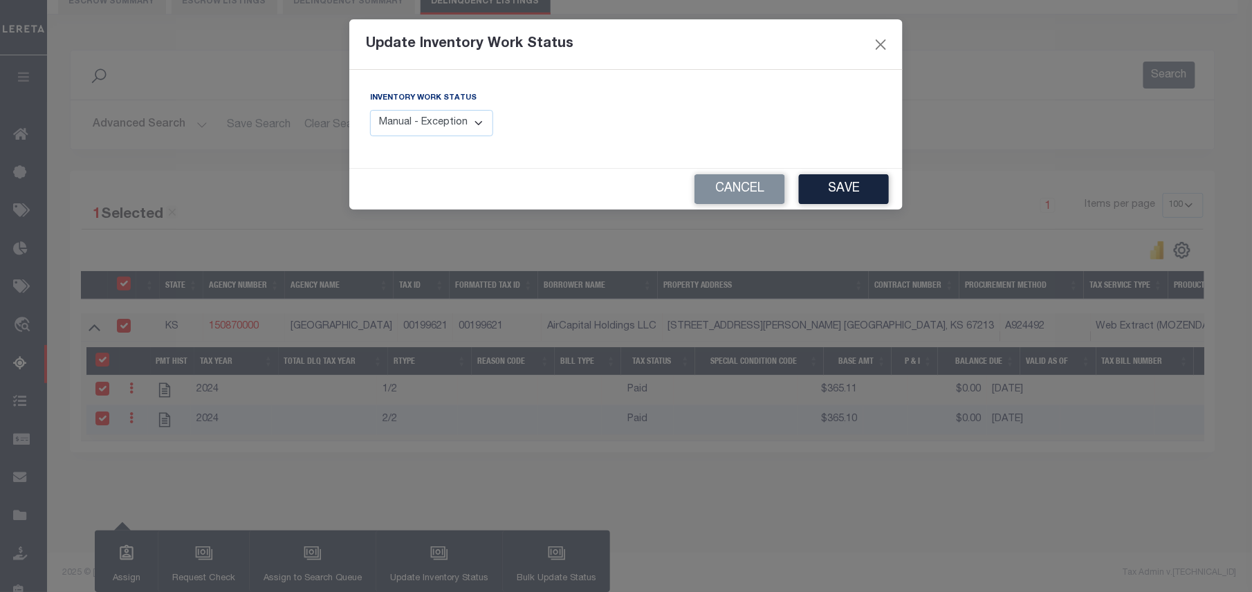
click at [421, 122] on select "Manual - Exception Pended - Awaiting Search Late Add Exception Completed" at bounding box center [431, 123] width 123 height 27
select select "4"
click at [370, 110] on select "Manual - Exception Pended - Awaiting Search Late Add Exception Completed" at bounding box center [431, 123] width 123 height 27
click at [817, 195] on button "Save" at bounding box center [844, 189] width 90 height 30
